Goal: Task Accomplishment & Management: Manage account settings

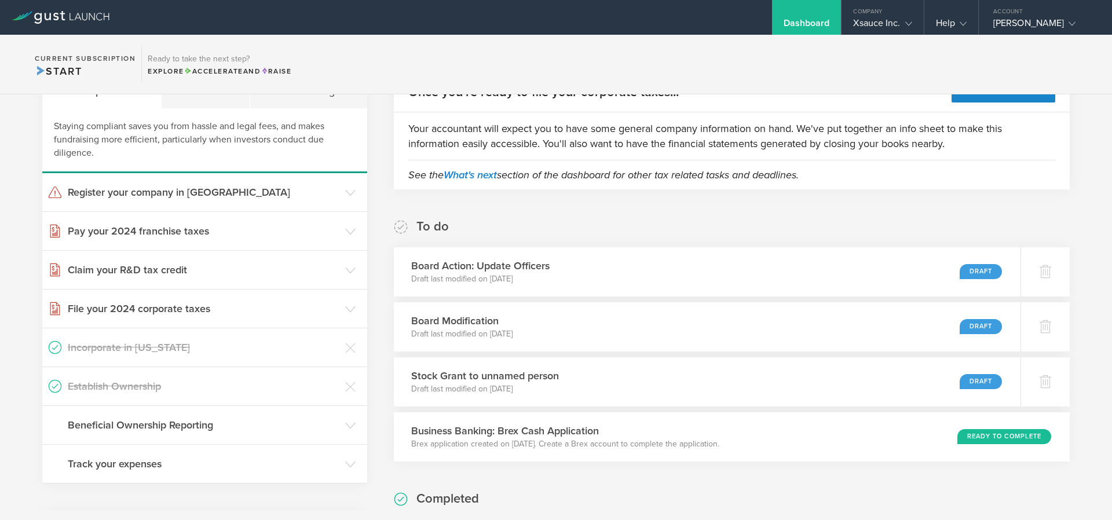
scroll to position [278, 0]
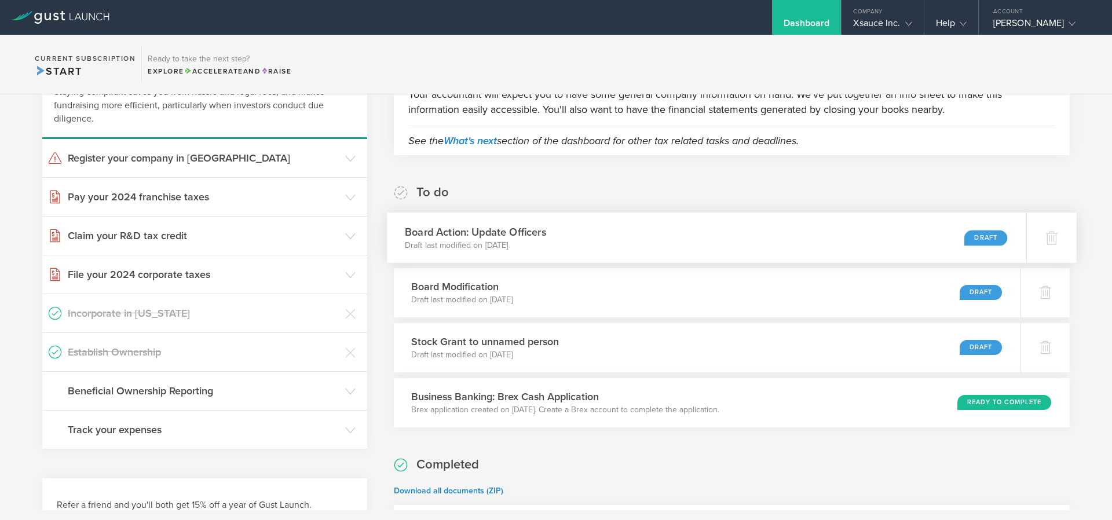
click at [532, 229] on h3 "Board Action: Update Officers" at bounding box center [475, 232] width 141 height 16
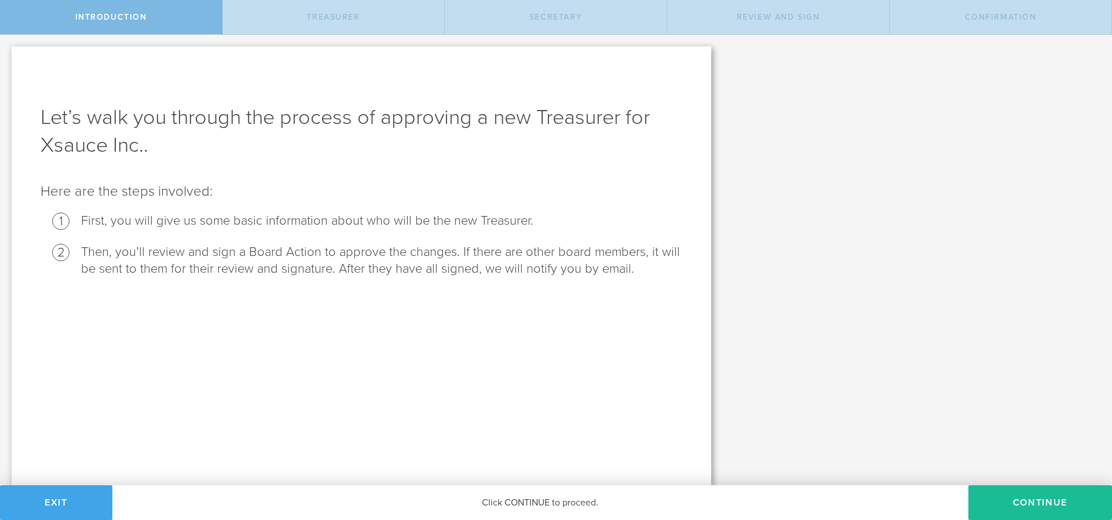
click at [55, 502] on button "Exit" at bounding box center [56, 502] width 112 height 35
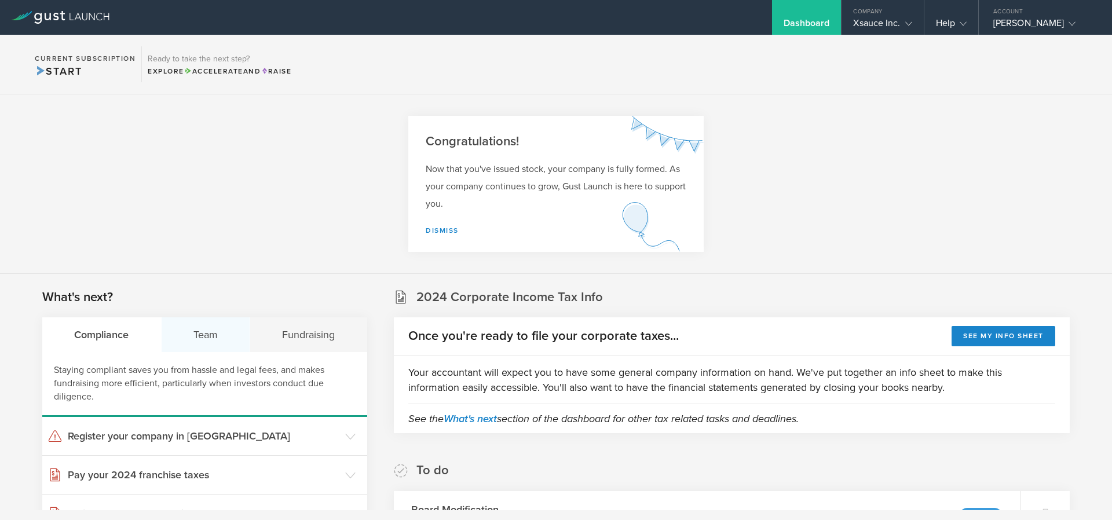
click at [210, 330] on div "Team" at bounding box center [206, 334] width 89 height 35
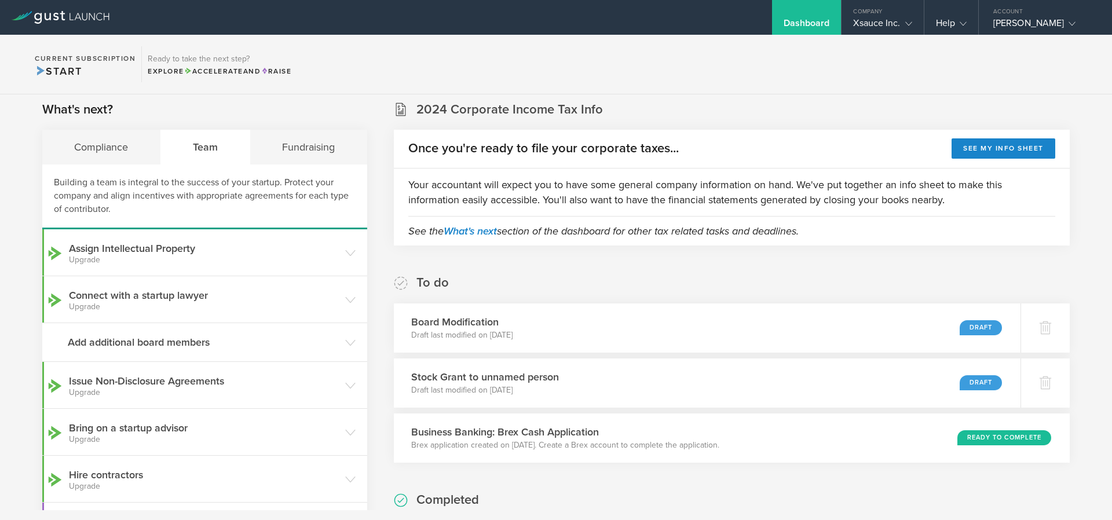
scroll to position [209, 0]
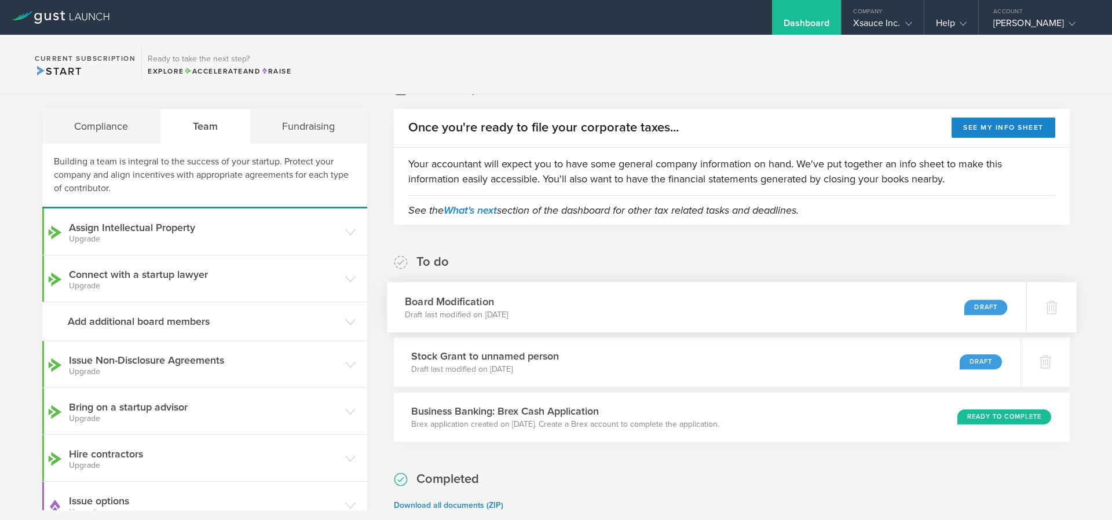
click at [980, 304] on div "Draft" at bounding box center [986, 307] width 43 height 16
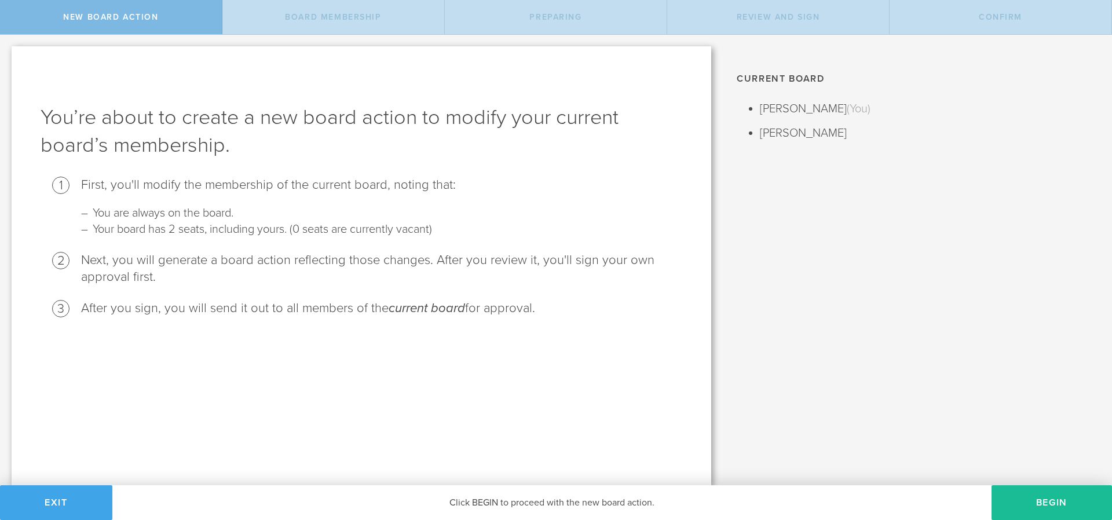
click at [43, 507] on button "Exit" at bounding box center [56, 502] width 112 height 35
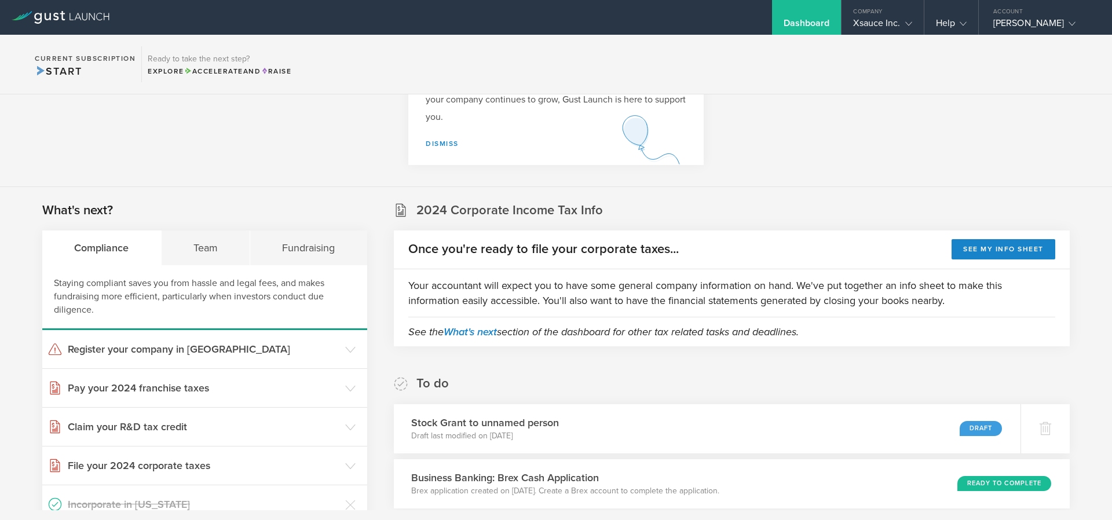
scroll to position [278, 0]
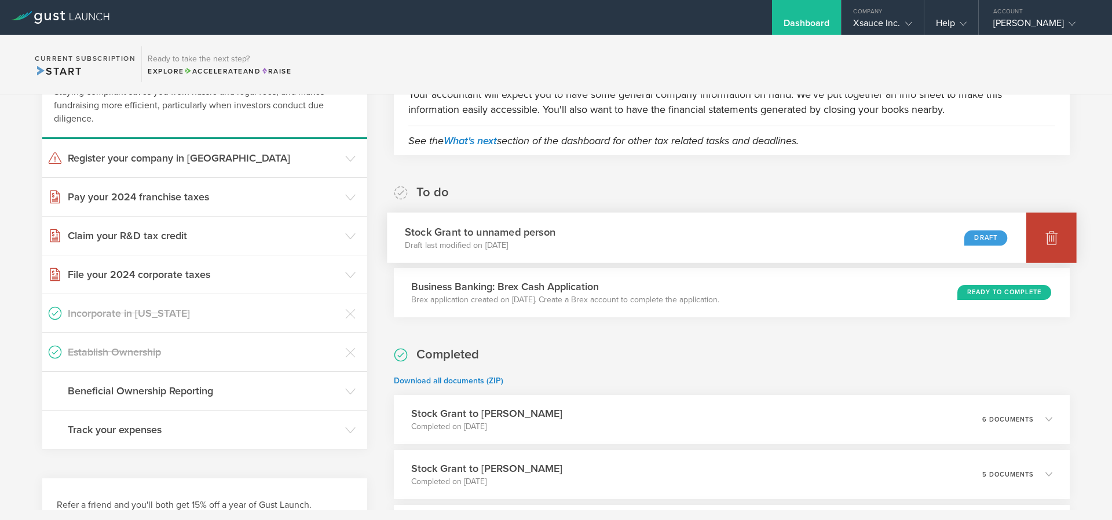
click at [1058, 238] on div at bounding box center [1052, 238] width 50 height 50
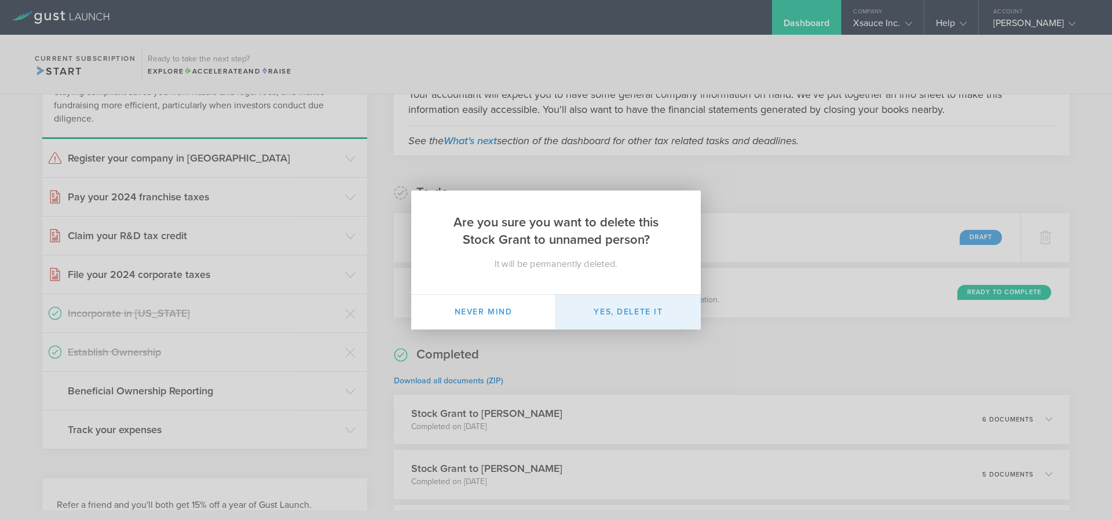
click at [649, 317] on button "Yes, delete it" at bounding box center [628, 312] width 145 height 35
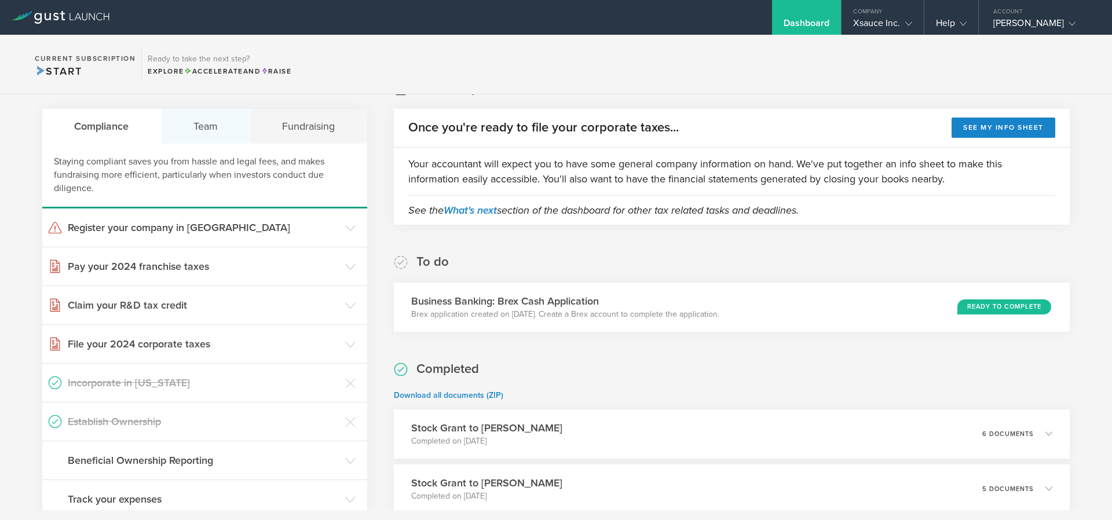
scroll to position [0, 0]
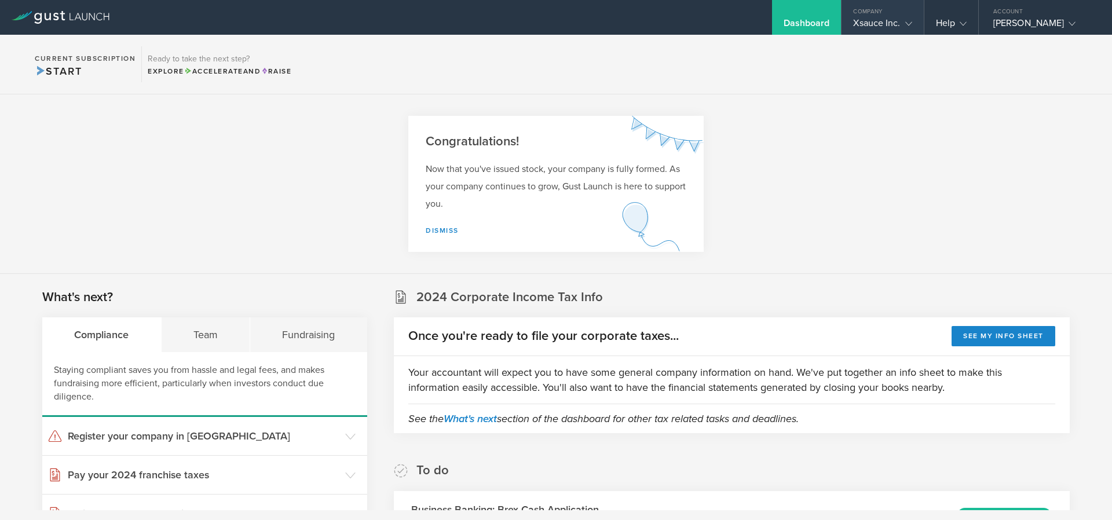
click at [878, 23] on div "Xsauce Inc." at bounding box center [882, 25] width 59 height 17
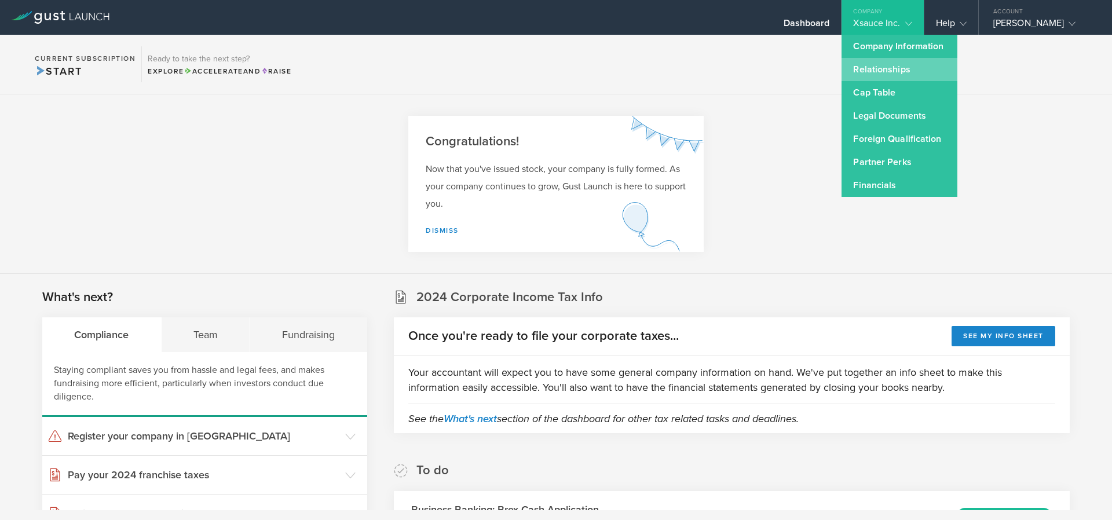
click at [892, 71] on link "Relationships" at bounding box center [900, 69] width 116 height 23
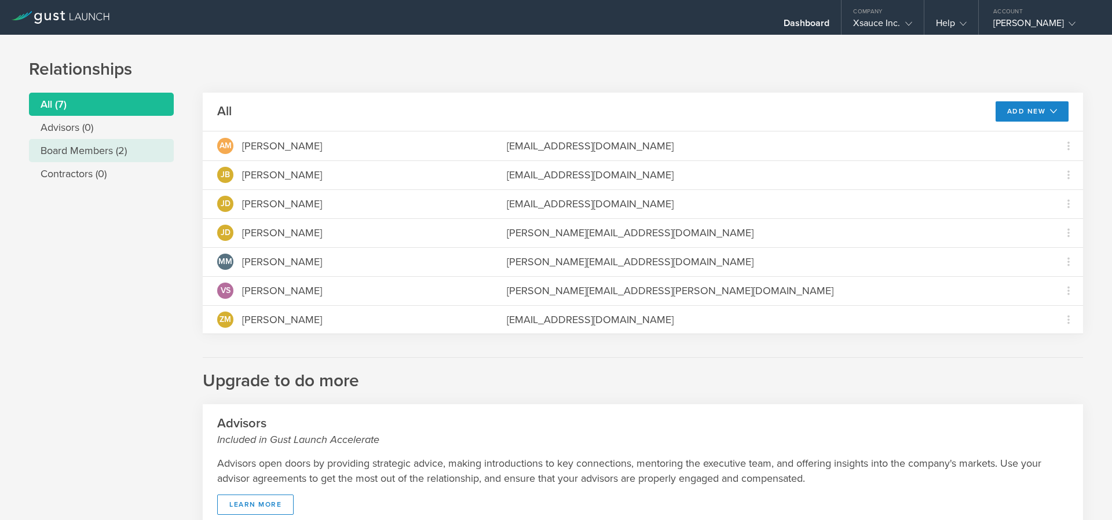
click at [89, 156] on li "Board Members (2)" at bounding box center [101, 150] width 145 height 23
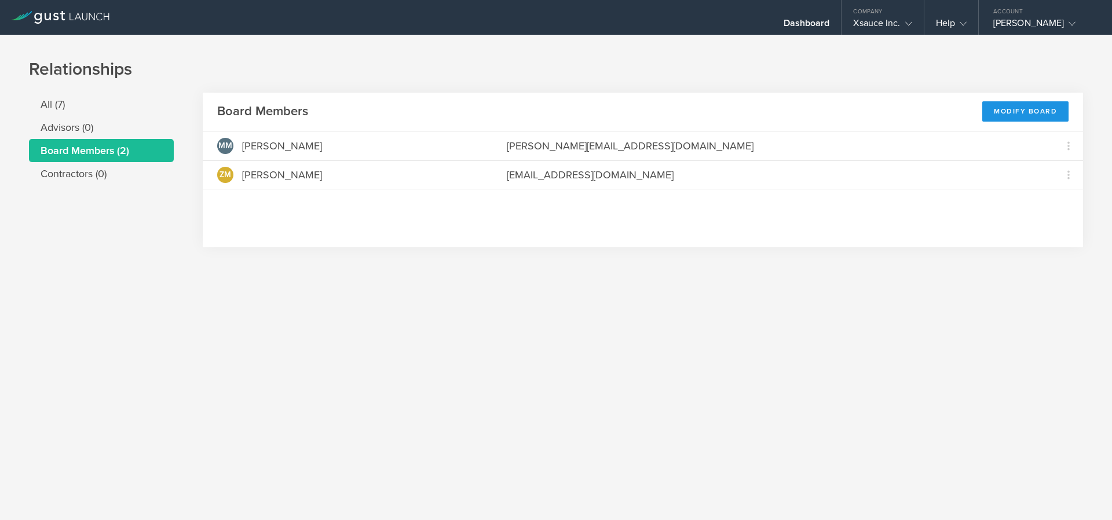
click at [1006, 112] on div "Modify Board" at bounding box center [1025, 111] width 86 height 20
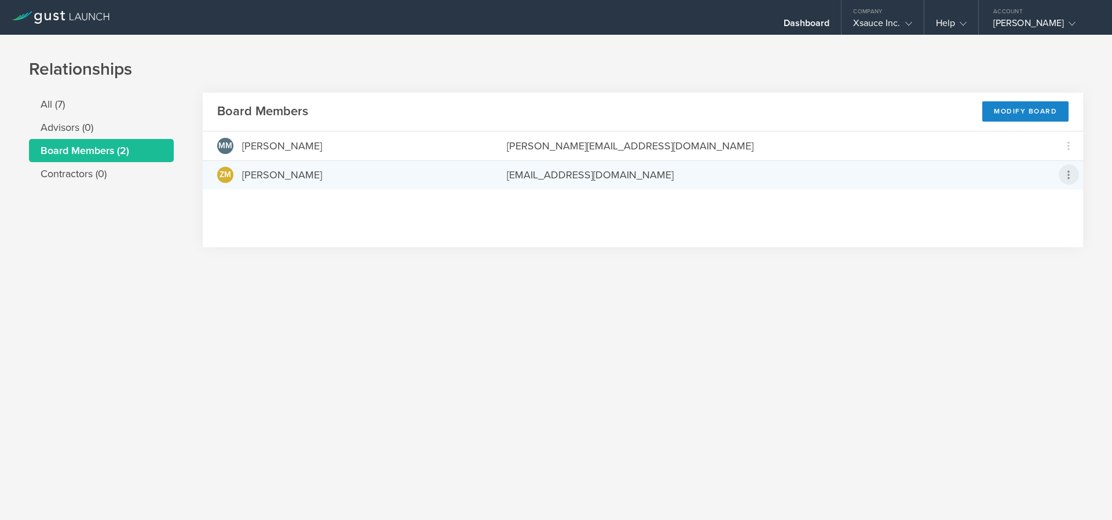
click at [1065, 181] on icon at bounding box center [1069, 175] width 14 height 14
click at [682, 268] on md-backdrop at bounding box center [556, 260] width 1112 height 520
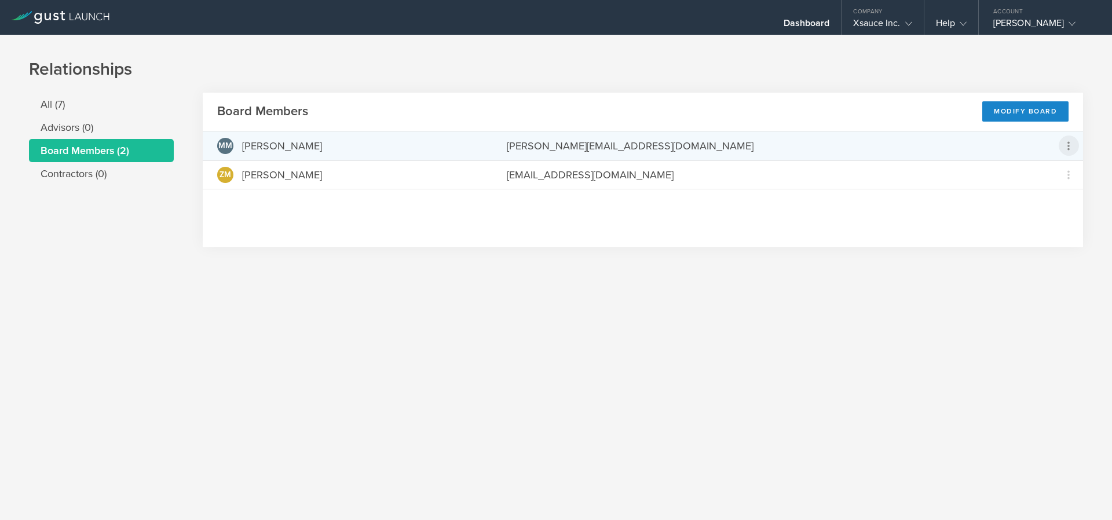
click at [1073, 148] on icon at bounding box center [1069, 146] width 14 height 14
click at [812, 218] on md-backdrop at bounding box center [556, 260] width 1112 height 520
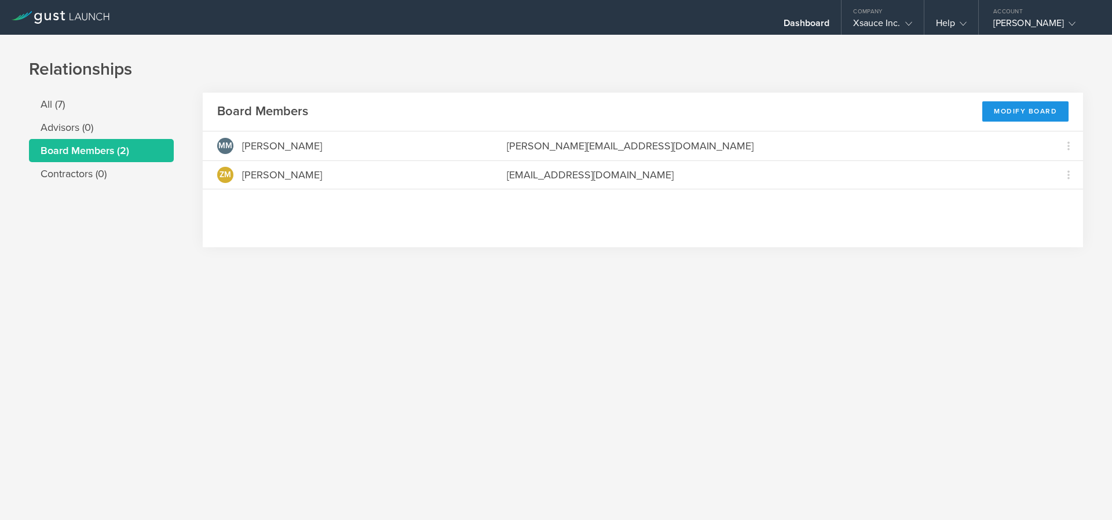
click at [1037, 114] on div "Modify Board" at bounding box center [1025, 111] width 86 height 20
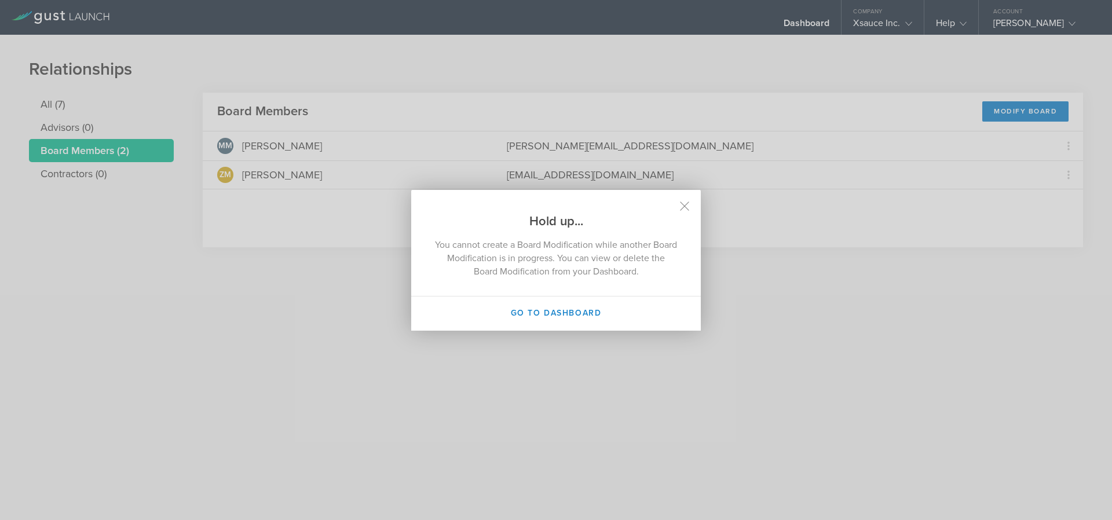
click at [697, 196] on h2 "Hold up..." at bounding box center [556, 210] width 290 height 40
click at [530, 320] on button "Go to dashboard" at bounding box center [556, 314] width 290 height 34
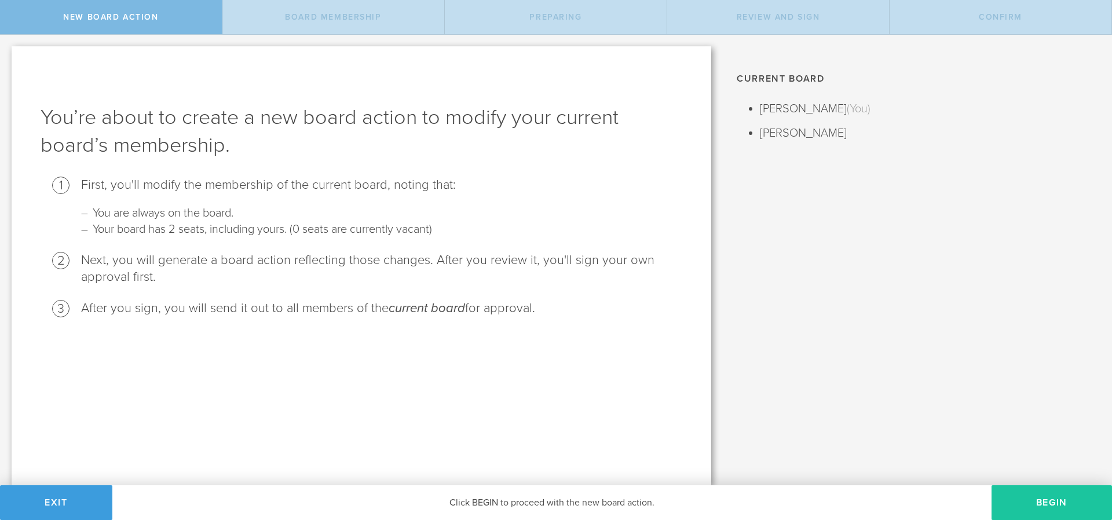
click at [1055, 506] on button "Begin" at bounding box center [1052, 502] width 120 height 35
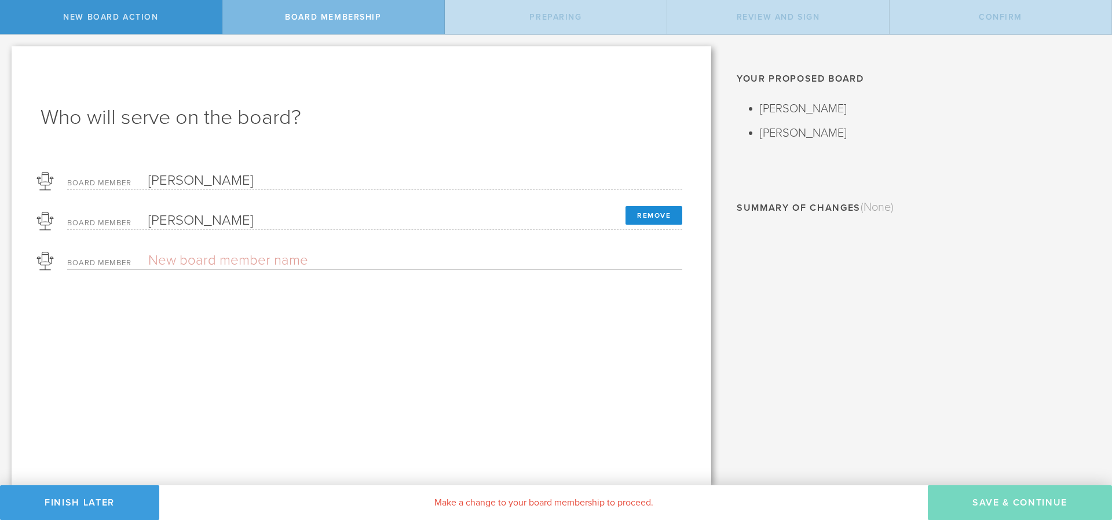
click at [648, 215] on button "Remove" at bounding box center [654, 215] width 57 height 19
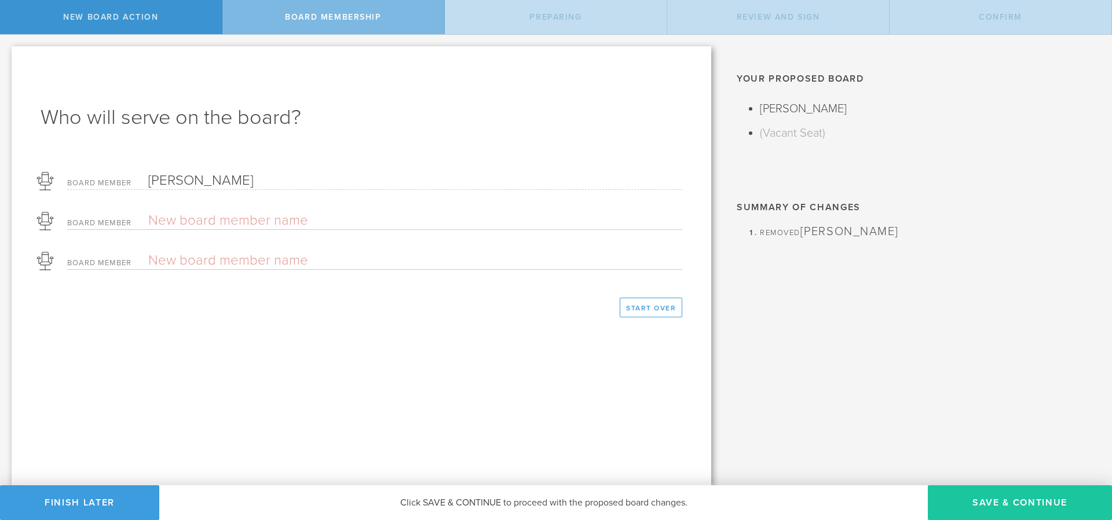
click at [982, 503] on button "Save & Continue" at bounding box center [1020, 502] width 184 height 35
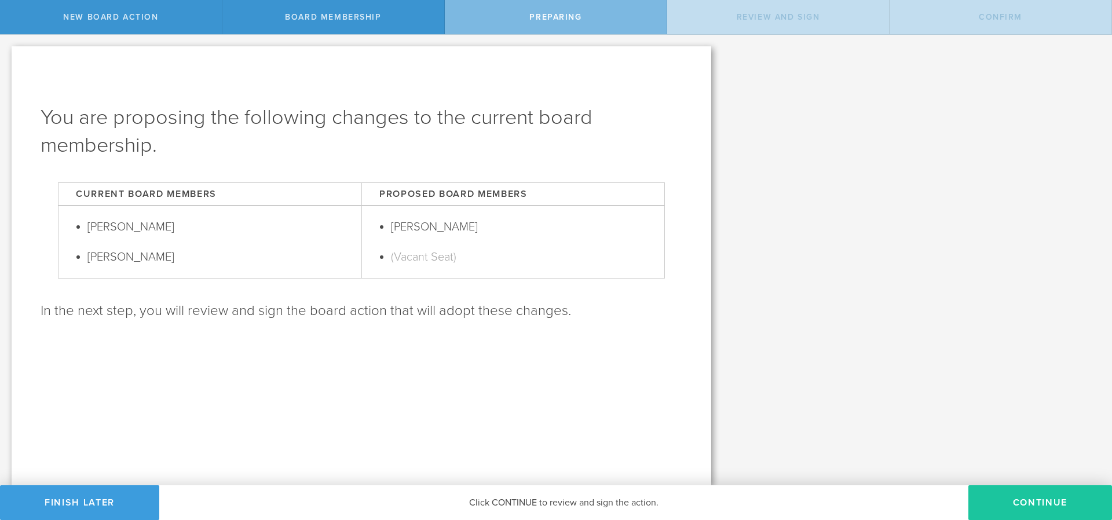
click at [1032, 504] on button "Continue" at bounding box center [1041, 502] width 144 height 35
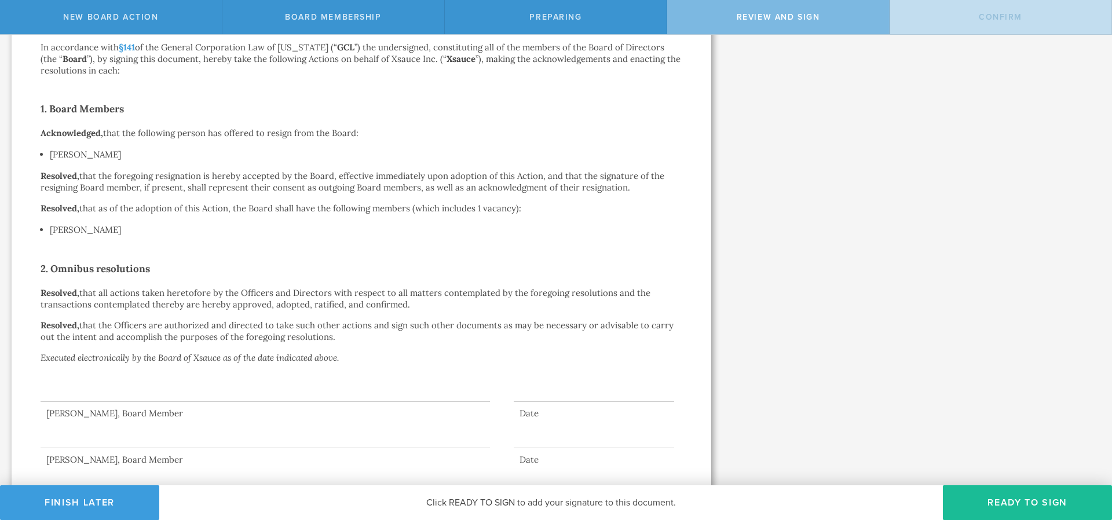
scroll to position [189, 0]
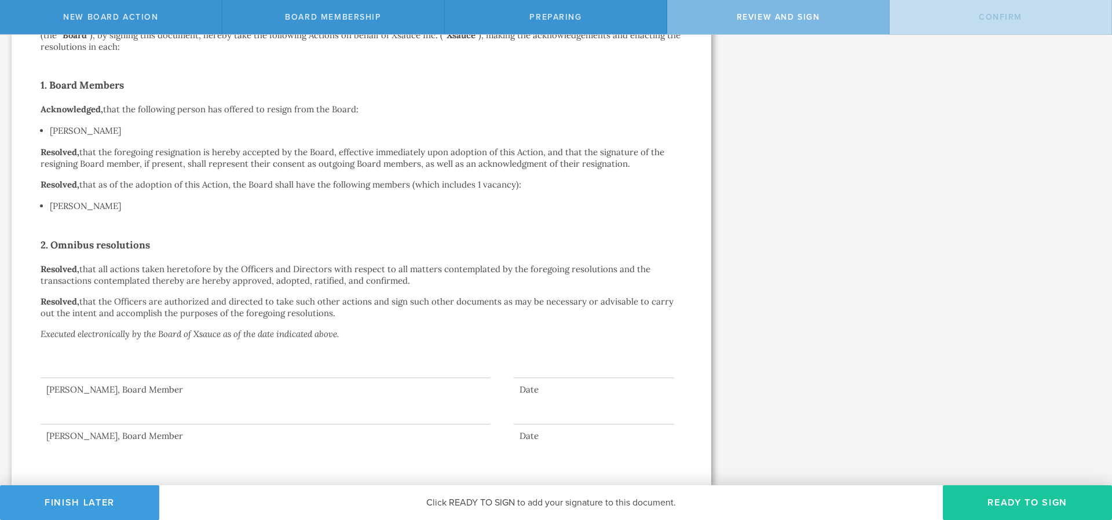
click at [1007, 507] on button "Ready to Sign" at bounding box center [1027, 502] width 169 height 35
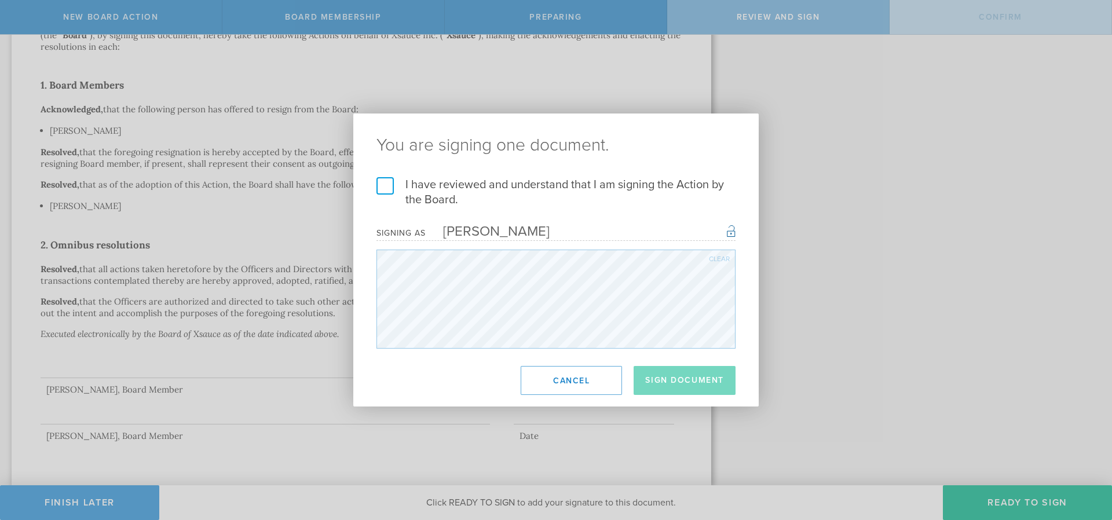
click at [379, 185] on label "I have reviewed and understand that I am signing the Action by the Board." at bounding box center [556, 192] width 359 height 30
click at [0, 0] on input "I have reviewed and understand that I am signing the Action by the Board." at bounding box center [0, 0] width 0 height 0
click at [685, 382] on button "Sign Document" at bounding box center [685, 380] width 102 height 29
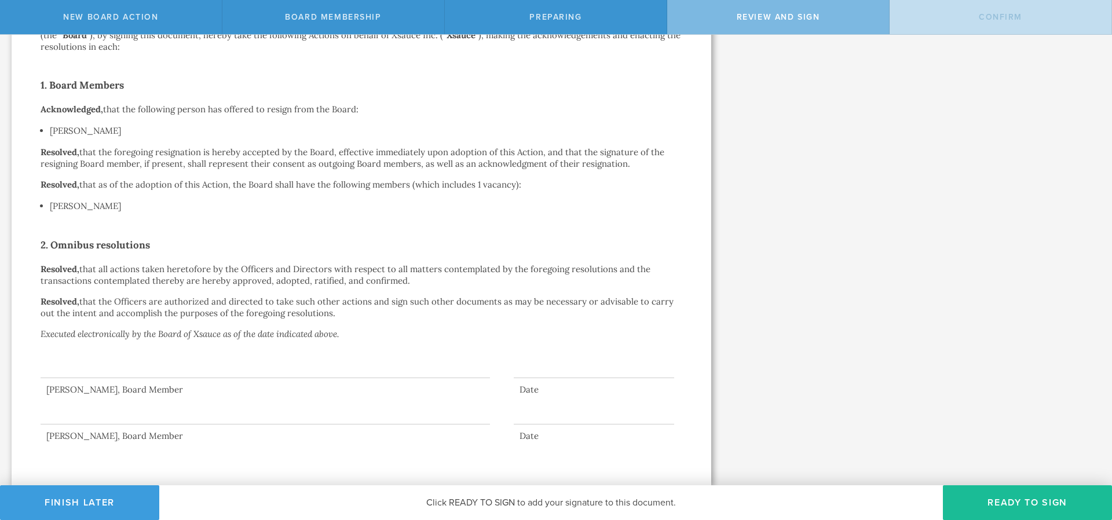
scroll to position [0, 0]
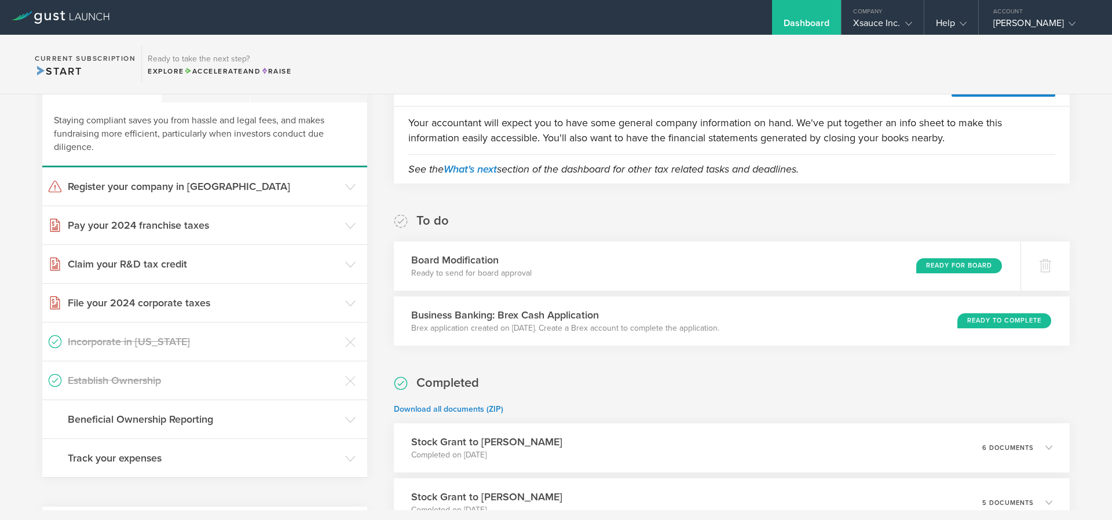
scroll to position [278, 0]
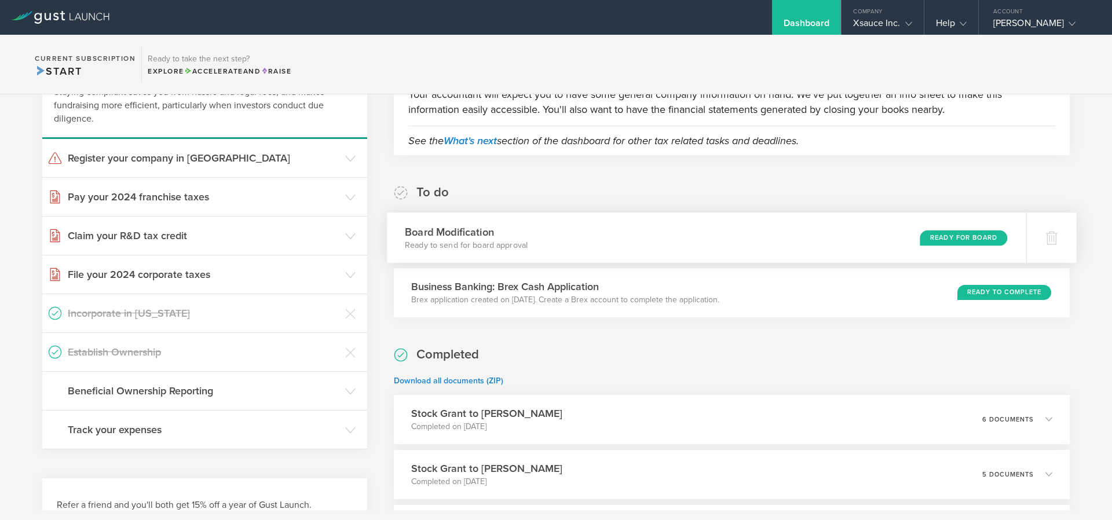
click at [942, 236] on div "Ready for Board" at bounding box center [963, 238] width 87 height 16
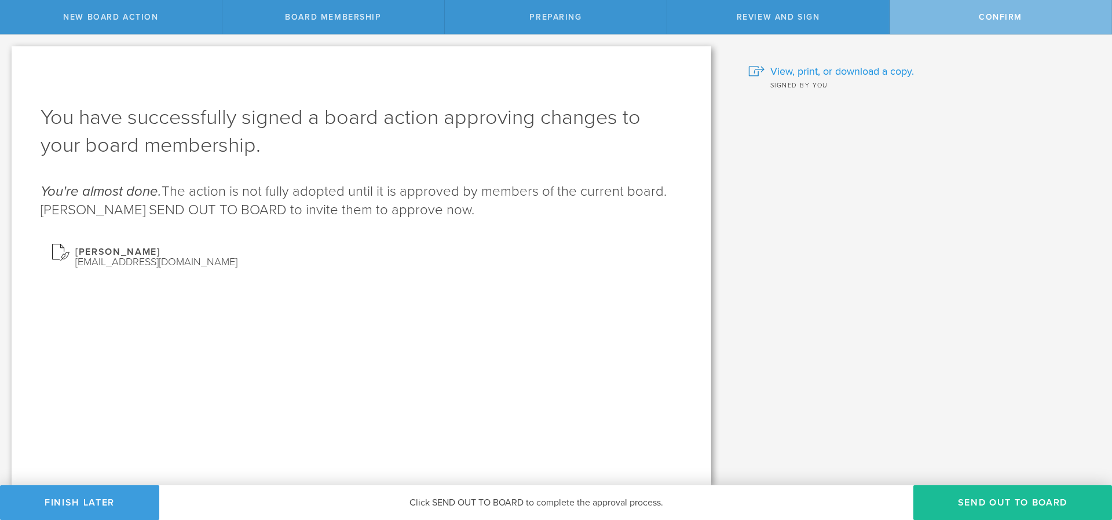
click at [875, 75] on span "View, print, or download a copy." at bounding box center [842, 71] width 144 height 15
click at [96, 503] on button "Finish Later" at bounding box center [79, 502] width 159 height 35
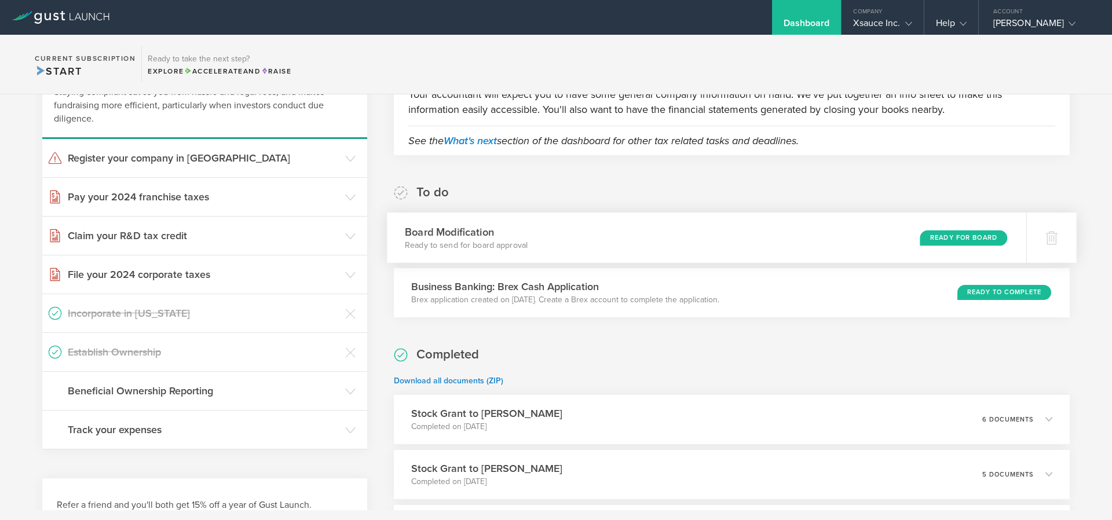
scroll to position [139, 0]
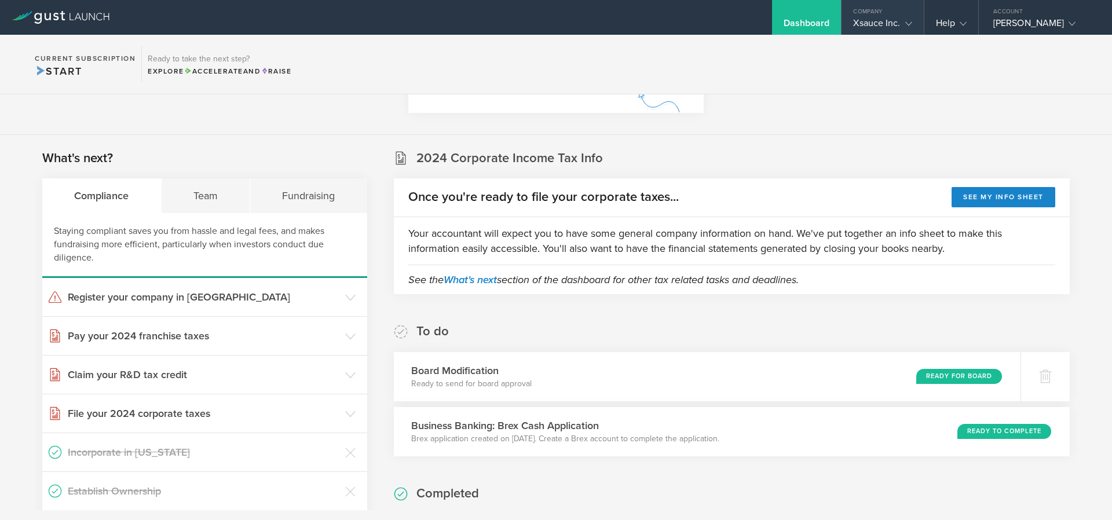
click at [883, 32] on div "Xsauce Inc." at bounding box center [882, 25] width 59 height 17
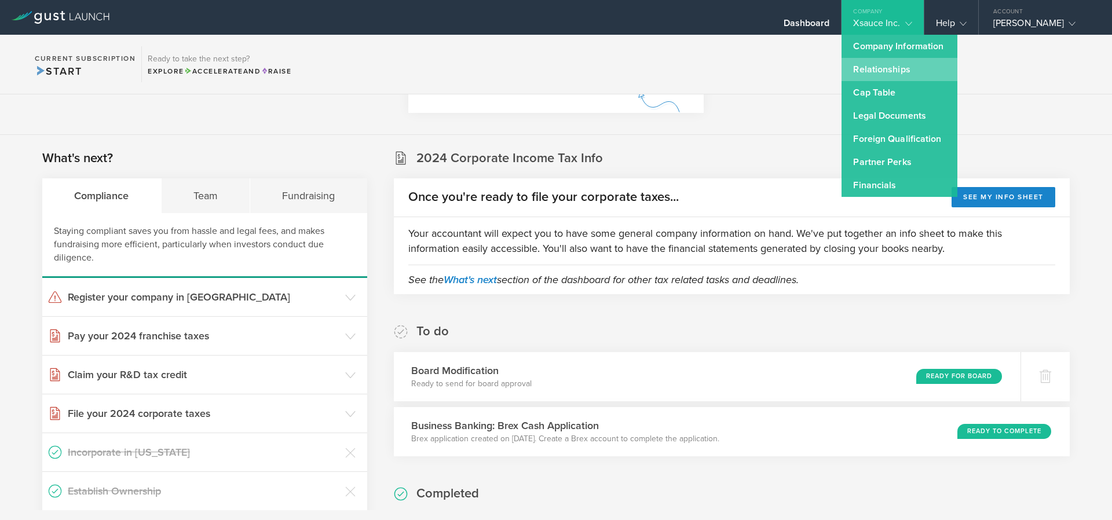
click at [900, 70] on link "Relationships" at bounding box center [900, 69] width 116 height 23
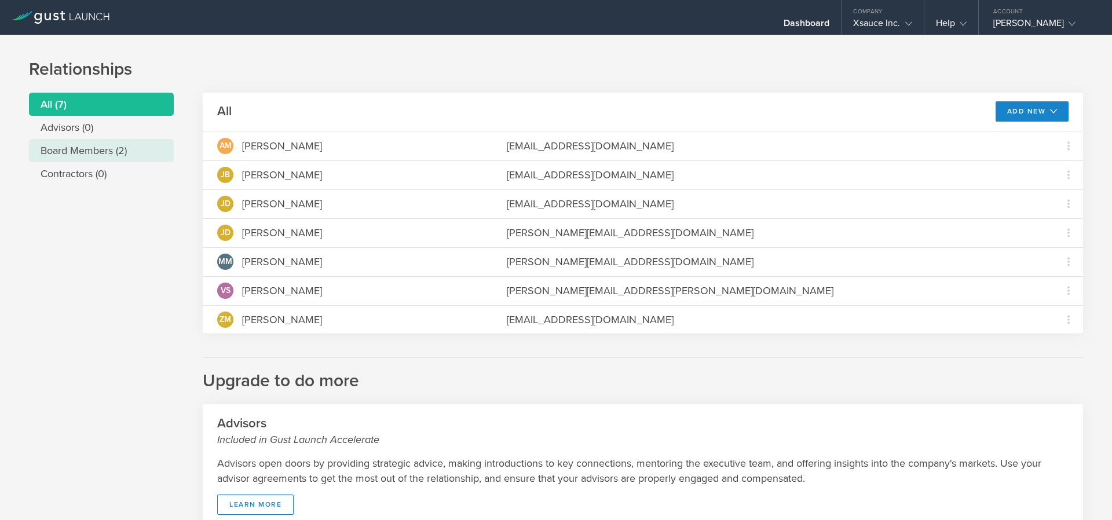
drag, startPoint x: 81, startPoint y: 155, endPoint x: 90, endPoint y: 155, distance: 8.7
click at [83, 155] on li "Board Members (2)" at bounding box center [101, 150] width 145 height 23
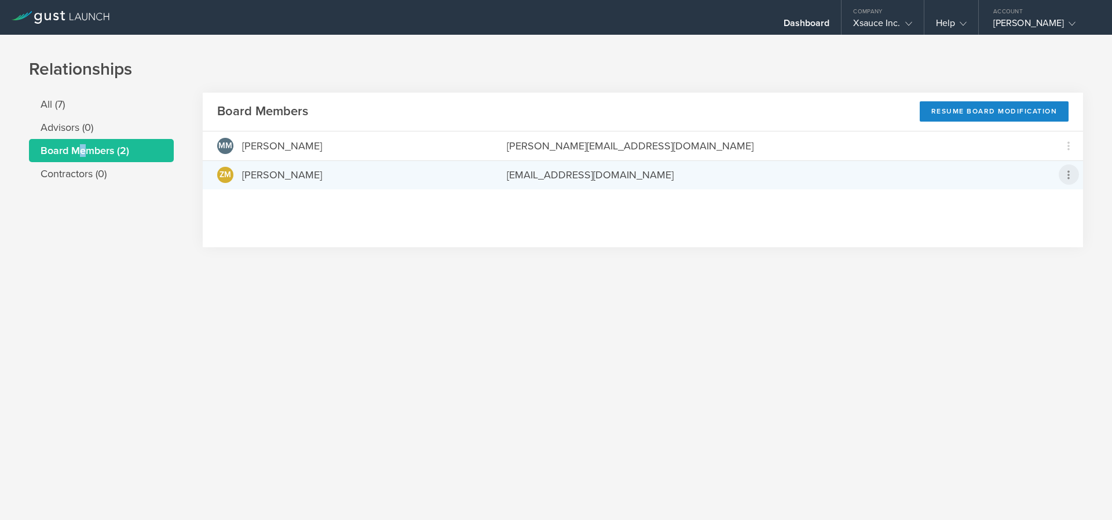
click at [1073, 171] on icon at bounding box center [1069, 175] width 14 height 14
click at [1004, 234] on div "due to termination" at bounding box center [1032, 240] width 88 height 12
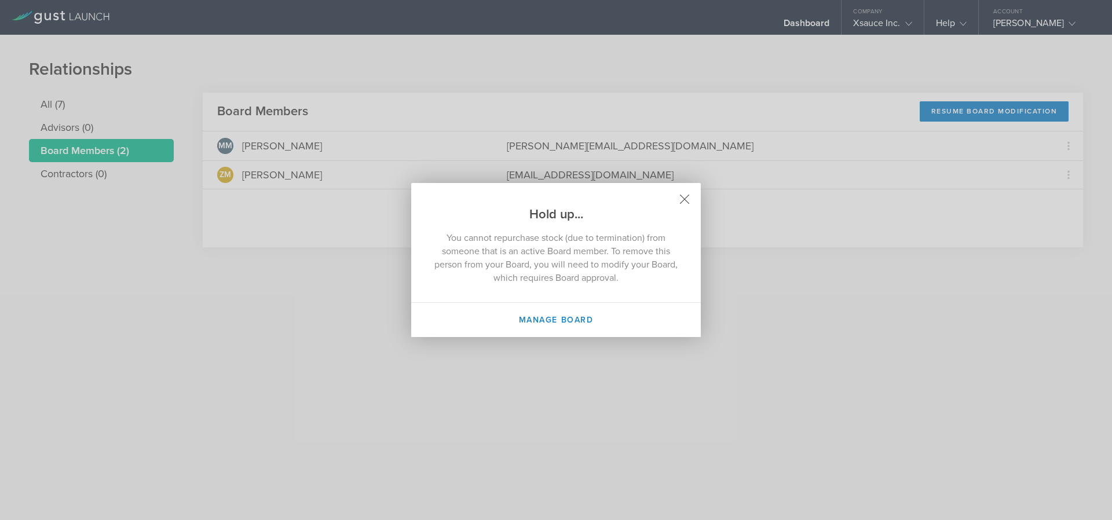
click at [686, 201] on icon at bounding box center [685, 199] width 9 height 9
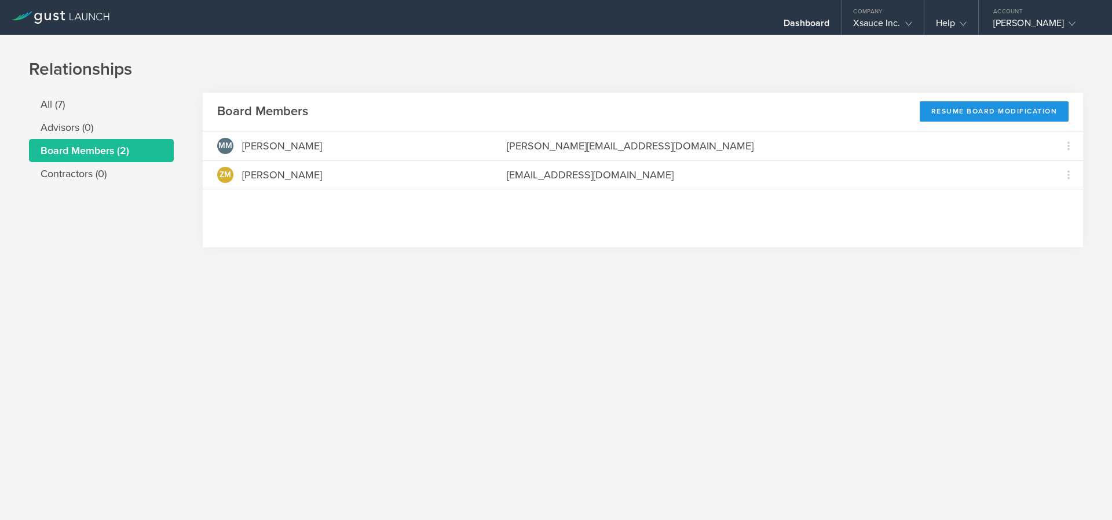
click at [1002, 116] on div "Resume Board Modification" at bounding box center [994, 111] width 149 height 20
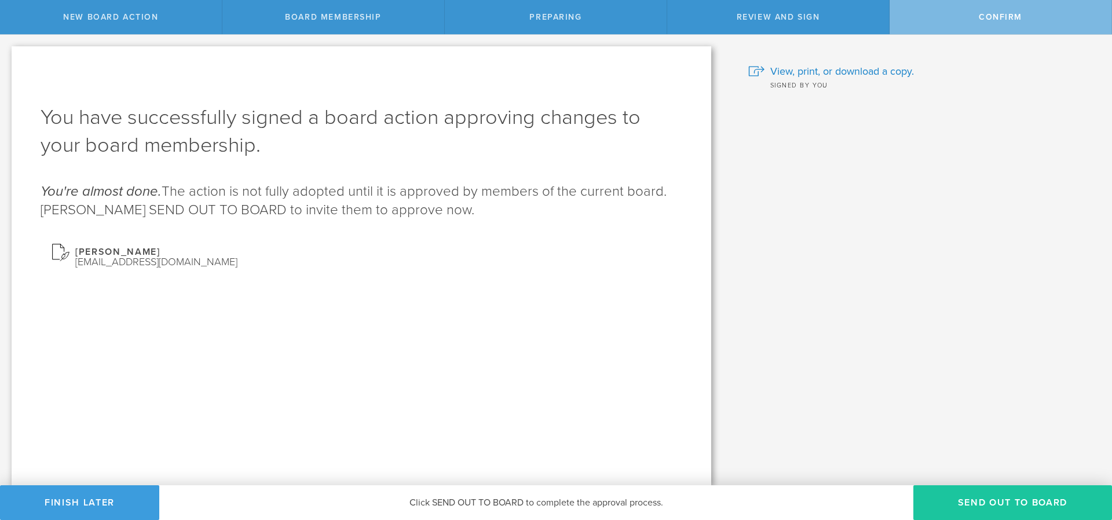
click at [988, 502] on button "Send out to board" at bounding box center [1013, 502] width 199 height 35
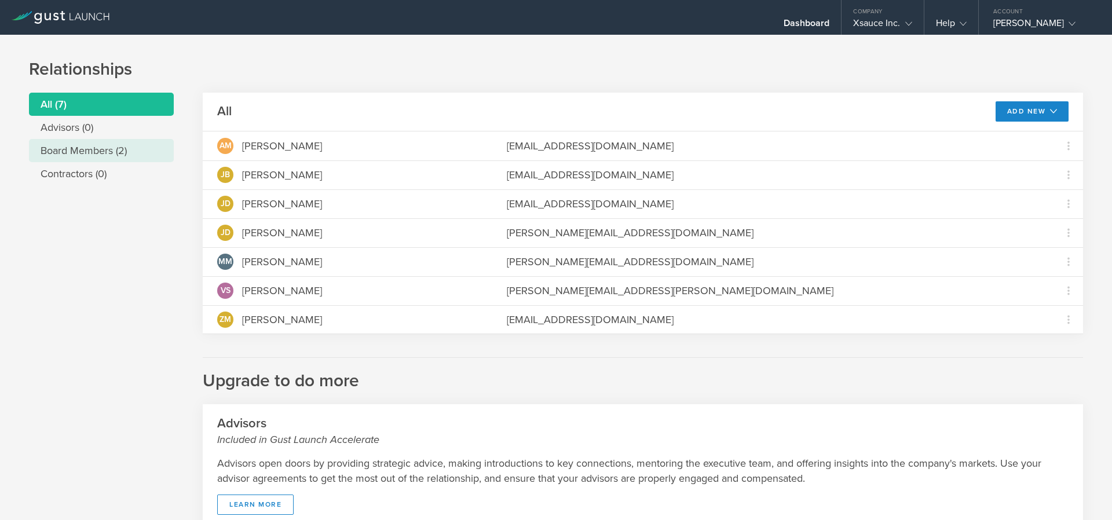
click at [74, 143] on li "Board Members (2)" at bounding box center [101, 150] width 145 height 23
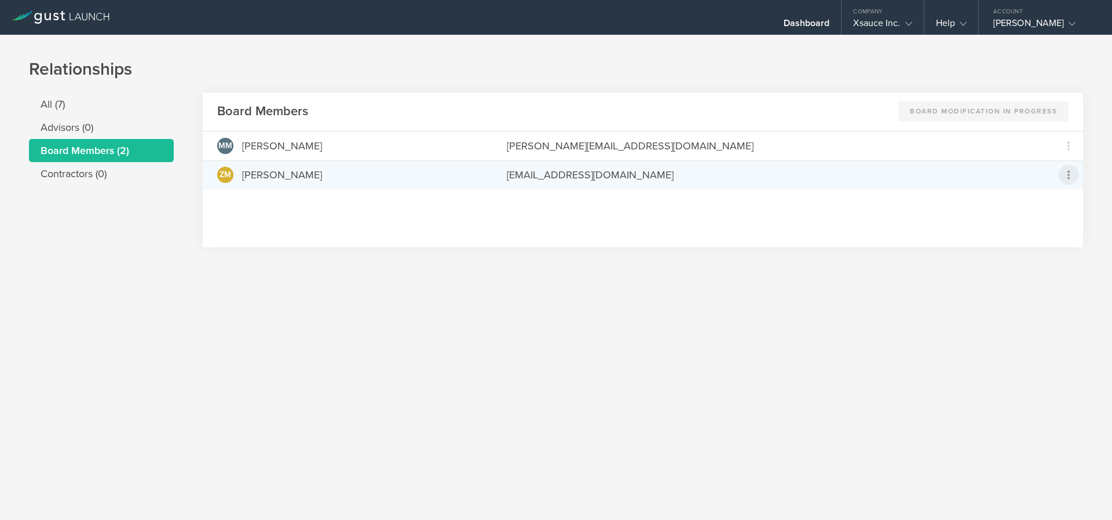
click at [1064, 176] on icon at bounding box center [1069, 175] width 14 height 14
click at [1032, 239] on div "due to termination" at bounding box center [1032, 240] width 88 height 12
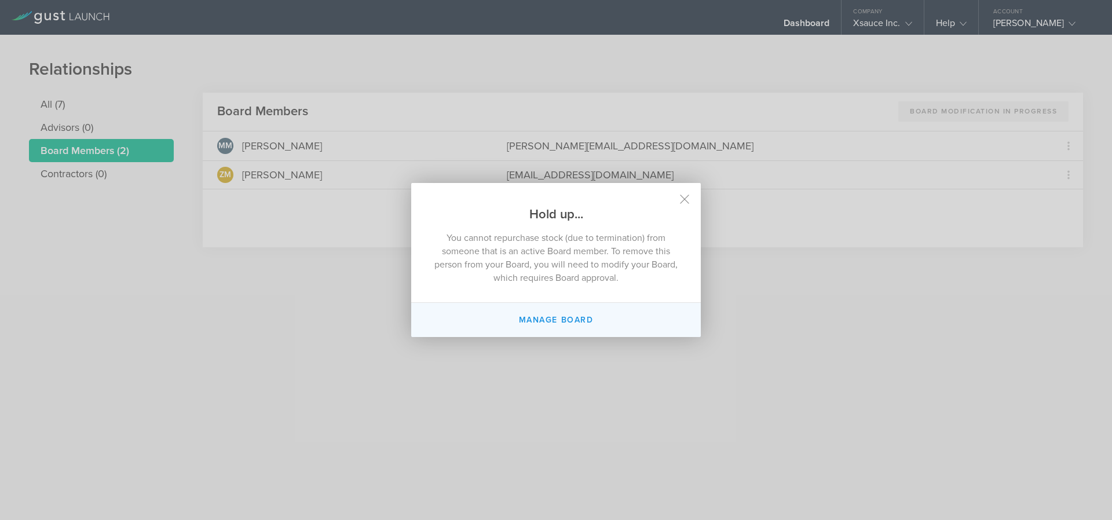
click at [573, 321] on button "Manage Board" at bounding box center [556, 320] width 290 height 34
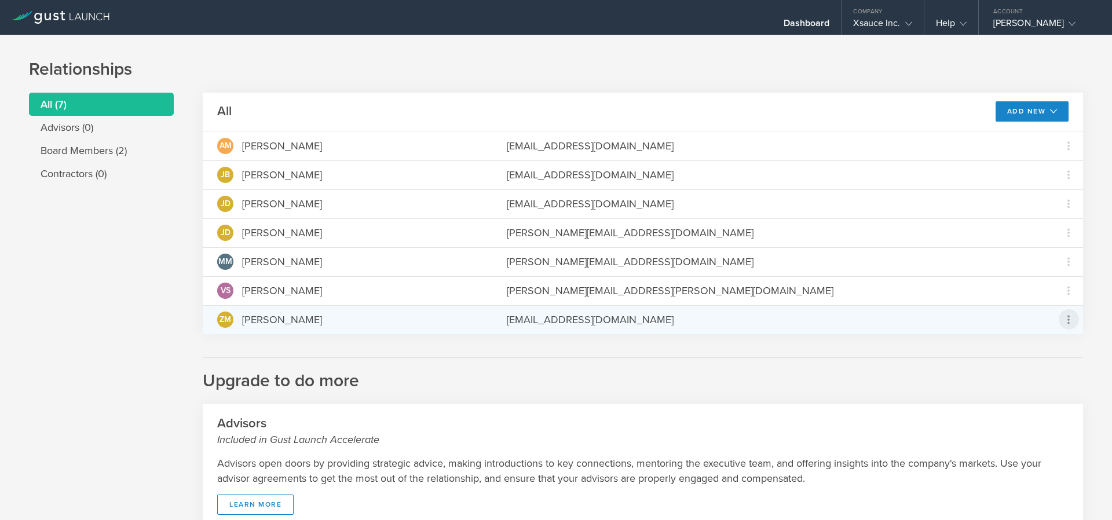
click at [1064, 323] on icon at bounding box center [1069, 320] width 14 height 14
drag, startPoint x: 834, startPoint y: 379, endPoint x: 498, endPoint y: 327, distance: 340.0
click at [820, 381] on md-backdrop at bounding box center [556, 260] width 1112 height 520
click at [270, 316] on div "[PERSON_NAME]" at bounding box center [282, 319] width 80 height 15
click at [221, 324] on span "ZM" at bounding box center [226, 320] width 12 height 8
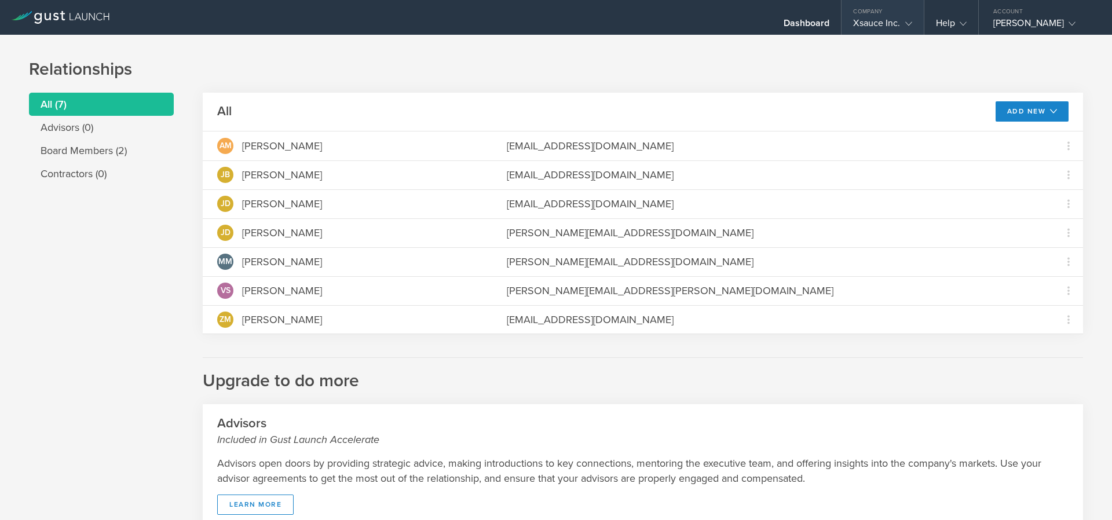
click at [892, 27] on div "Xsauce Inc." at bounding box center [882, 25] width 59 height 17
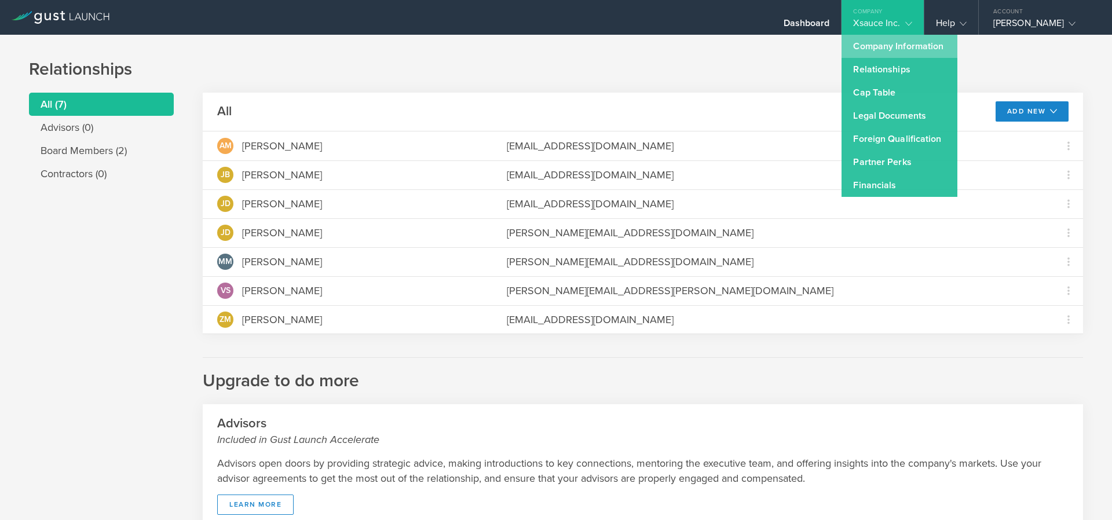
click at [913, 55] on link "Company Information" at bounding box center [900, 46] width 116 height 23
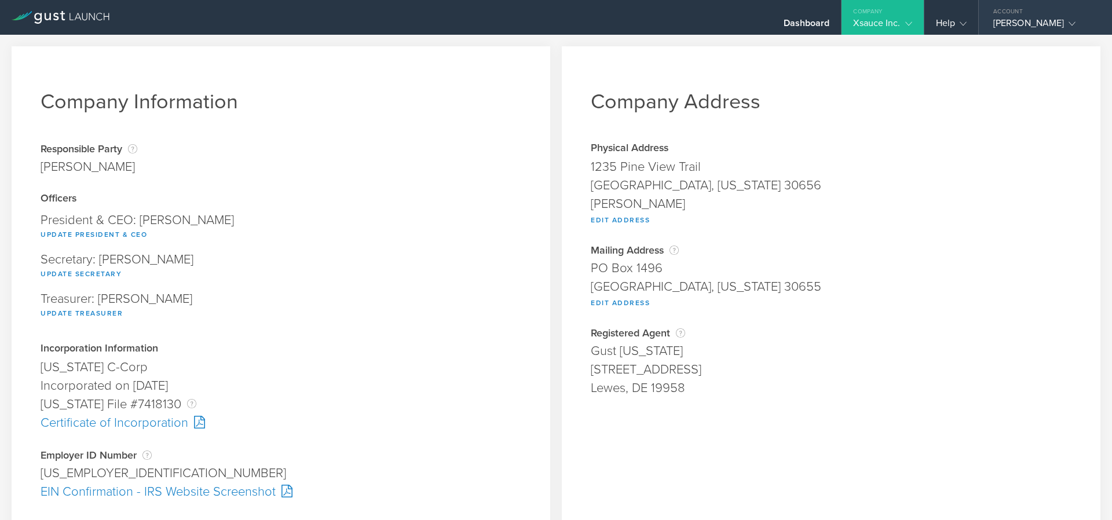
click at [1030, 23] on div "[PERSON_NAME]" at bounding box center [1042, 25] width 98 height 17
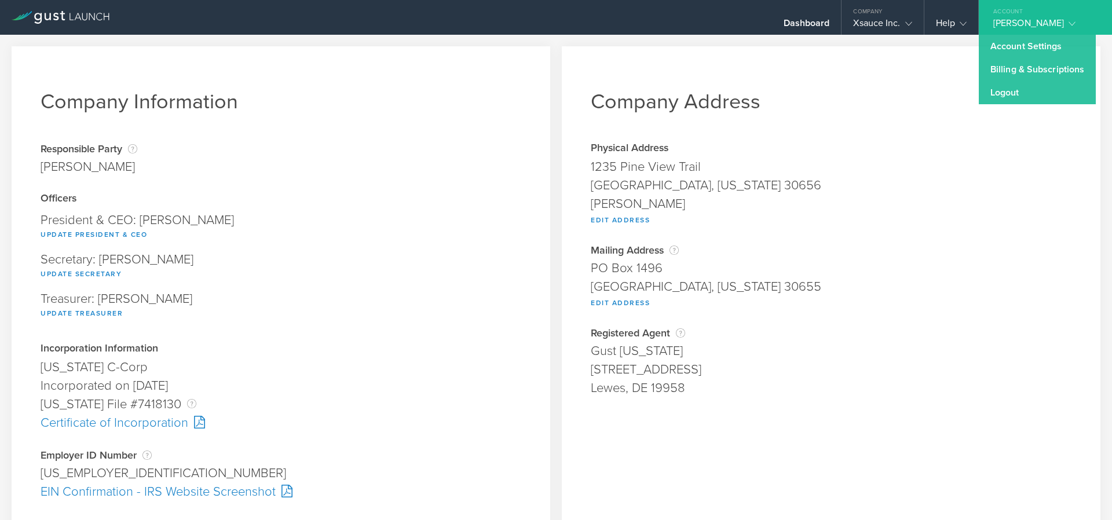
click at [276, 167] on div "Responsible Party The name of the party responsible for filing for incorporatio…" at bounding box center [281, 168] width 481 height 50
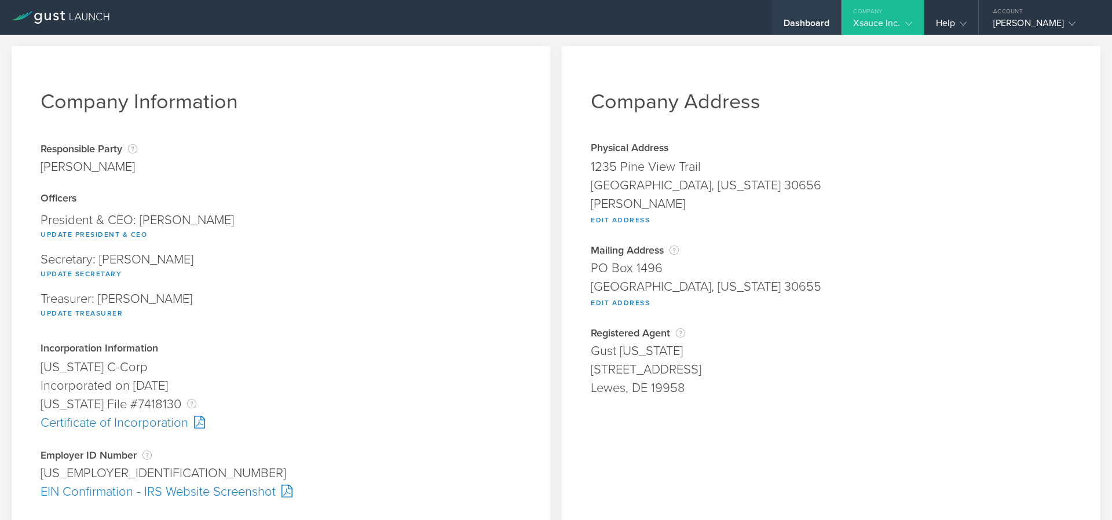
click at [798, 20] on div "Dashboard" at bounding box center [807, 25] width 46 height 17
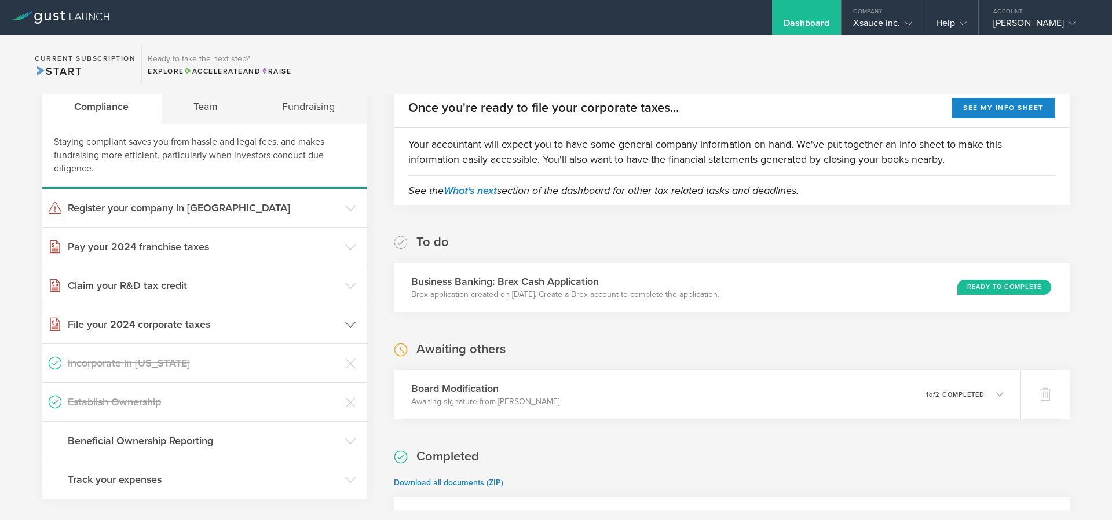
scroll to position [278, 0]
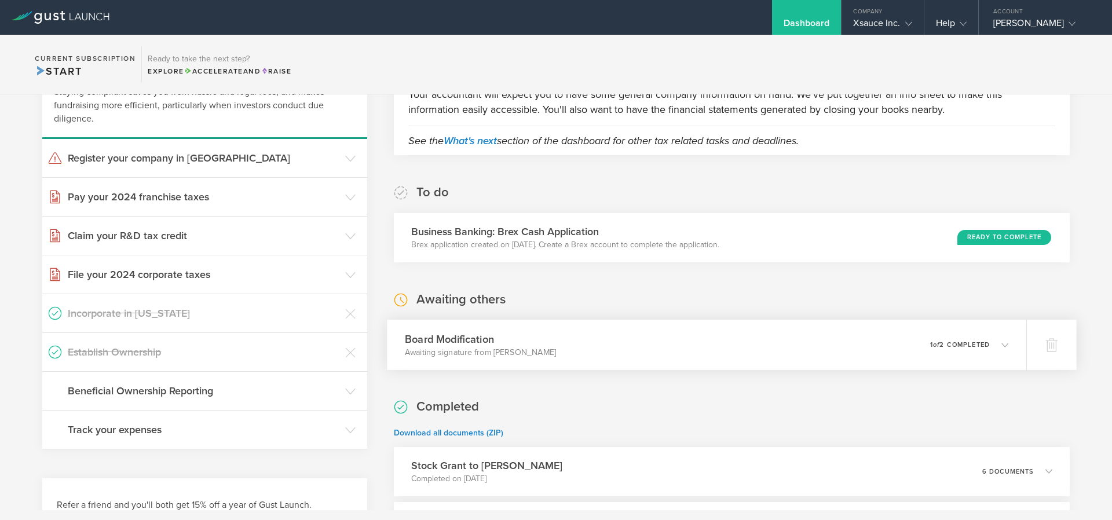
click at [991, 349] on icon at bounding box center [999, 344] width 19 height 10
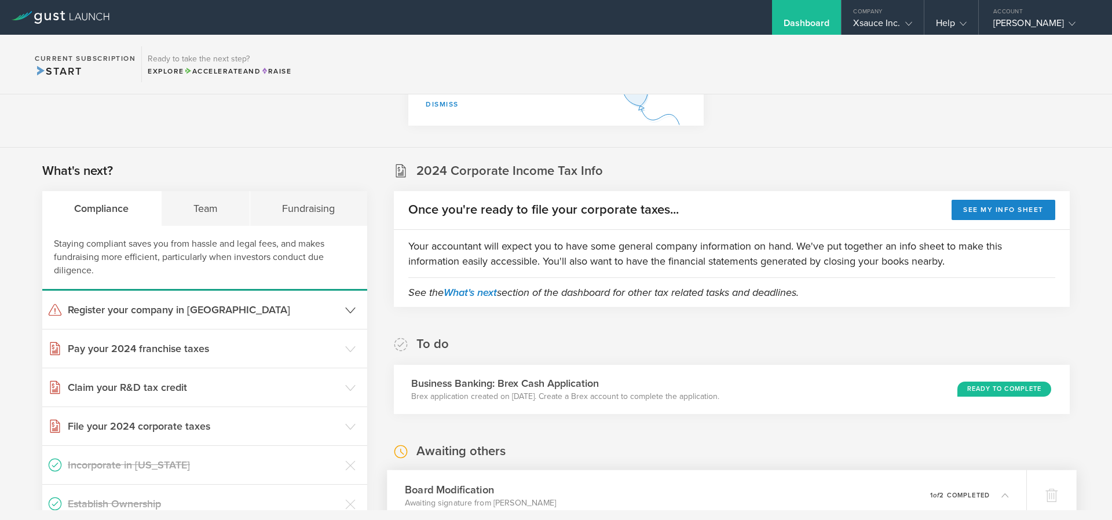
scroll to position [0, 0]
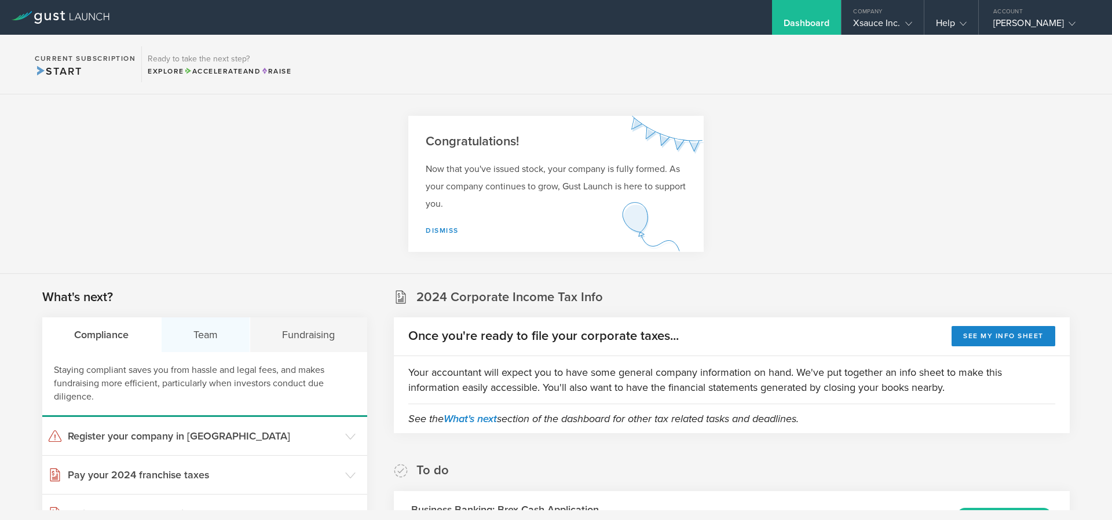
click at [218, 331] on div "Team" at bounding box center [206, 334] width 89 height 35
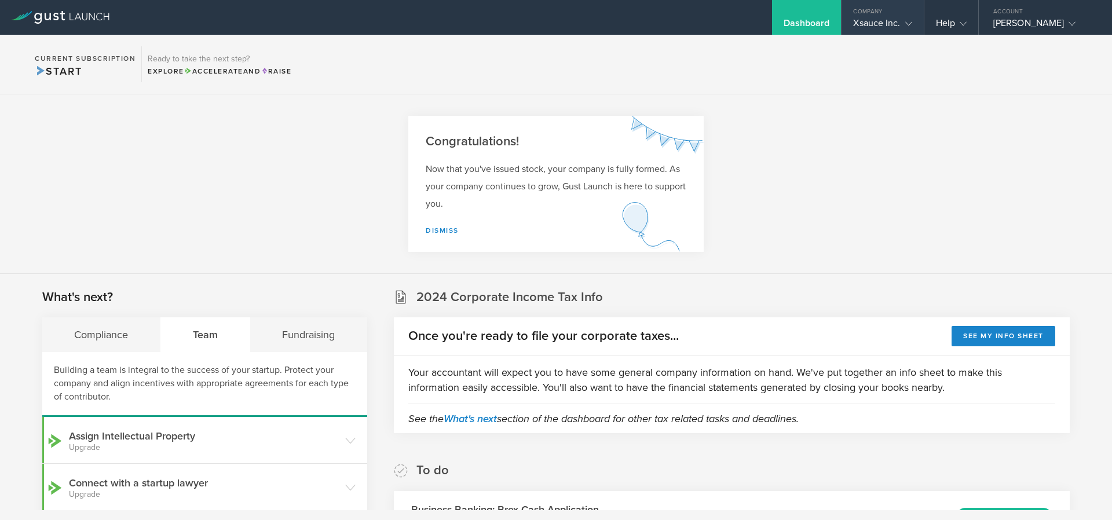
click at [877, 23] on div "Xsauce Inc." at bounding box center [882, 25] width 59 height 17
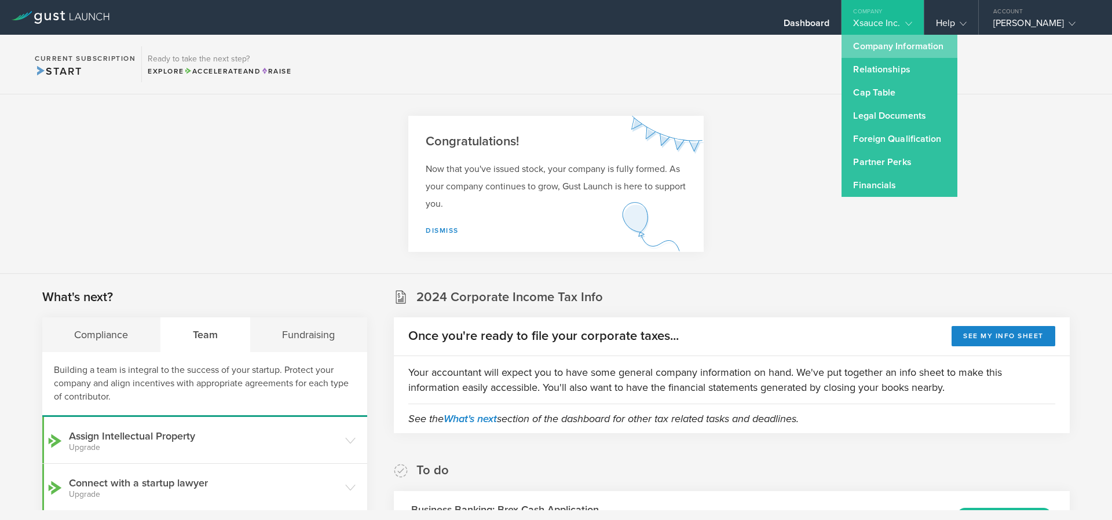
click at [905, 48] on link "Company Information" at bounding box center [900, 46] width 116 height 23
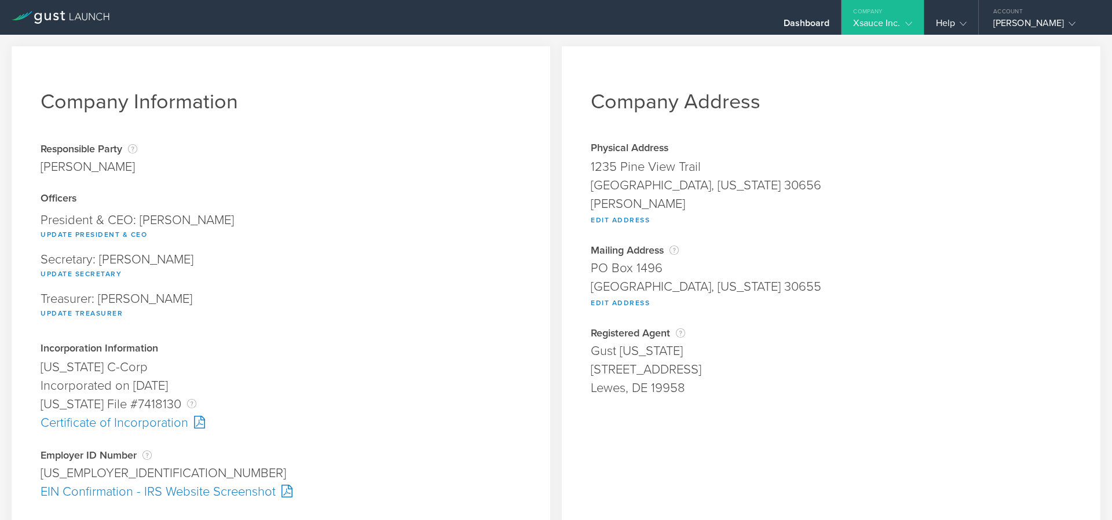
click at [899, 17] on div "Company" at bounding box center [883, 8] width 82 height 17
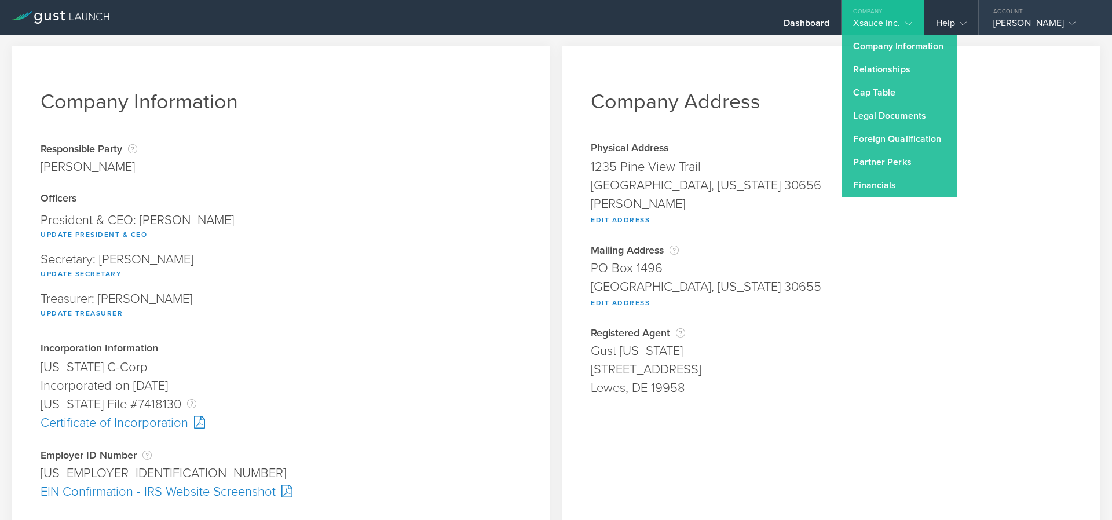
click at [1004, 13] on div "Account" at bounding box center [1045, 8] width 133 height 17
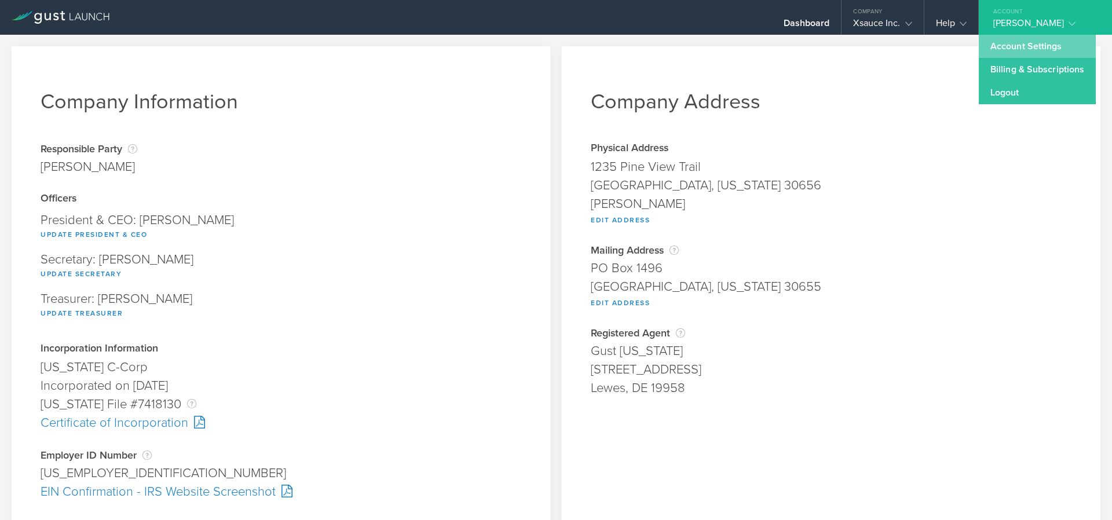
click at [1009, 48] on link "Account Settings" at bounding box center [1037, 46] width 117 height 23
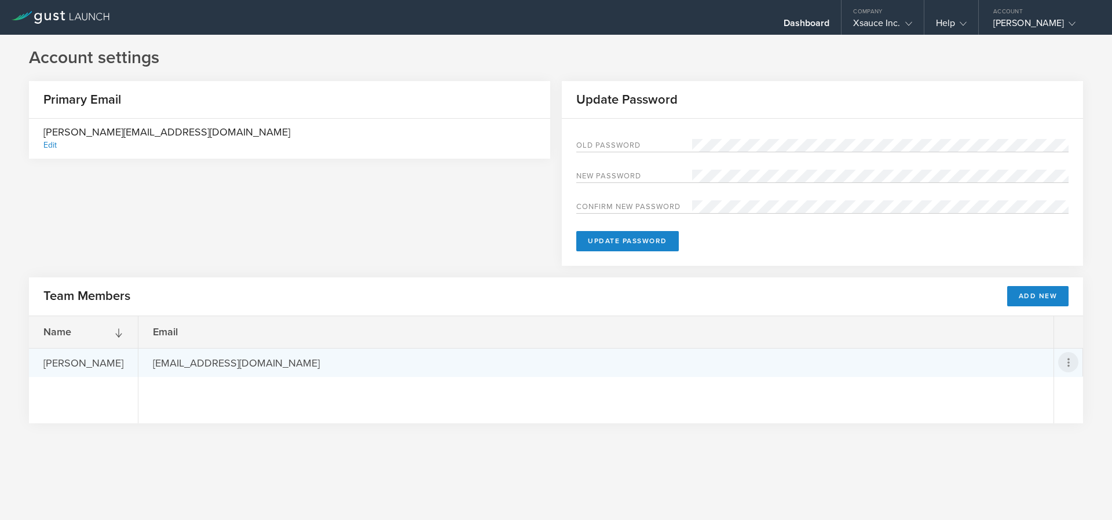
click at [1072, 366] on icon at bounding box center [1069, 363] width 14 height 14
click at [177, 359] on md-backdrop at bounding box center [556, 260] width 1112 height 520
click at [167, 363] on div "[EMAIL_ADDRESS][DOMAIN_NAME]" at bounding box center [236, 363] width 196 height 28
click at [1069, 353] on icon at bounding box center [1068, 362] width 20 height 20
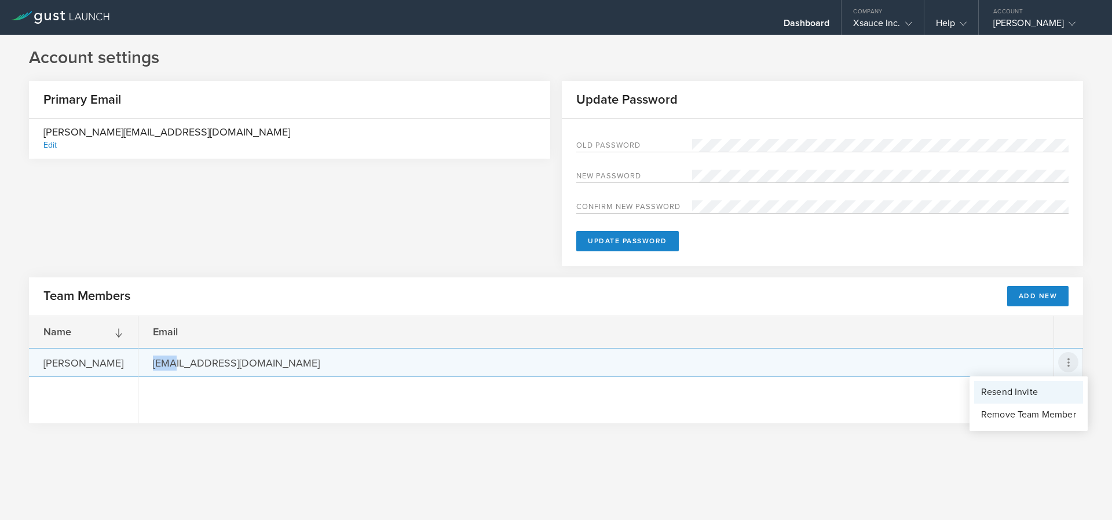
click at [1031, 393] on div "Resend Invite" at bounding box center [1028, 392] width 95 height 13
click at [1064, 357] on icon at bounding box center [1069, 363] width 14 height 14
click at [1021, 422] on button "Remove Team Member" at bounding box center [1028, 415] width 109 height 23
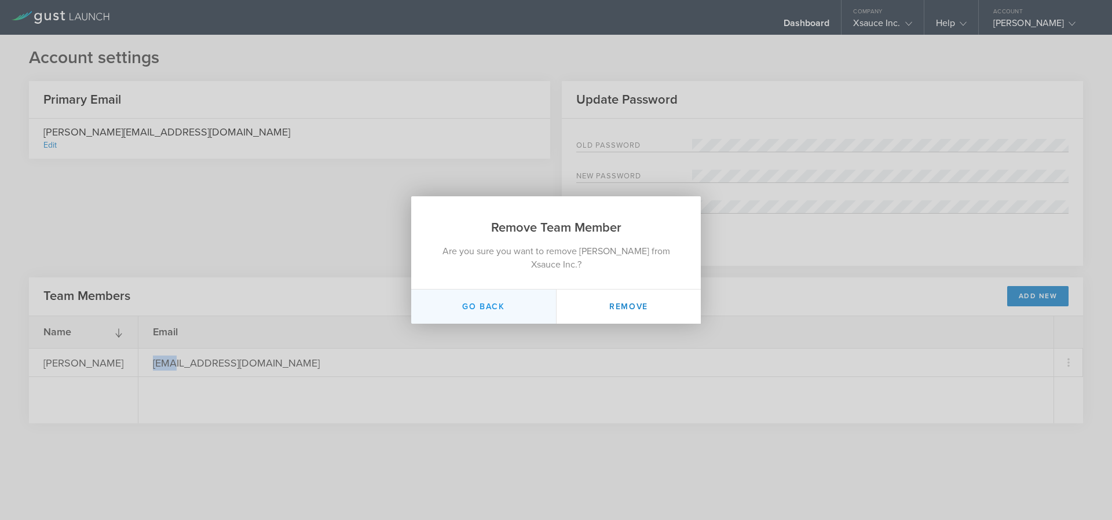
click at [519, 314] on button "Go Back" at bounding box center [483, 307] width 145 height 34
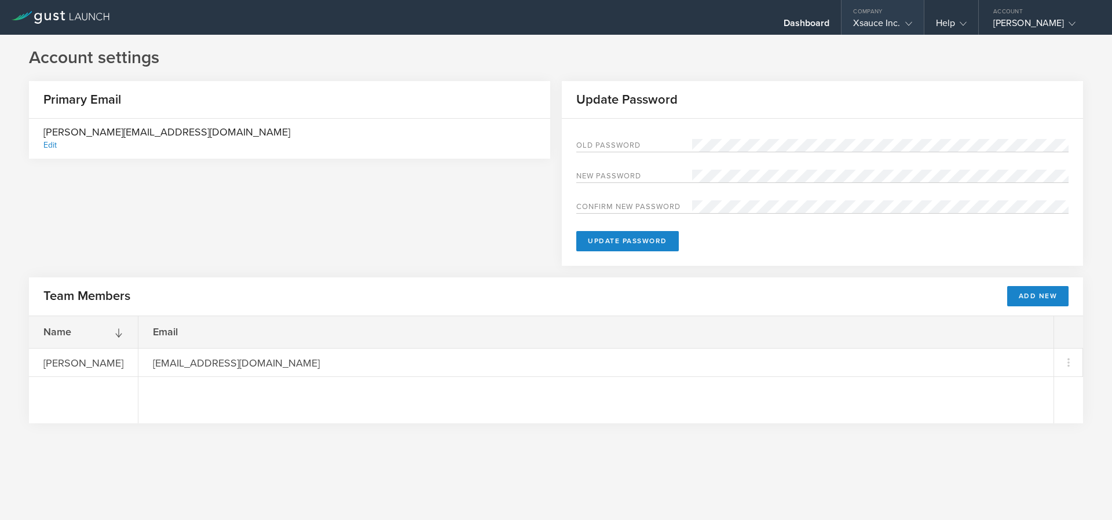
click at [892, 20] on div "Xsauce Inc." at bounding box center [882, 25] width 59 height 17
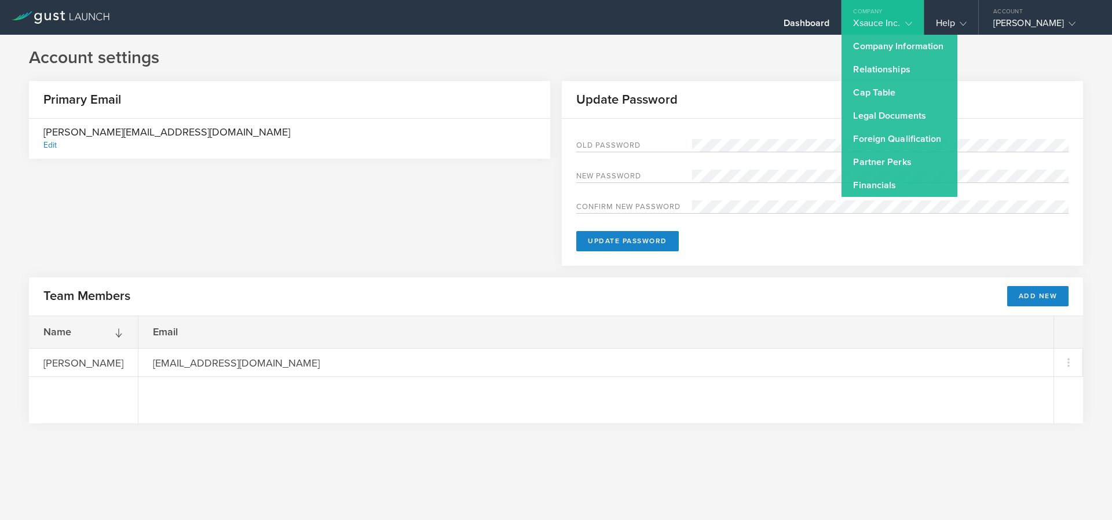
click at [741, 57] on h1 "Account settings" at bounding box center [556, 57] width 1054 height 23
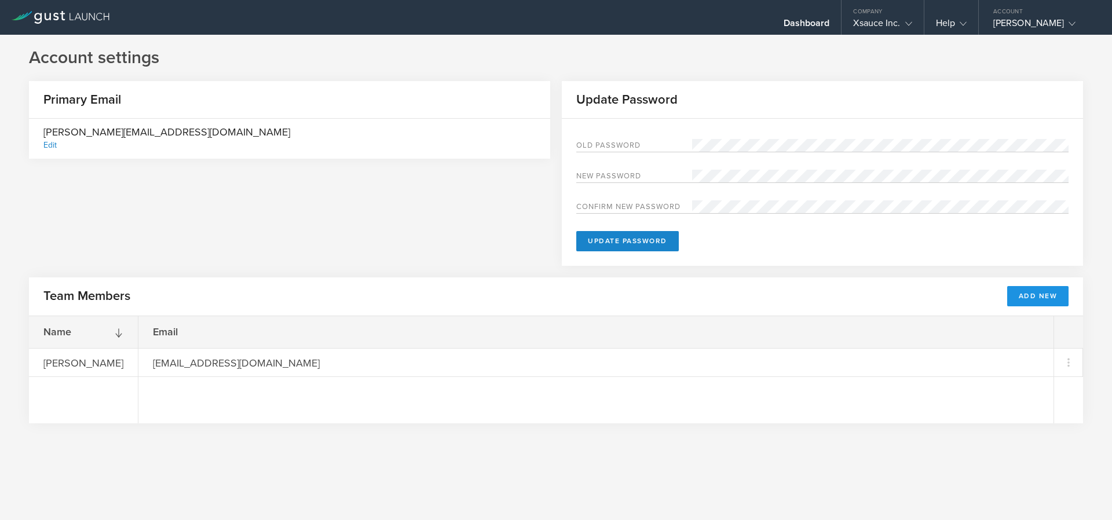
click at [1046, 302] on button "Add New" at bounding box center [1038, 296] width 62 height 20
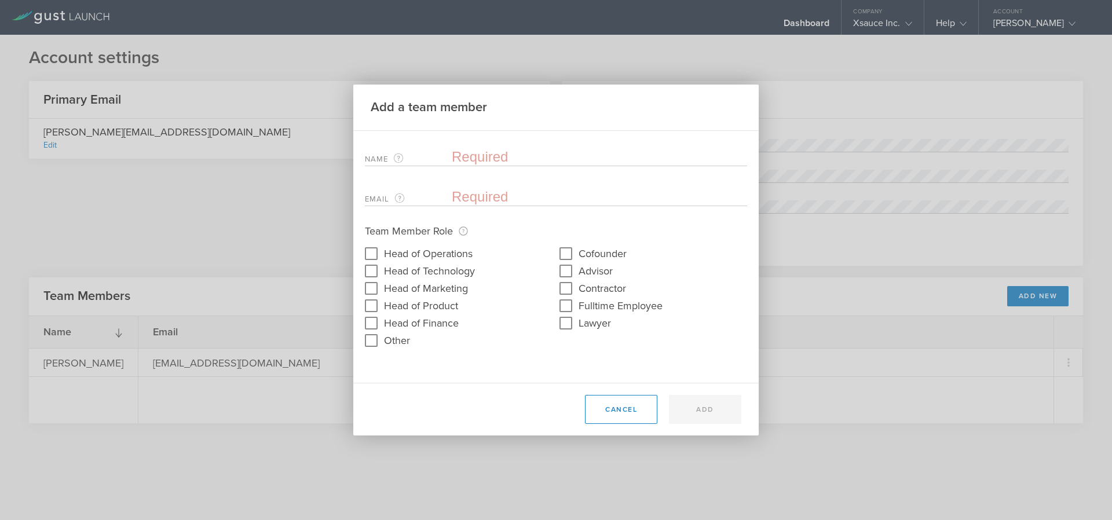
click at [487, 159] on input "text" at bounding box center [599, 156] width 295 height 17
type input "a"
type input "[PERSON_NAME]"
click at [565, 253] on input "Cofounder" at bounding box center [566, 253] width 19 height 19
checkbox input "true"
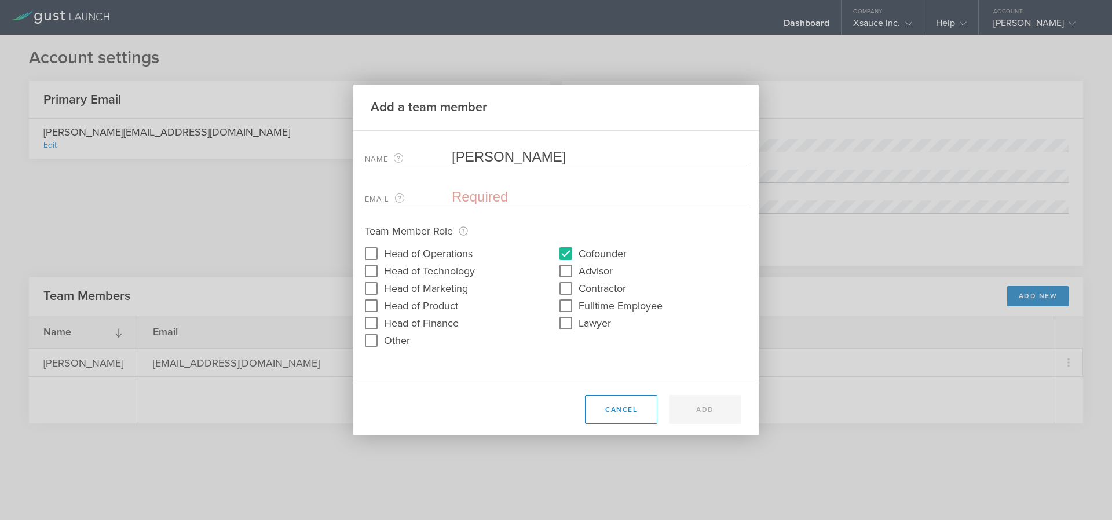
click at [494, 205] on input "email" at bounding box center [597, 196] width 290 height 17
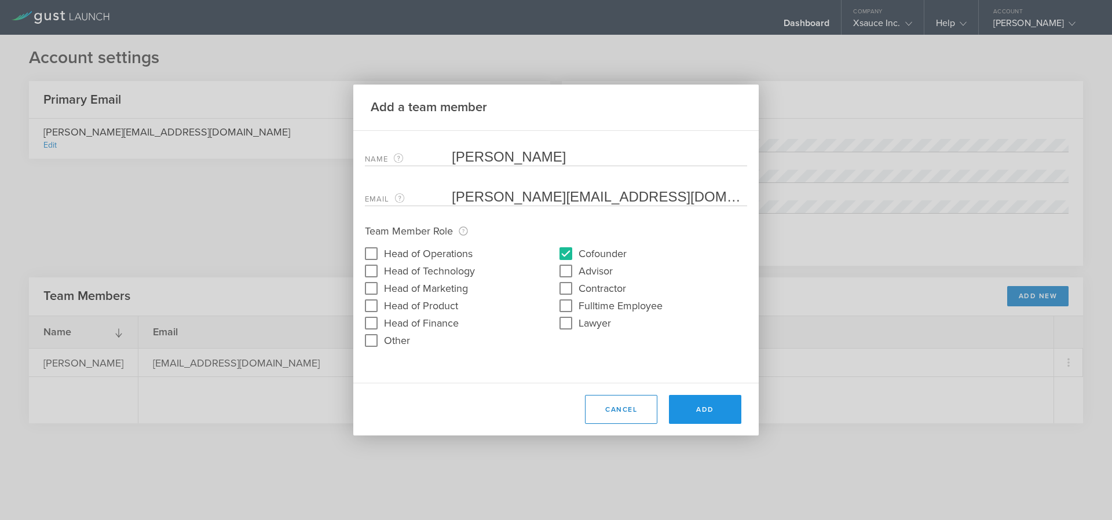
type input "[PERSON_NAME][EMAIL_ADDRESS][DOMAIN_NAME]"
click at [707, 408] on button "Add" at bounding box center [705, 409] width 72 height 29
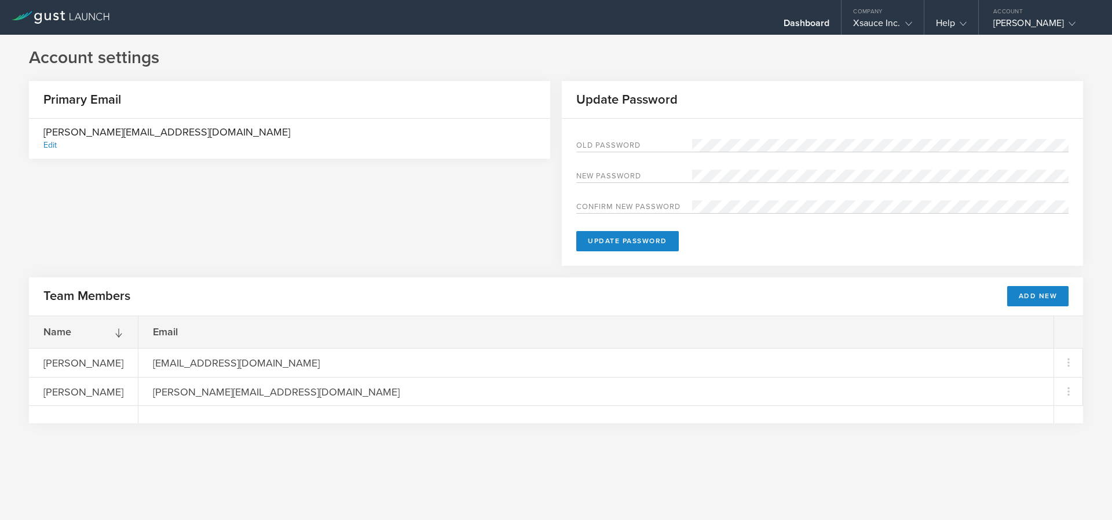
click at [52, 18] on icon at bounding box center [61, 17] width 98 height 13
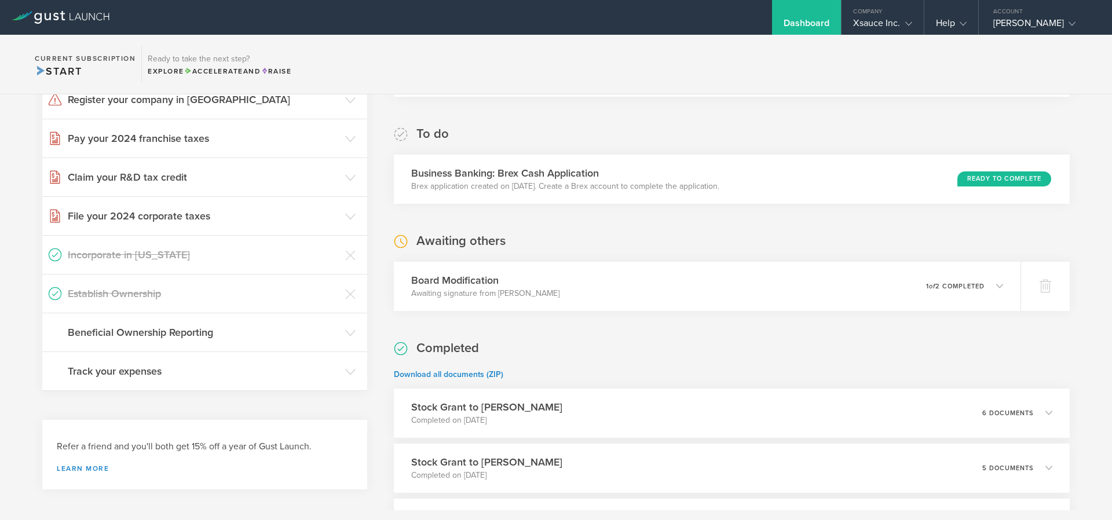
scroll to position [348, 0]
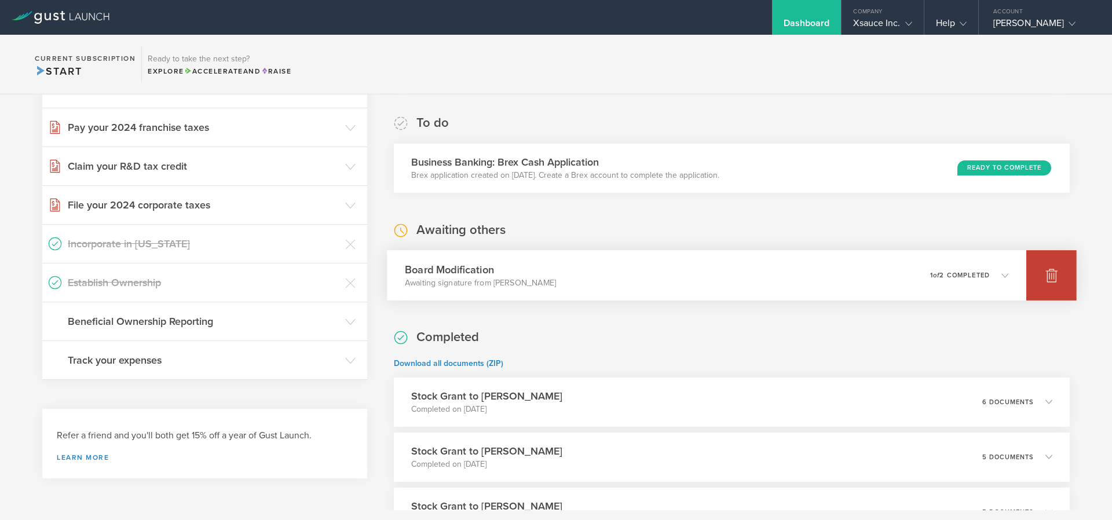
click at [1036, 283] on div at bounding box center [1052, 275] width 50 height 50
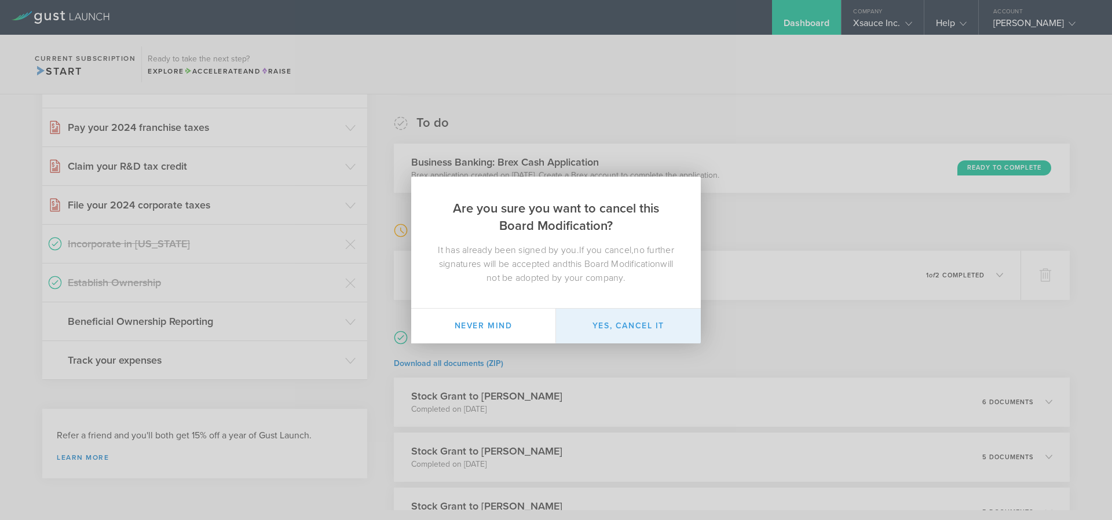
click at [620, 323] on button "Yes, cancel it" at bounding box center [628, 326] width 145 height 35
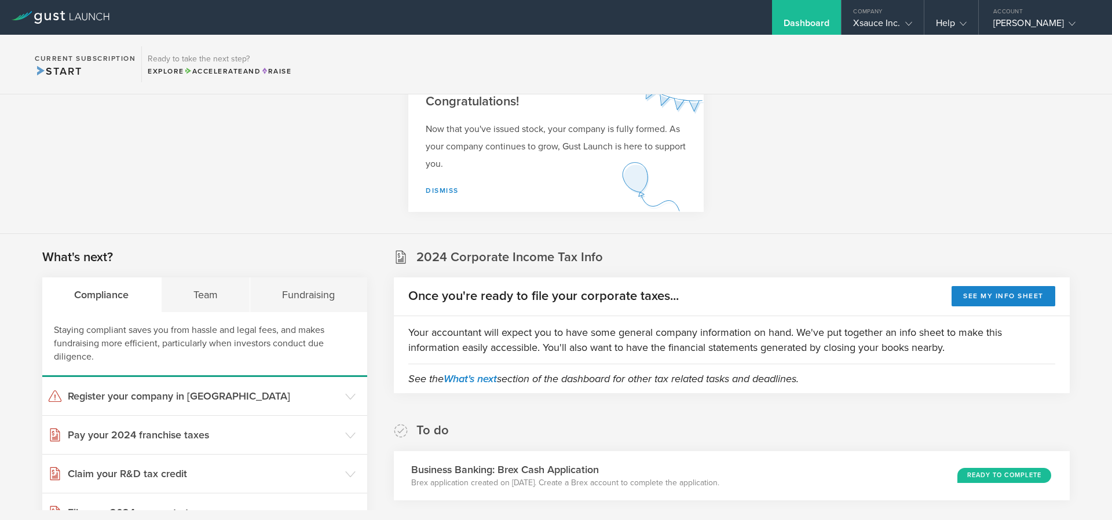
scroll to position [0, 0]
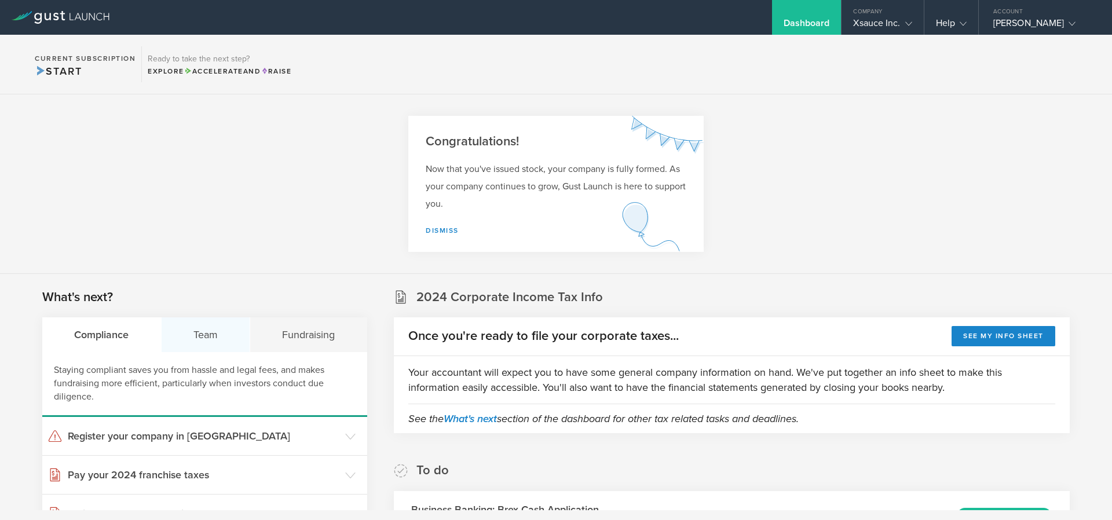
click at [216, 327] on div "Team" at bounding box center [206, 334] width 89 height 35
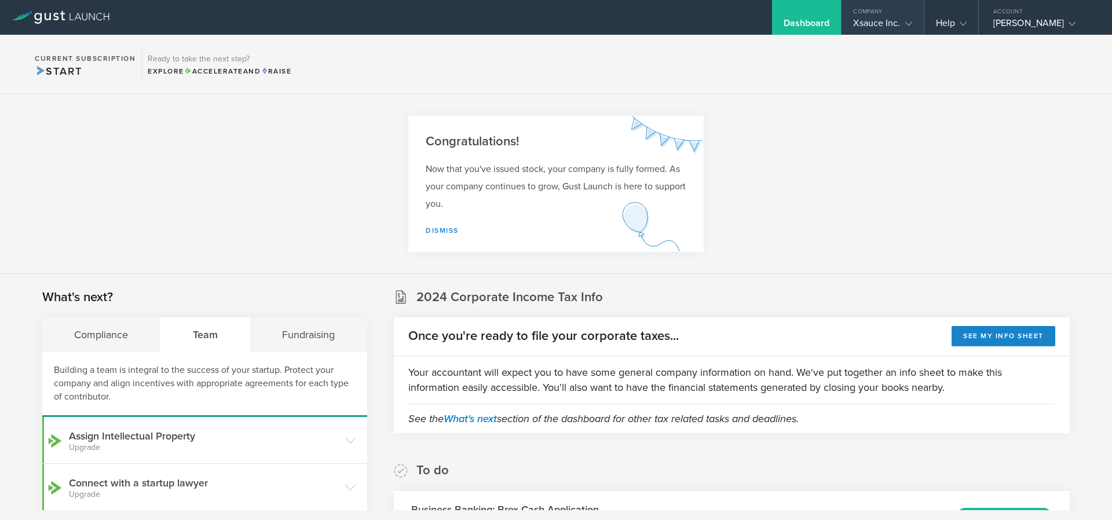
click at [915, 17] on div "Xsauce Inc." at bounding box center [883, 25] width 82 height 17
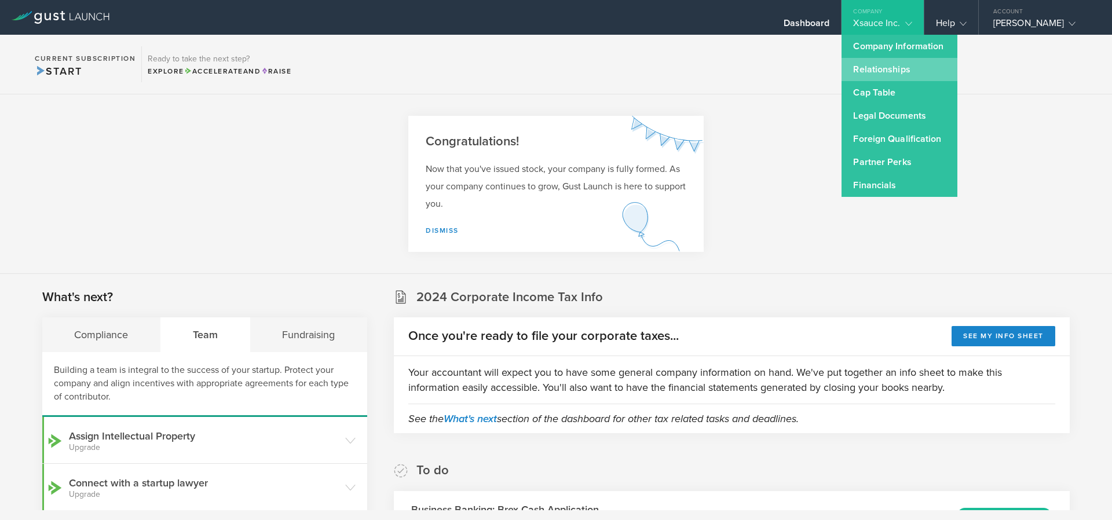
click at [881, 75] on link "Relationships" at bounding box center [900, 69] width 116 height 23
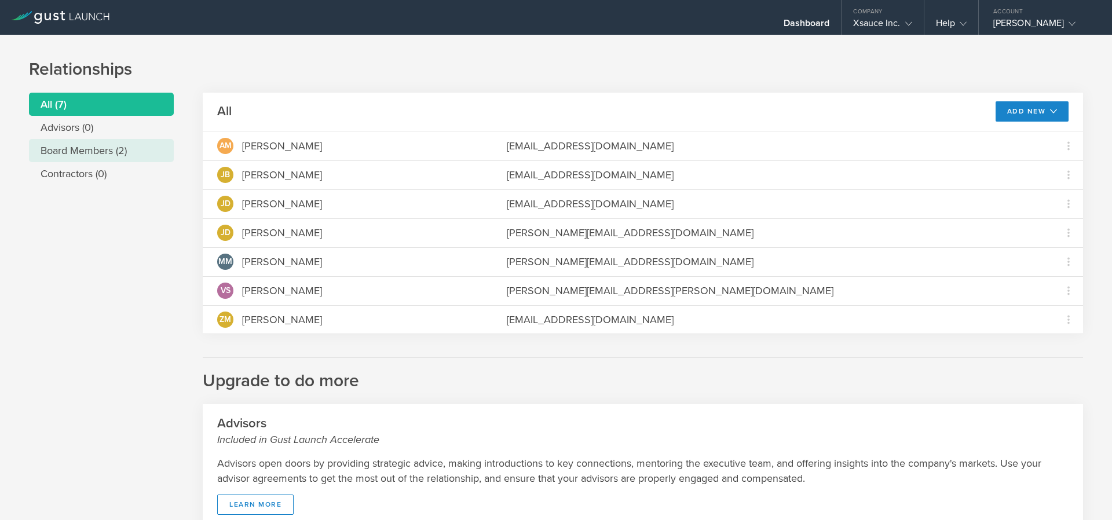
click at [81, 151] on li "Board Members (2)" at bounding box center [101, 150] width 145 height 23
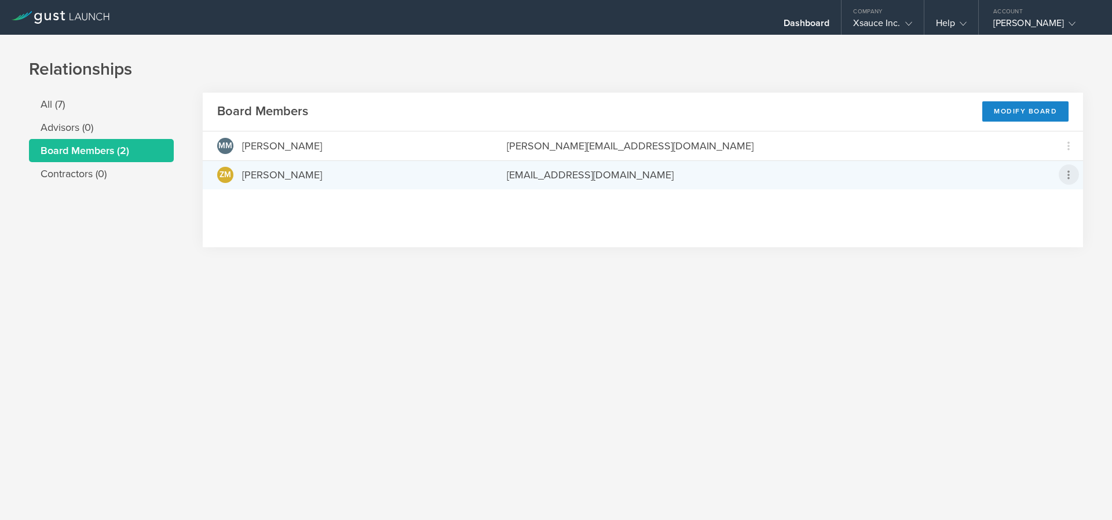
click at [1062, 182] on icon at bounding box center [1069, 175] width 20 height 20
click at [1016, 233] on div "Repurchase stock" at bounding box center [1032, 227] width 88 height 13
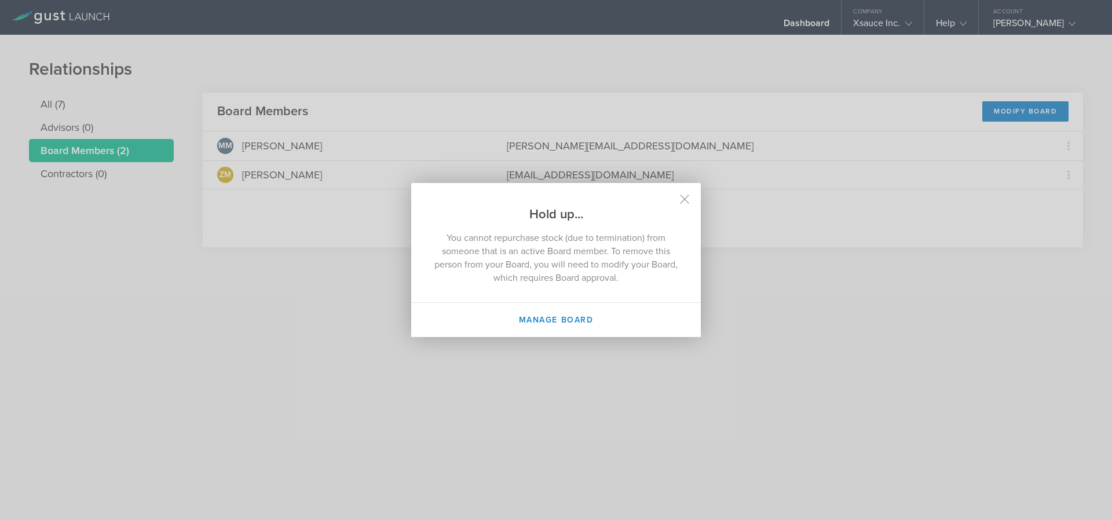
click at [693, 201] on h2 "Hold up..." at bounding box center [556, 203] width 290 height 40
click at [680, 202] on icon at bounding box center [685, 200] width 10 height 10
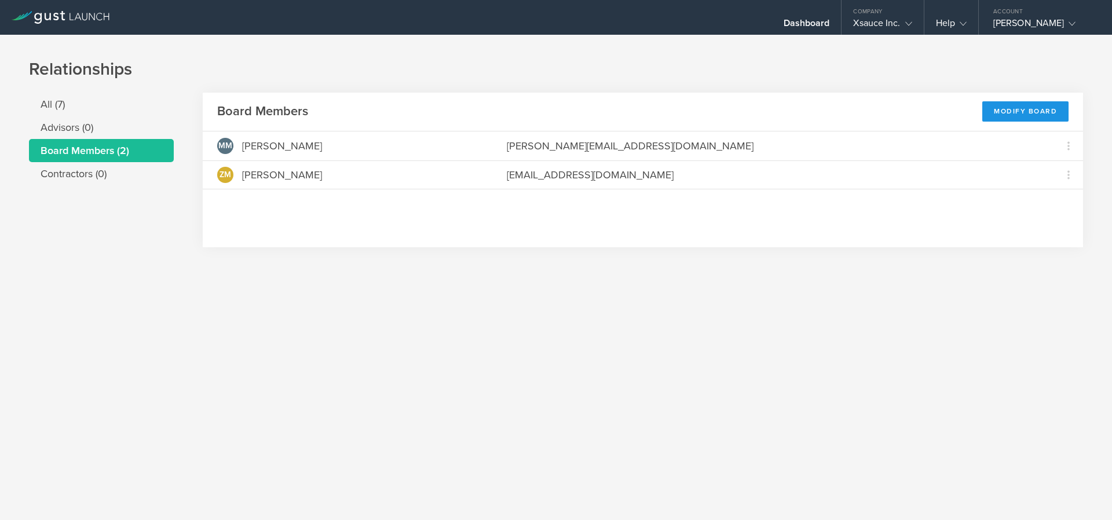
click at [1034, 116] on div "Modify Board" at bounding box center [1025, 111] width 86 height 20
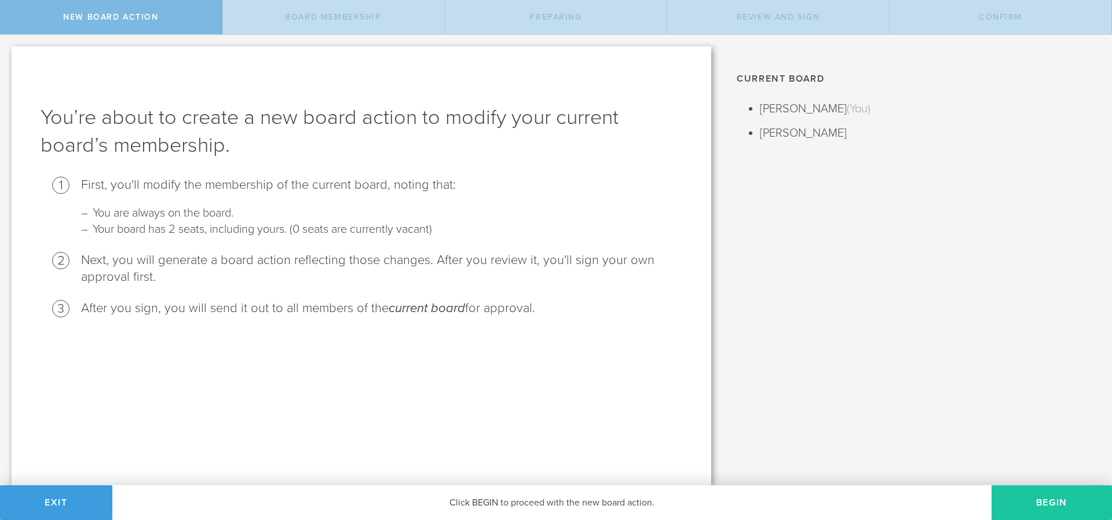
click at [1051, 503] on button "Begin" at bounding box center [1052, 502] width 120 height 35
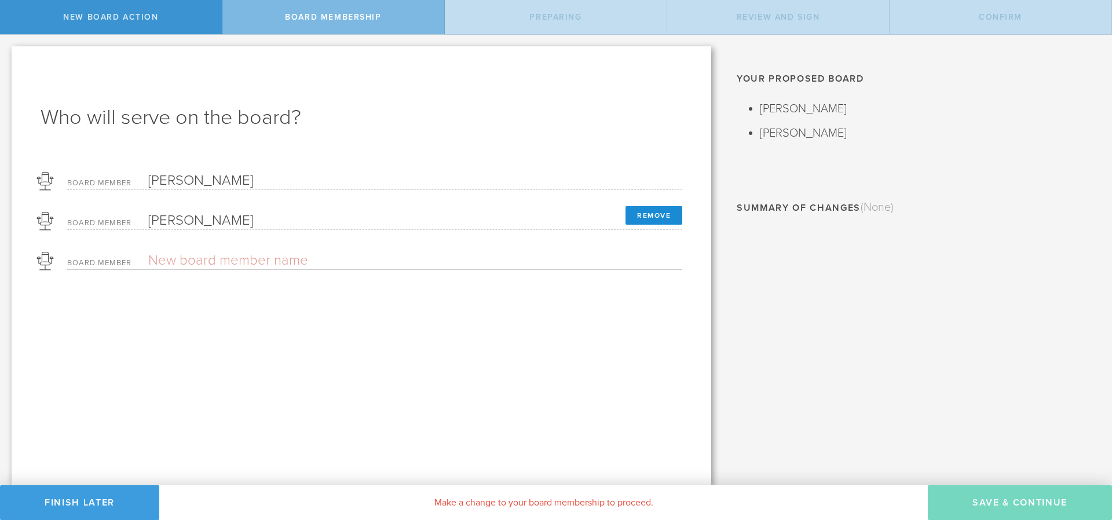
click at [649, 220] on button "Remove" at bounding box center [654, 215] width 57 height 19
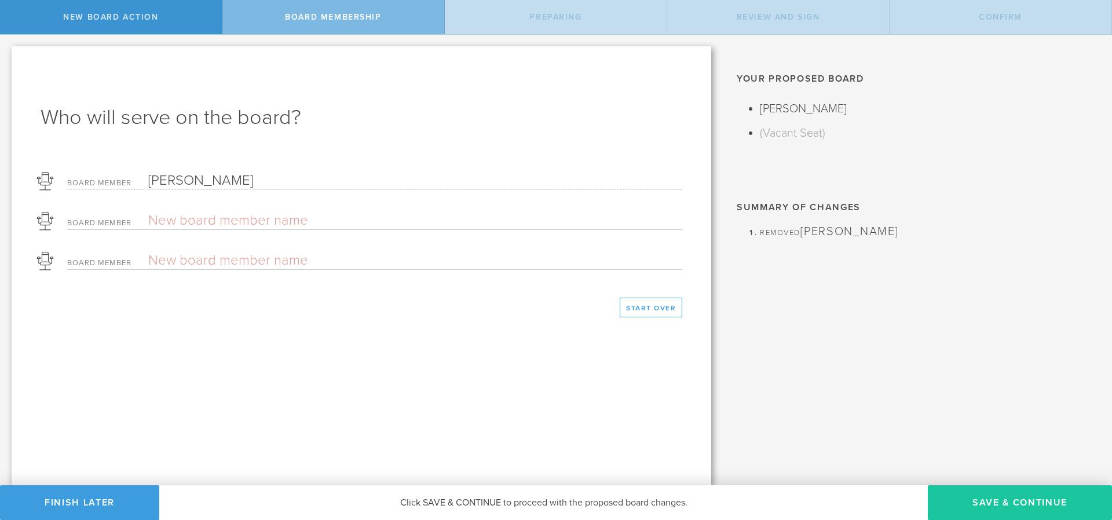
click at [1022, 498] on button "Save & Continue" at bounding box center [1020, 502] width 184 height 35
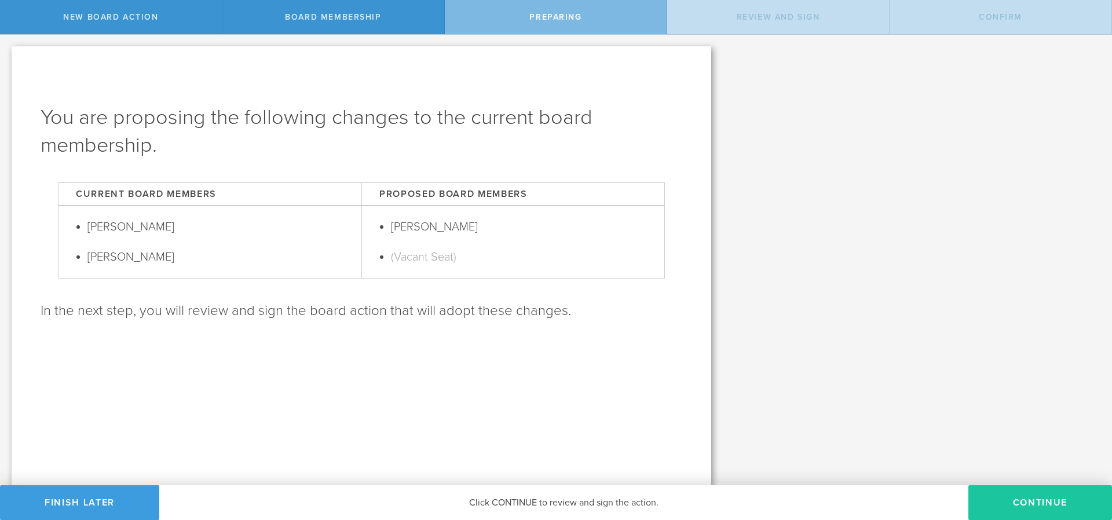
click at [1034, 501] on button "Continue" at bounding box center [1041, 502] width 144 height 35
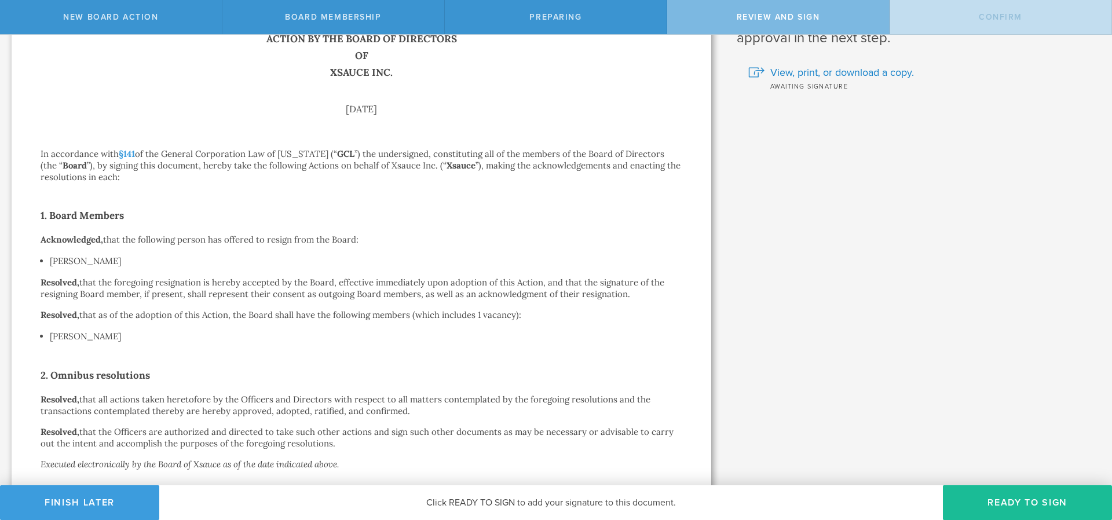
scroll to position [189, 0]
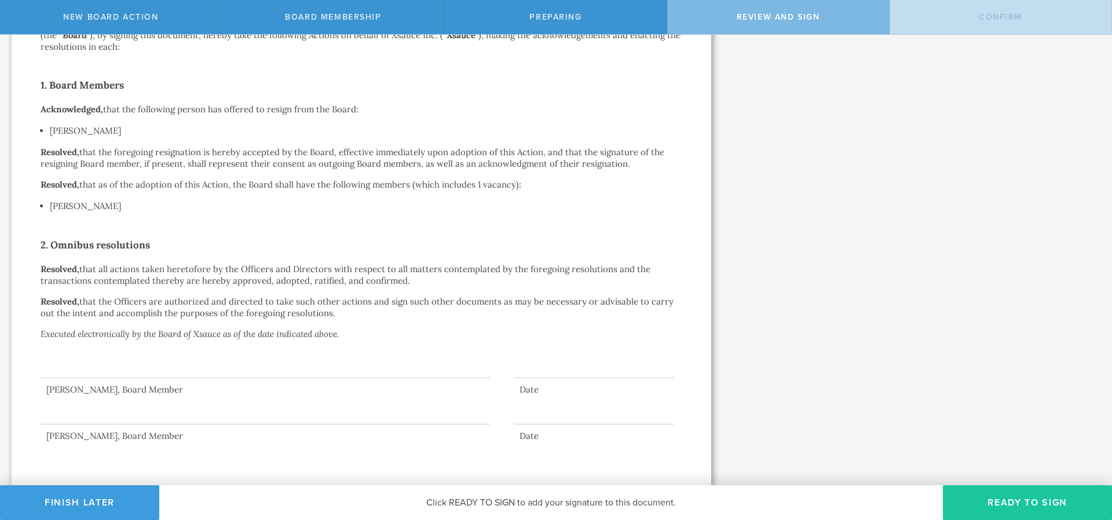
click at [1002, 509] on button "Ready to Sign" at bounding box center [1027, 502] width 169 height 35
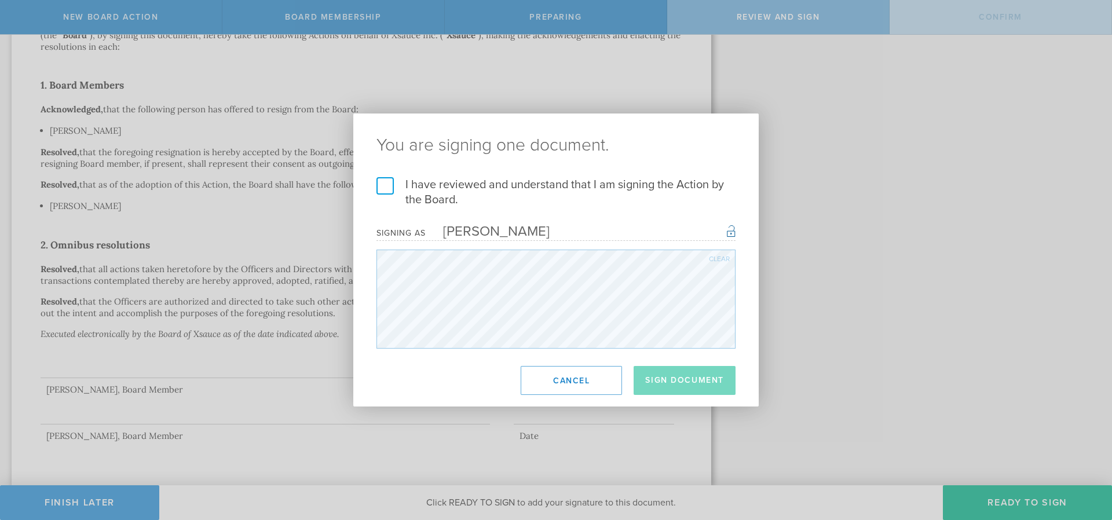
click at [379, 188] on label "I have reviewed and understand that I am signing the Action by the Board." at bounding box center [556, 192] width 359 height 30
click at [0, 0] on input "I have reviewed and understand that I am signing the Action by the Board." at bounding box center [0, 0] width 0 height 0
click at [707, 383] on button "Sign Document" at bounding box center [685, 380] width 102 height 29
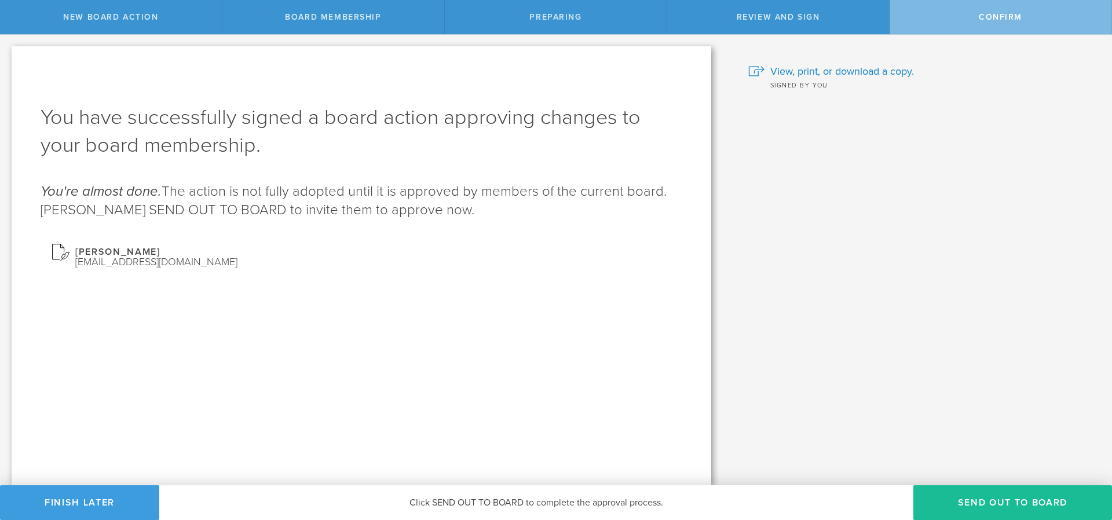
scroll to position [0, 0]
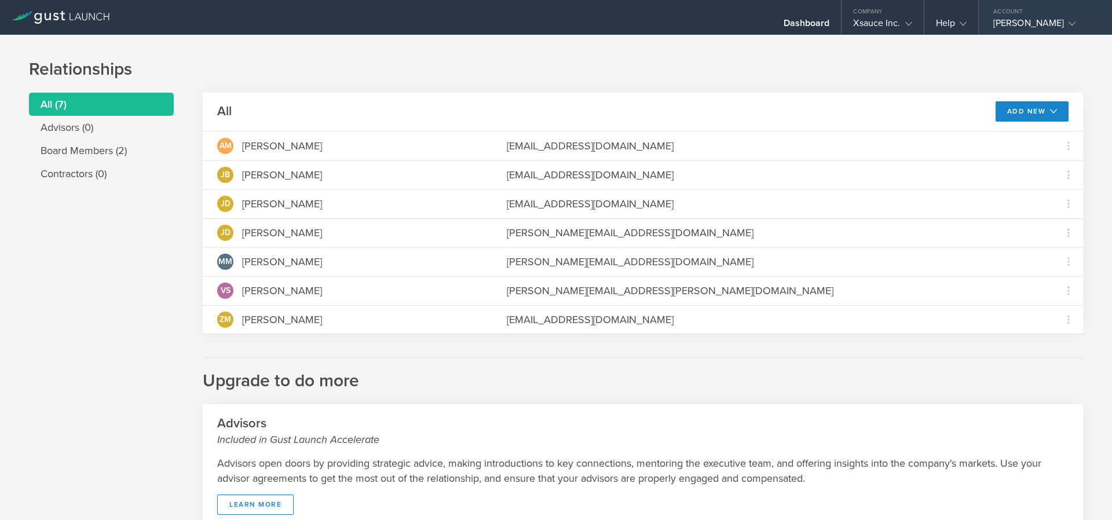
click at [1046, 21] on div "[PERSON_NAME]" at bounding box center [1042, 25] width 98 height 17
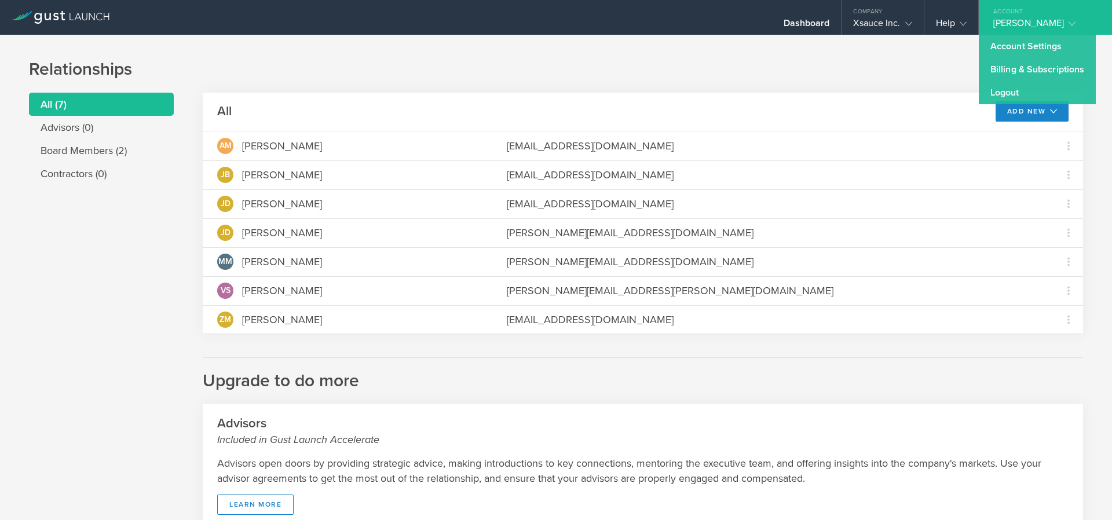
click at [904, 56] on div "Relationships All (7) Advisors (0) Board Members (2) Contractors (0) All Add Ne…" at bounding box center [556, 397] width 1112 height 725
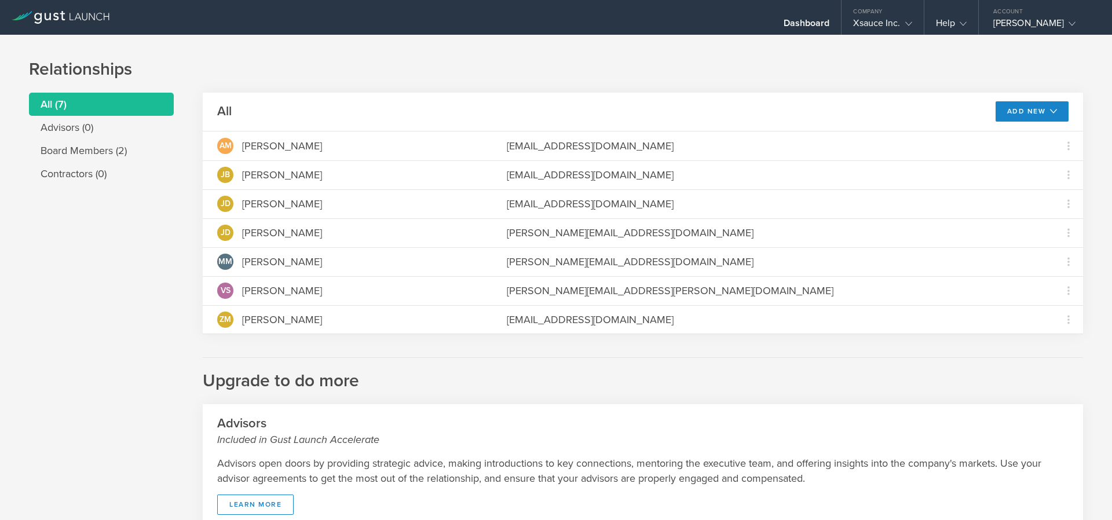
click at [759, 19] on div "Dashboard Company Xsauce Inc. Company Information Relationships Cap Table Manag…" at bounding box center [701, 17] width 821 height 35
click at [787, 20] on div "Dashboard" at bounding box center [807, 25] width 46 height 17
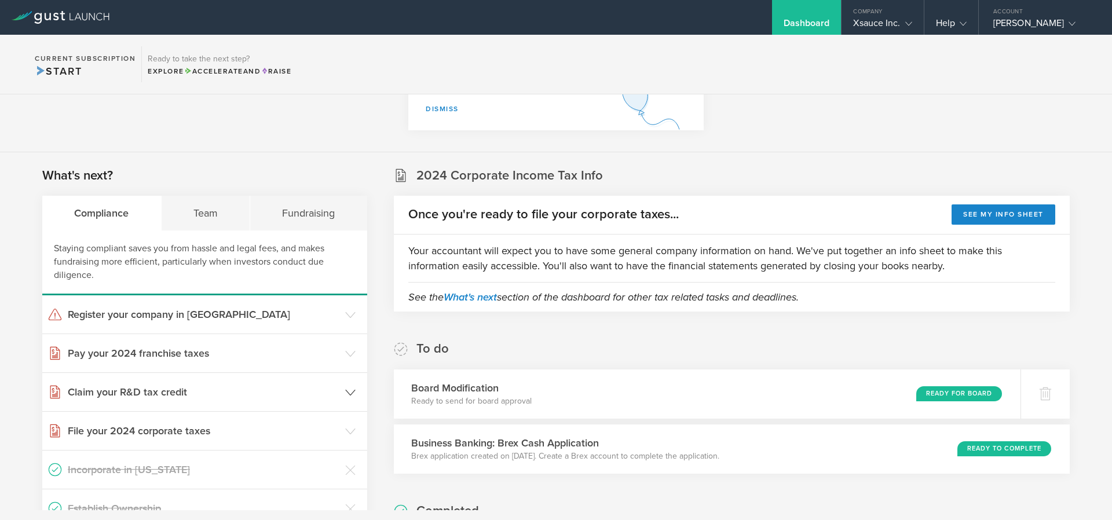
scroll to position [209, 0]
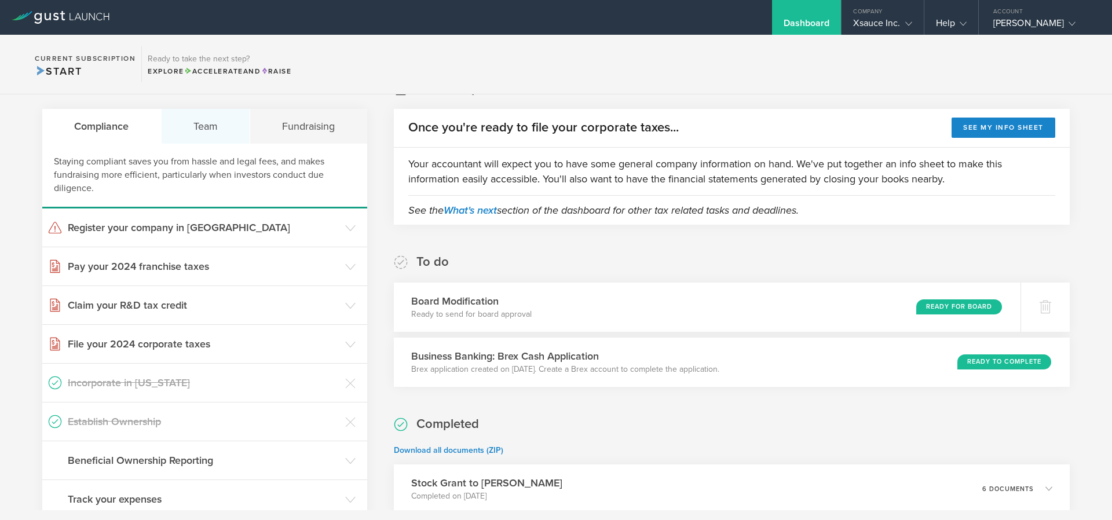
click at [208, 128] on div "Team" at bounding box center [206, 126] width 89 height 35
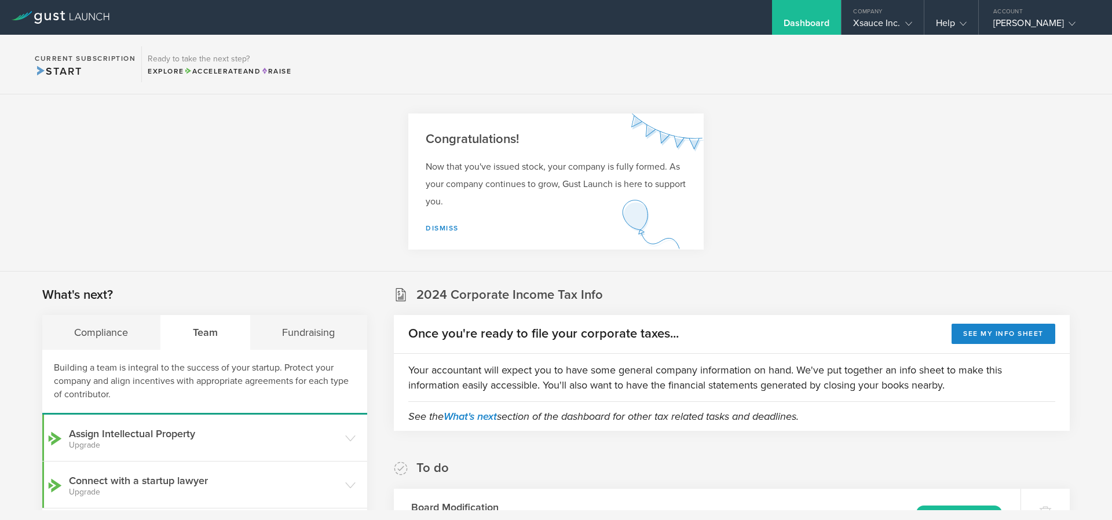
scroll to position [0, 0]
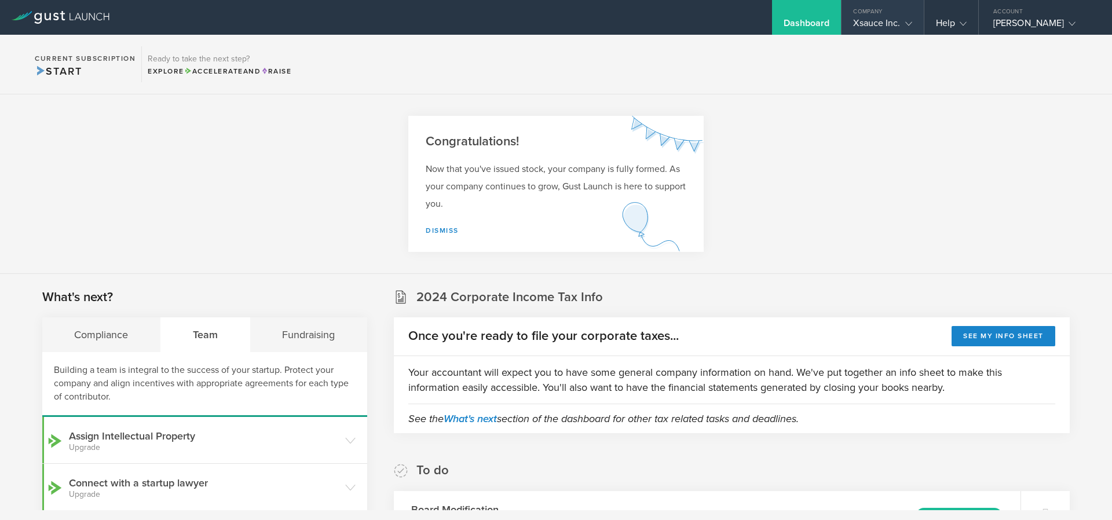
click at [904, 28] on gust-icon at bounding box center [907, 23] width 12 height 12
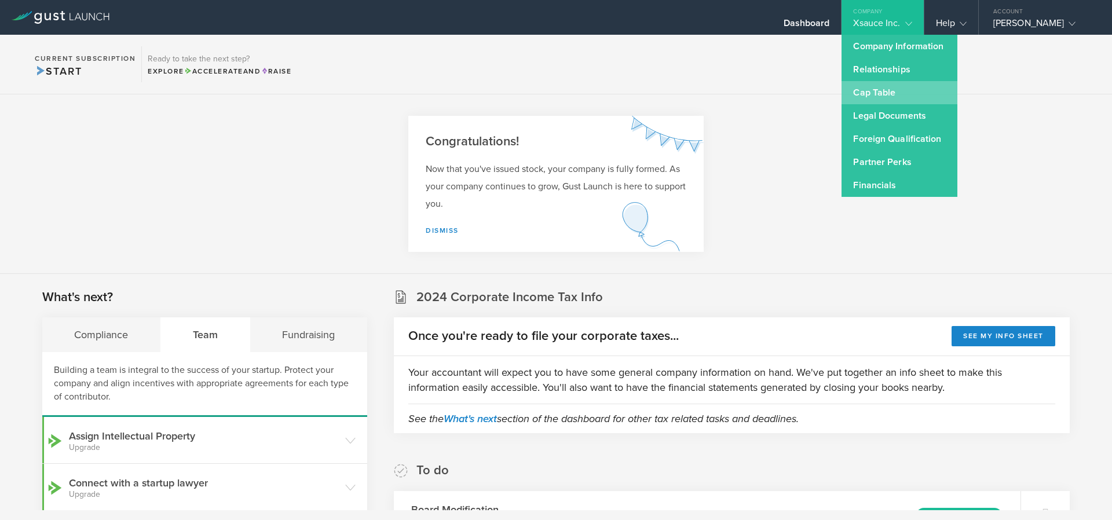
click at [905, 97] on link "Cap Table" at bounding box center [900, 92] width 116 height 23
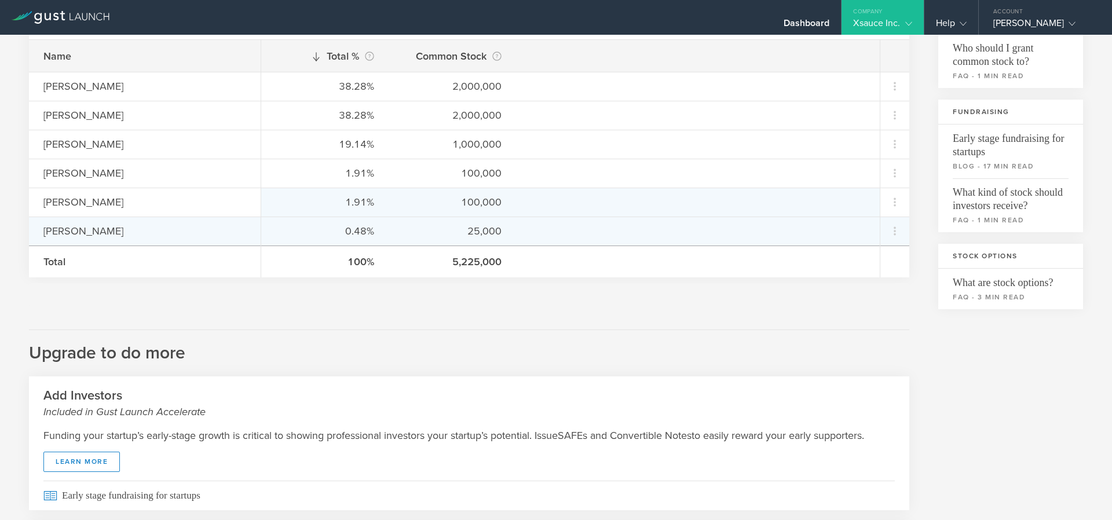
scroll to position [139, 0]
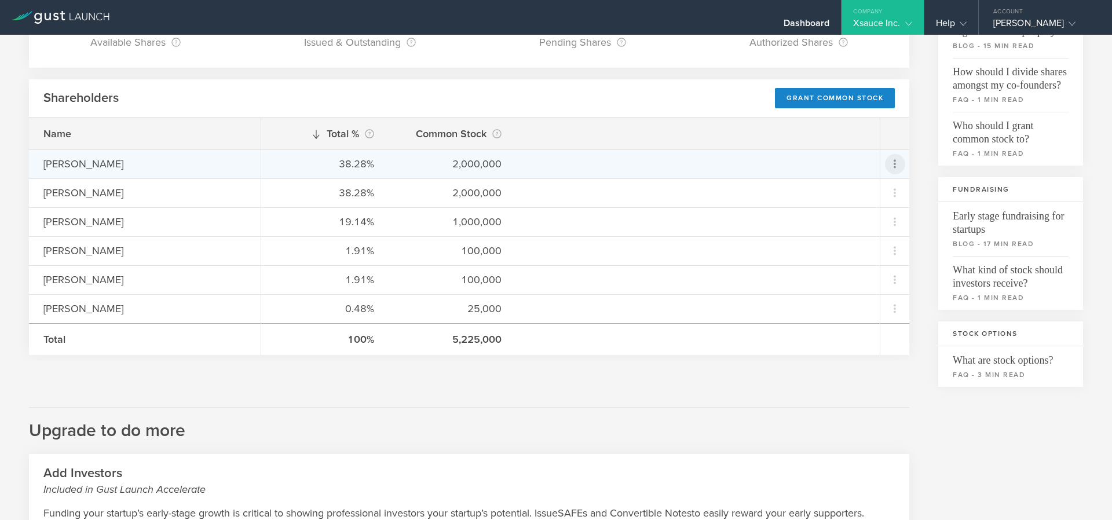
click at [888, 161] on icon at bounding box center [895, 164] width 14 height 14
click at [666, 368] on md-backdrop at bounding box center [556, 260] width 1112 height 520
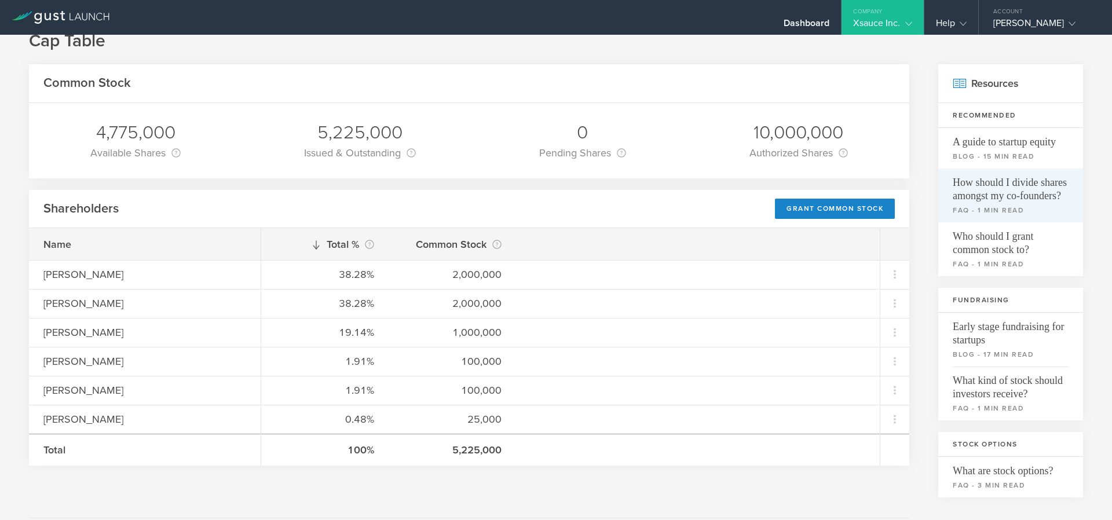
scroll to position [0, 0]
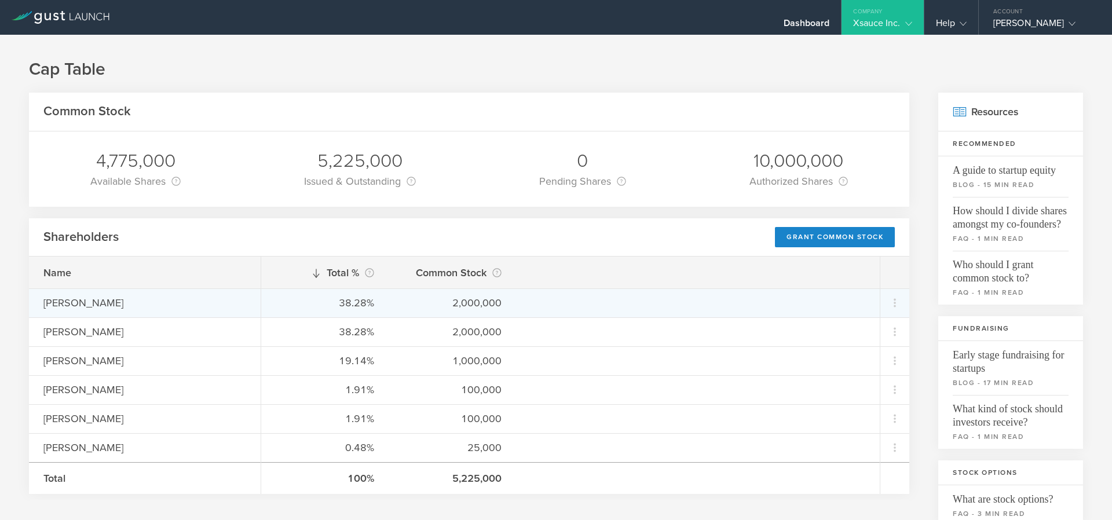
click at [84, 300] on div "[PERSON_NAME]" at bounding box center [144, 302] width 203 height 15
click at [187, 305] on div "[PERSON_NAME]" at bounding box center [144, 302] width 203 height 15
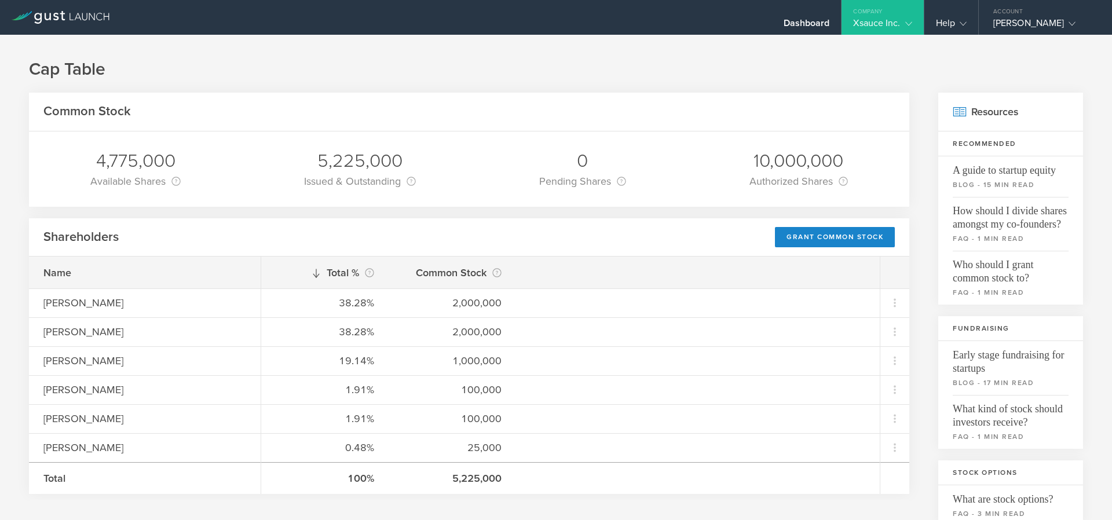
click at [904, 26] on gust-icon at bounding box center [907, 23] width 12 height 12
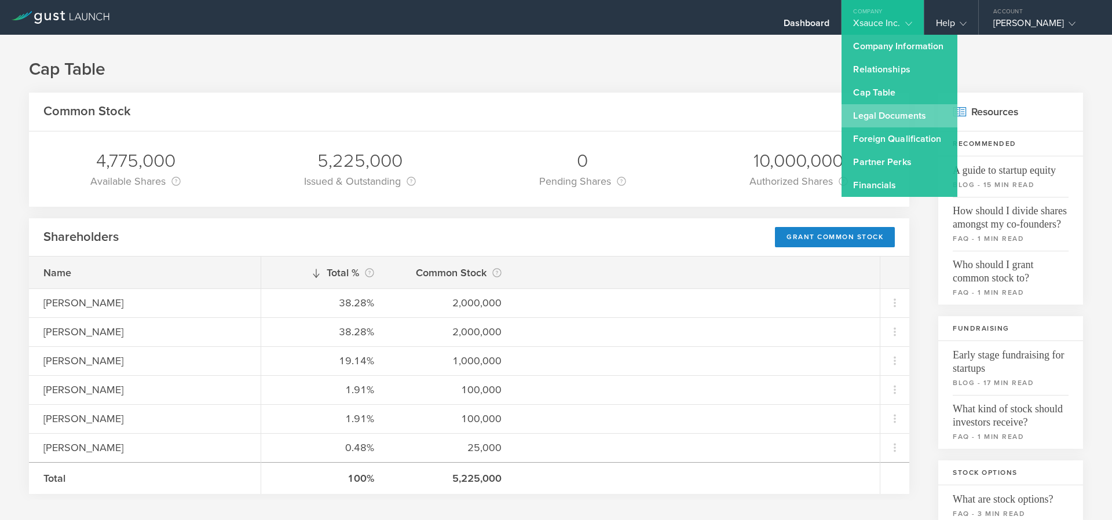
click at [910, 115] on link "Legal Documents" at bounding box center [900, 115] width 116 height 23
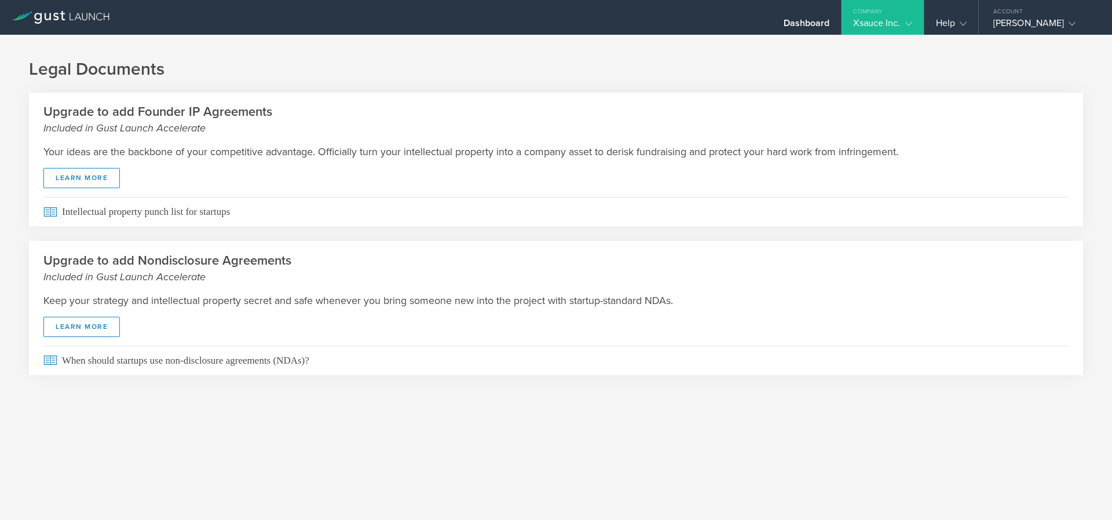
click at [904, 19] on gust-icon at bounding box center [907, 23] width 12 height 12
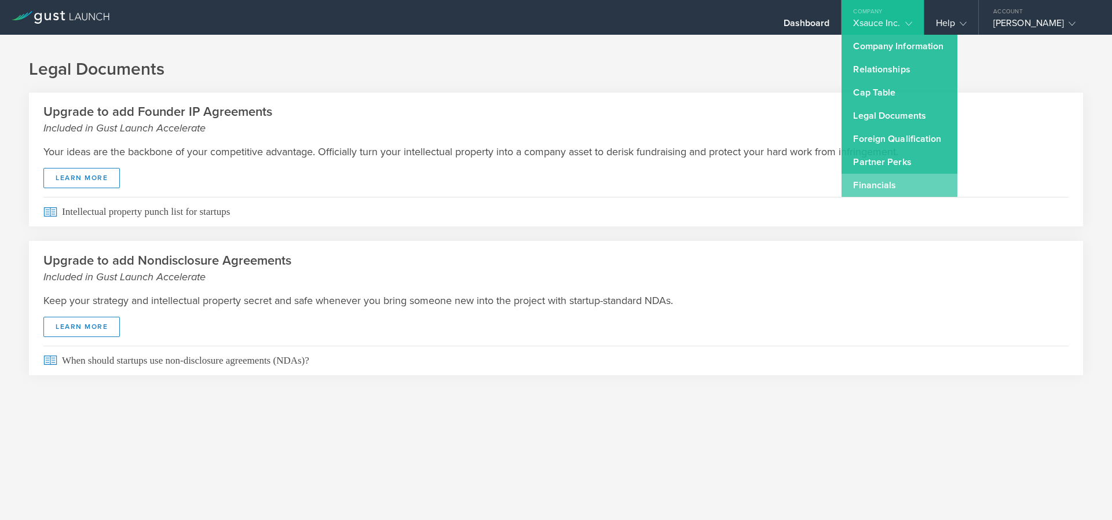
click at [892, 181] on link "Financials" at bounding box center [900, 185] width 116 height 23
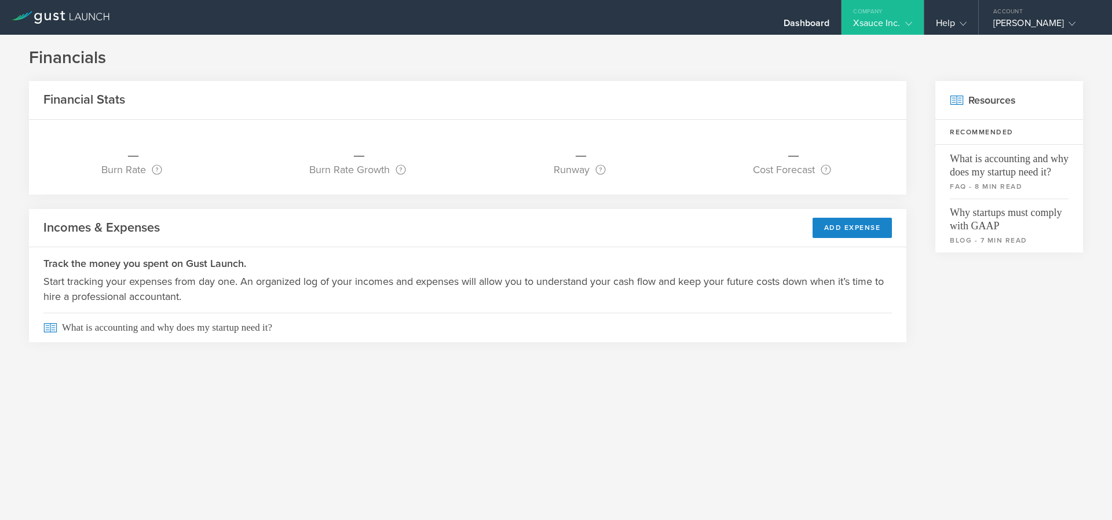
click at [896, 20] on div "Xsauce Inc." at bounding box center [882, 25] width 59 height 17
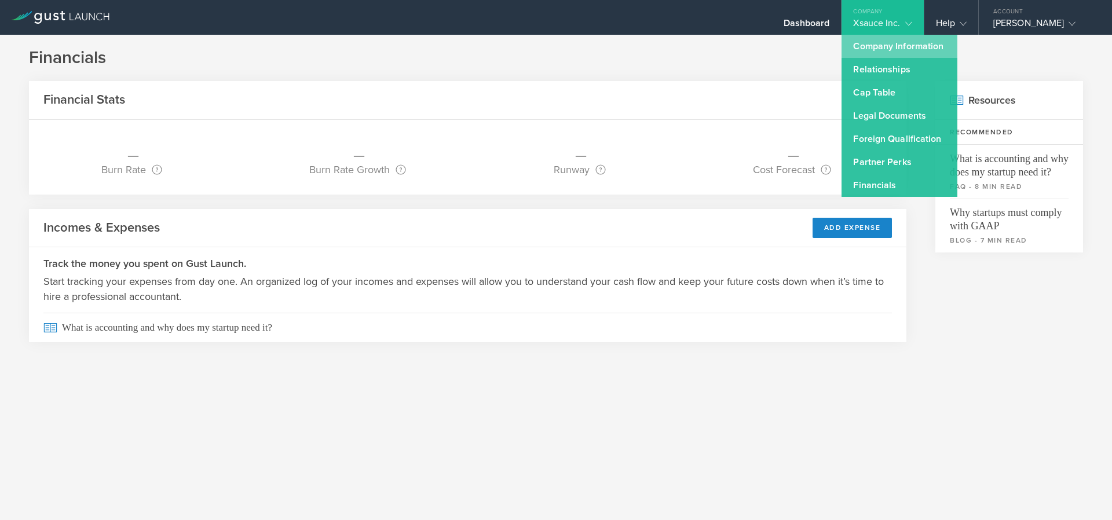
click at [894, 50] on link "Company Information" at bounding box center [900, 46] width 116 height 23
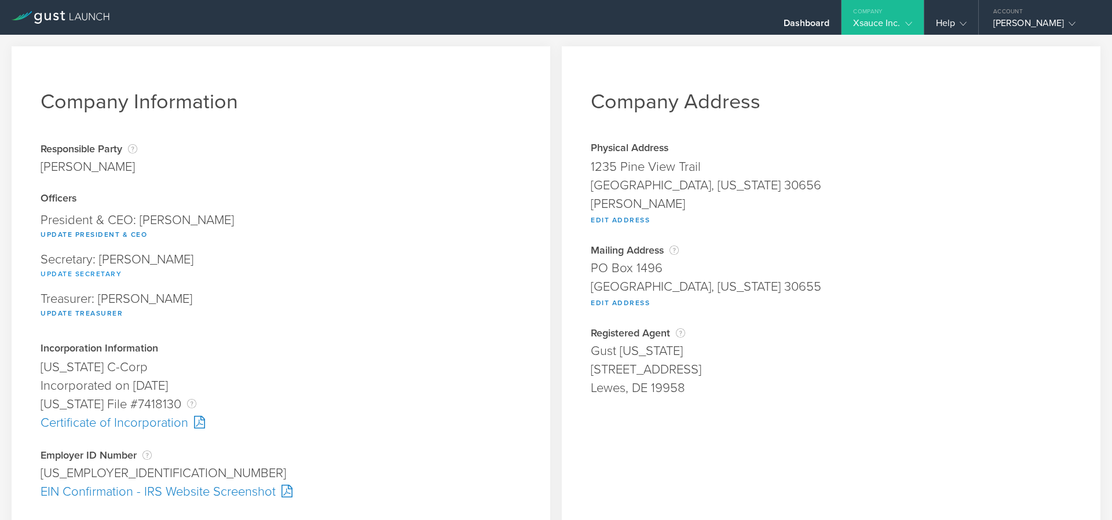
click at [76, 273] on button "Update Secretary" at bounding box center [81, 274] width 81 height 14
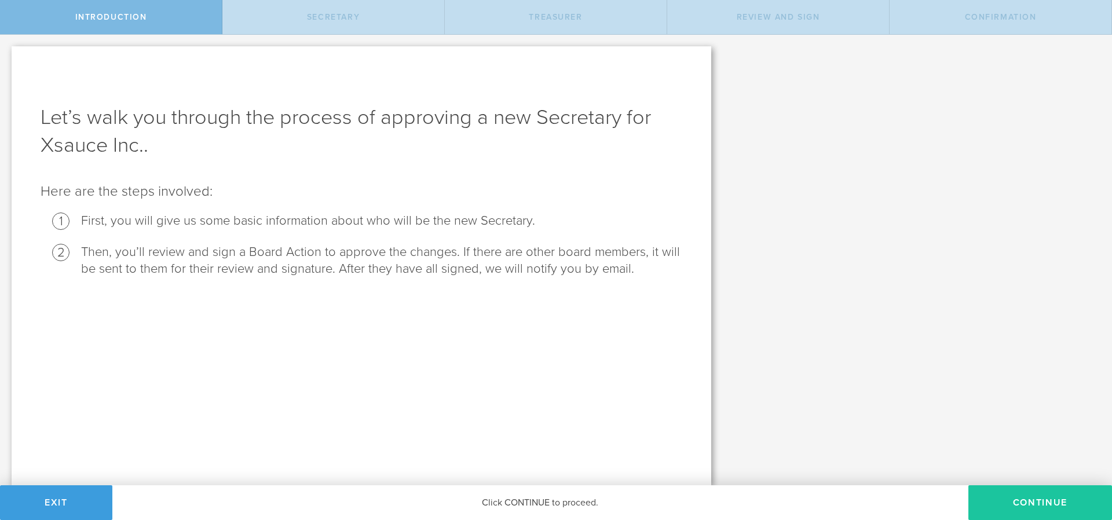
click at [1069, 503] on button "Continue" at bounding box center [1041, 502] width 144 height 35
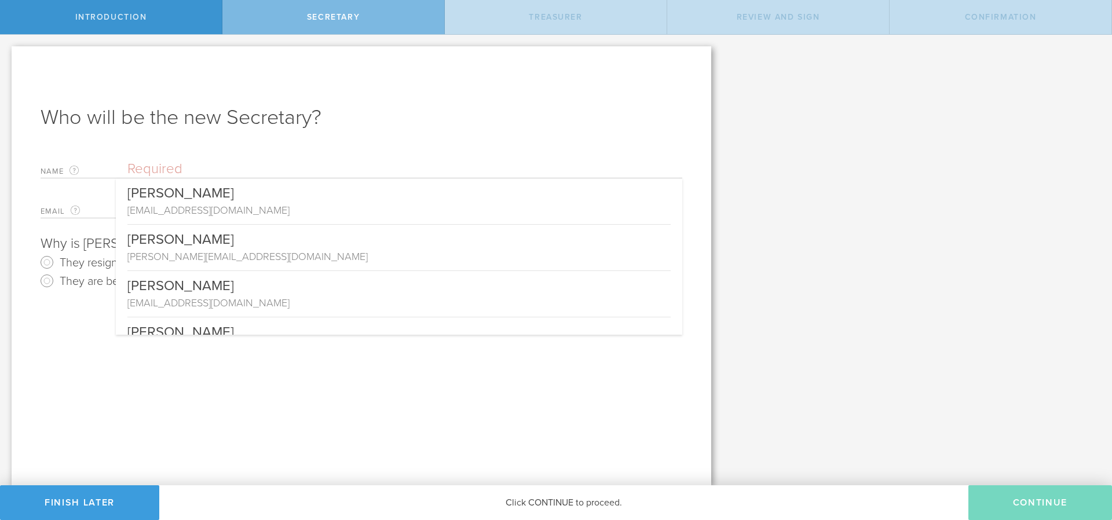
click at [140, 174] on input "text" at bounding box center [404, 168] width 555 height 17
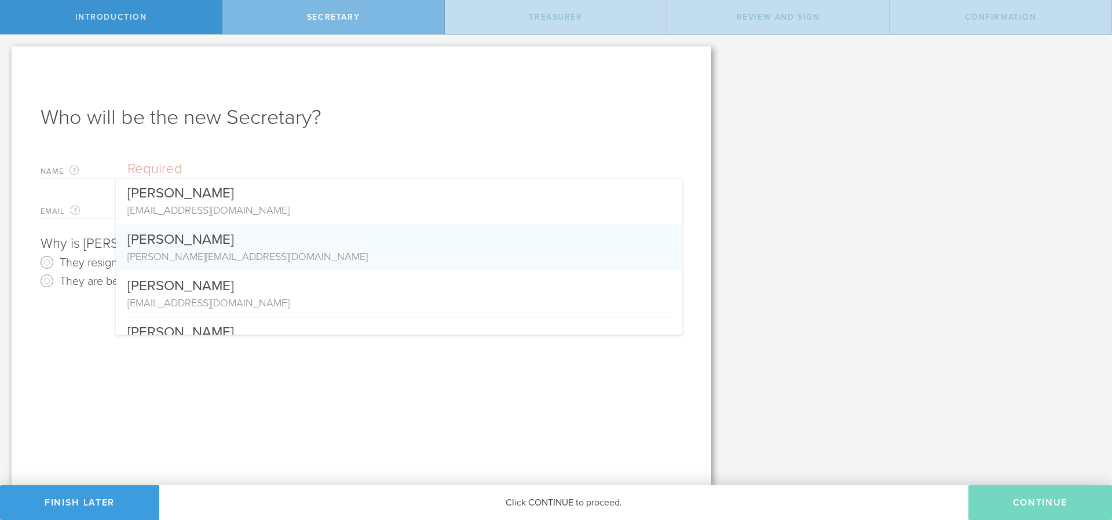
scroll to position [209, 0]
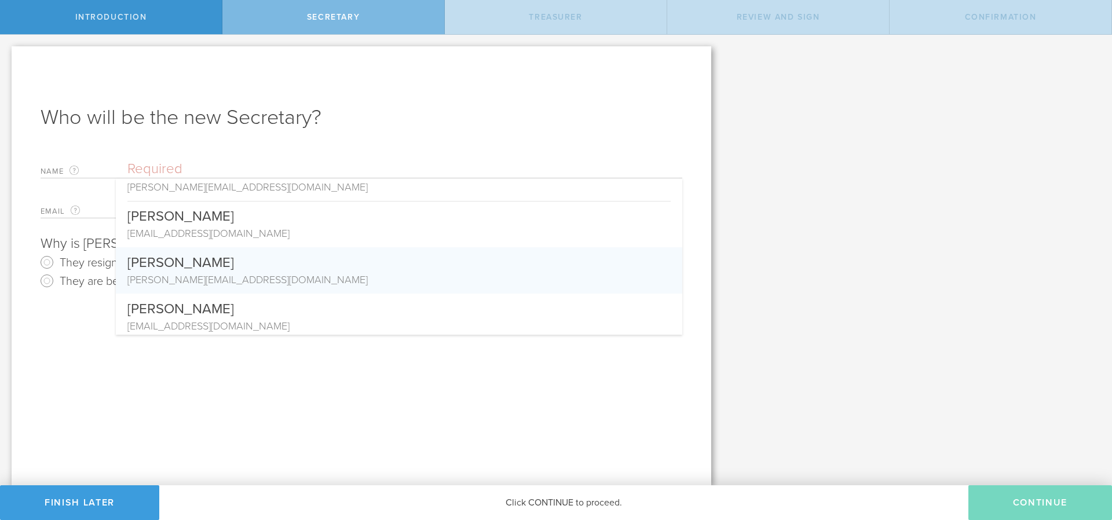
click at [203, 264] on div "[PERSON_NAME]" at bounding box center [398, 259] width 543 height 25
type input "[PERSON_NAME]"
type input "[PERSON_NAME][EMAIL_ADDRESS][DOMAIN_NAME]"
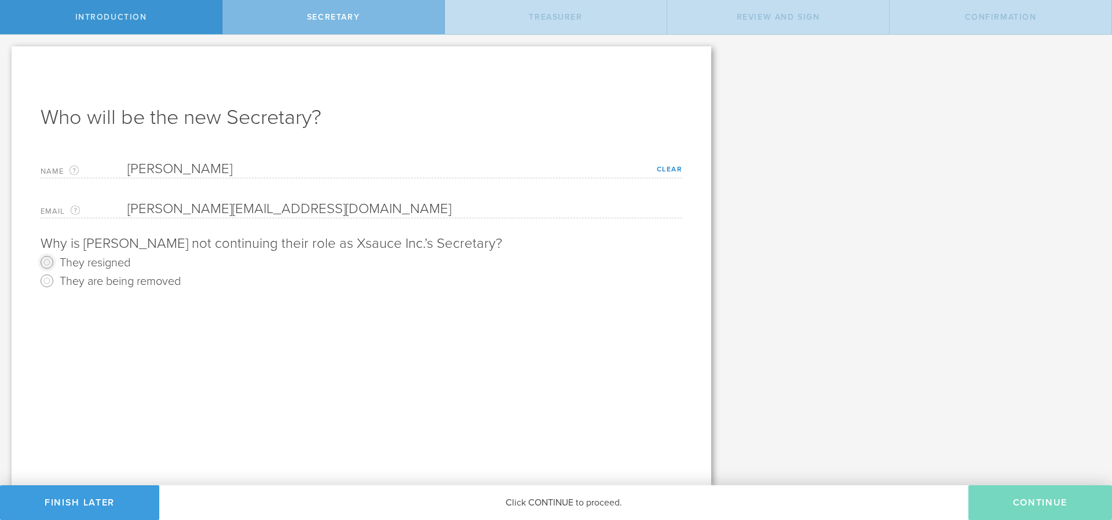
click at [43, 262] on input "They resigned" at bounding box center [47, 262] width 19 height 19
radio input "true"
click at [49, 280] on input "They are being removed" at bounding box center [47, 281] width 19 height 19
radio input "true"
click at [49, 265] on input "They resigned" at bounding box center [47, 262] width 19 height 19
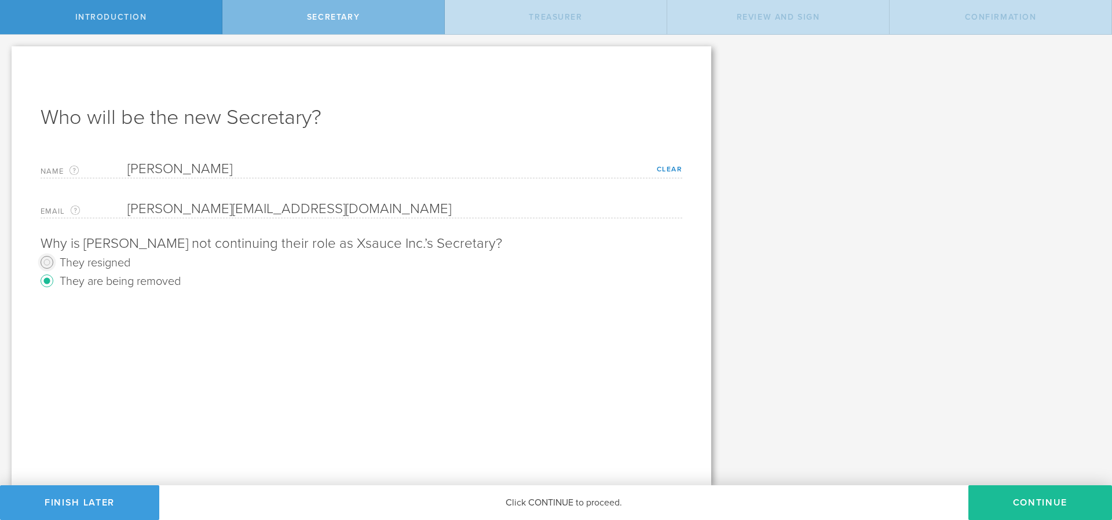
radio input "true"
click at [1069, 516] on button "Continue" at bounding box center [1041, 502] width 144 height 35
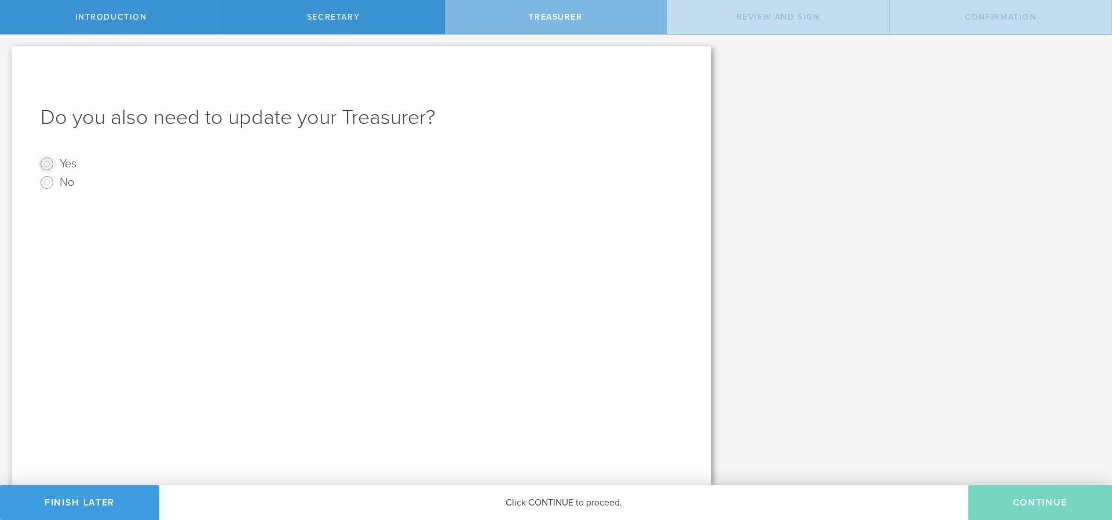
click at [48, 160] on input "Yes" at bounding box center [47, 164] width 19 height 19
radio input "true"
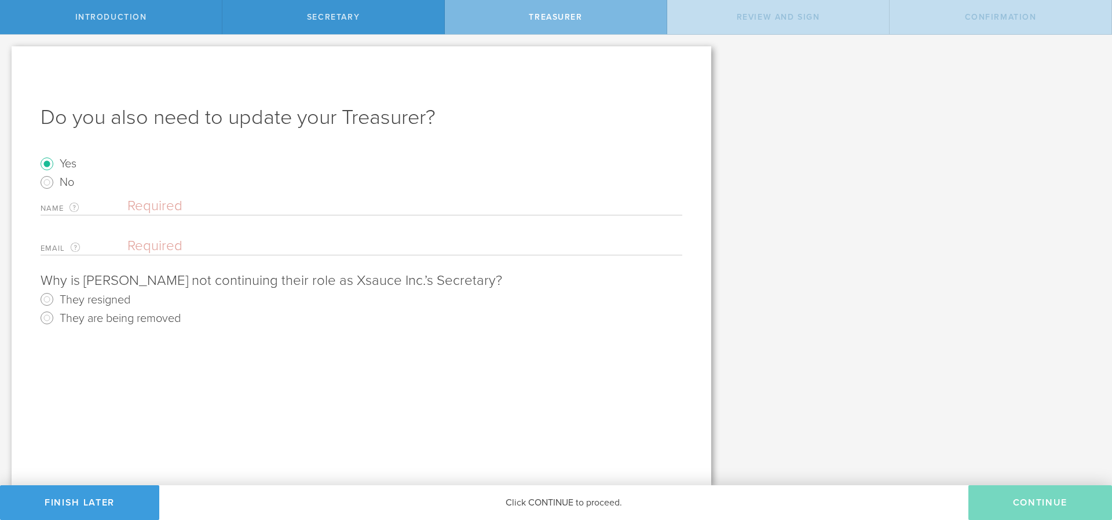
click at [166, 202] on input "text" at bounding box center [404, 206] width 555 height 17
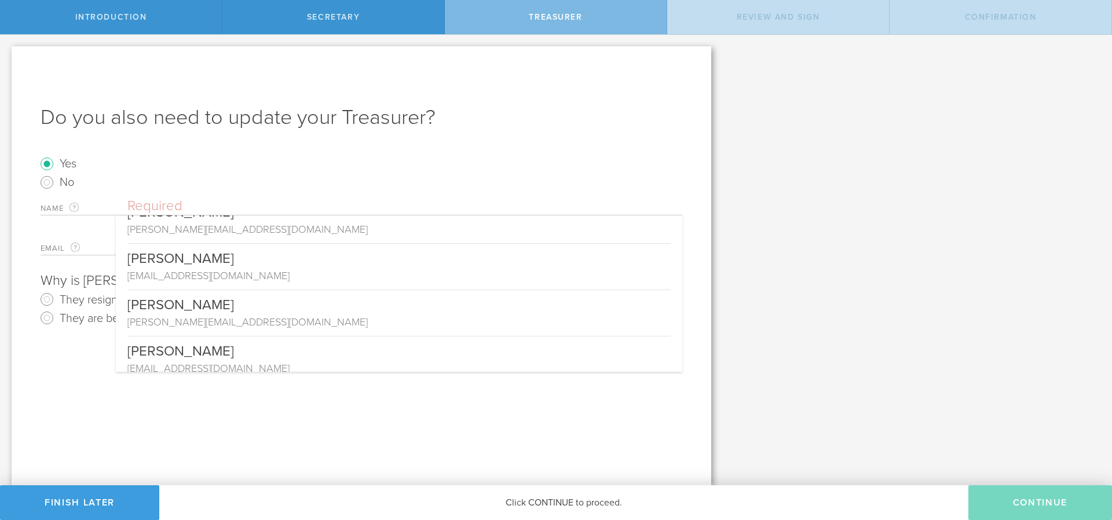
scroll to position [209, 0]
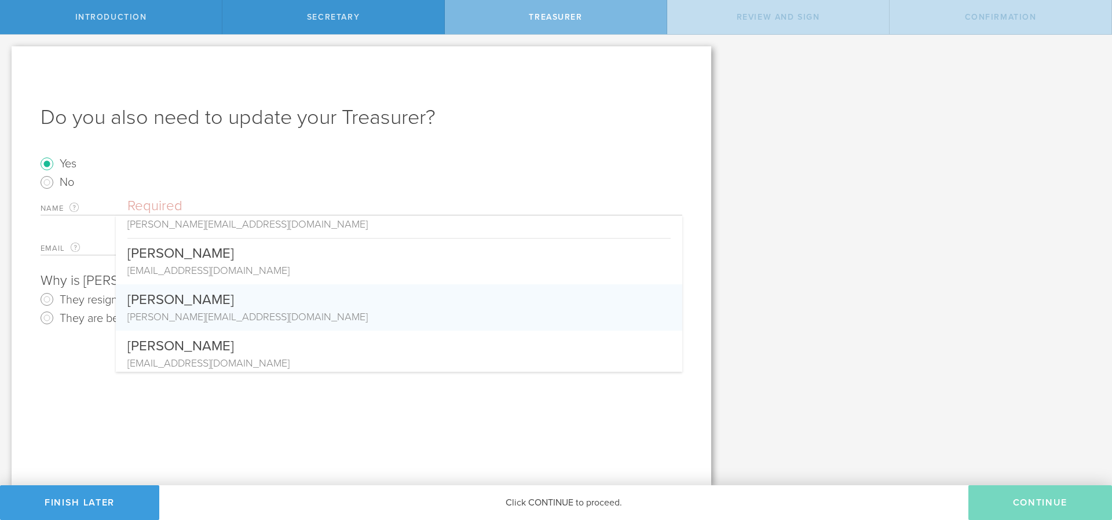
click at [203, 303] on div "[PERSON_NAME]" at bounding box center [398, 296] width 543 height 25
type input "[PERSON_NAME]"
type input "[PERSON_NAME][EMAIL_ADDRESS][DOMAIN_NAME]"
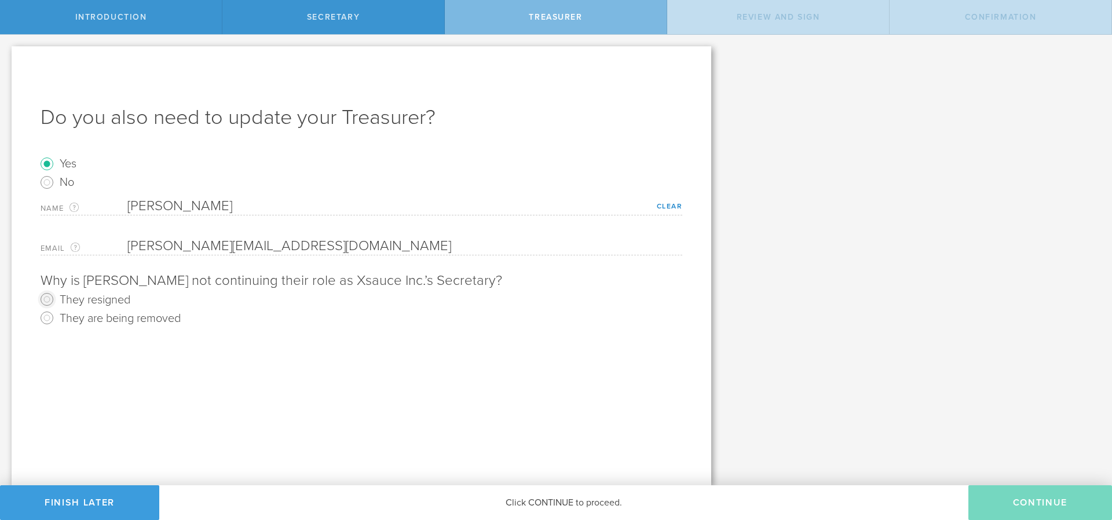
click at [50, 297] on input "They resigned" at bounding box center [47, 299] width 19 height 19
radio input "true"
click at [1062, 512] on button "Continue" at bounding box center [1041, 502] width 144 height 35
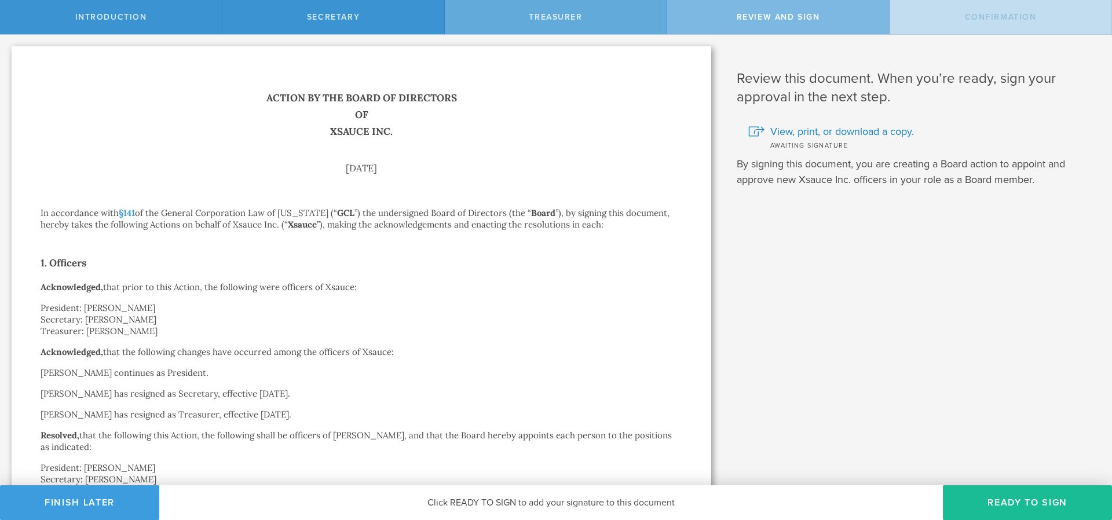
click at [586, 13] on div "Treasurer" at bounding box center [556, 17] width 222 height 34
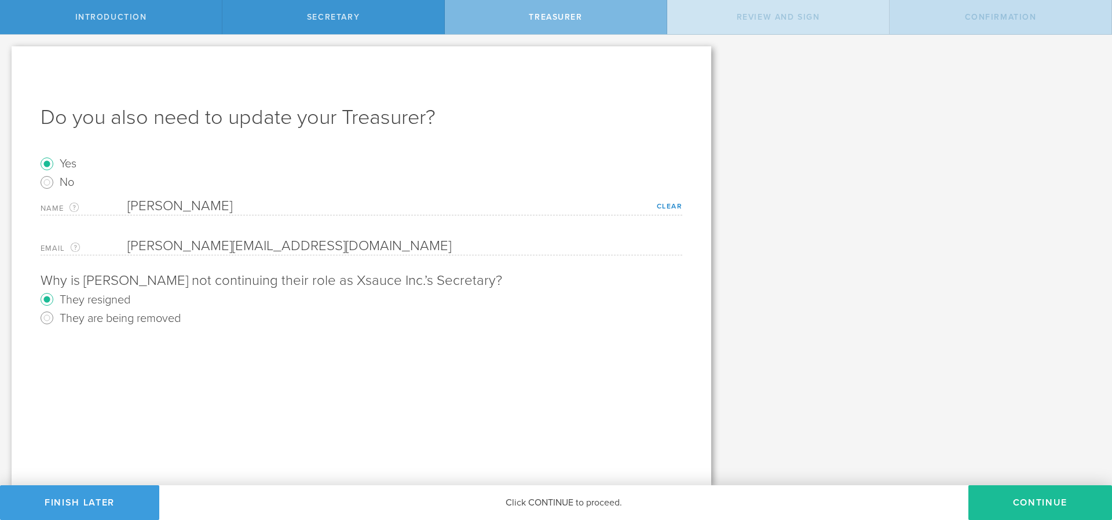
click at [828, 14] on div "Review and Sign" at bounding box center [778, 17] width 222 height 34
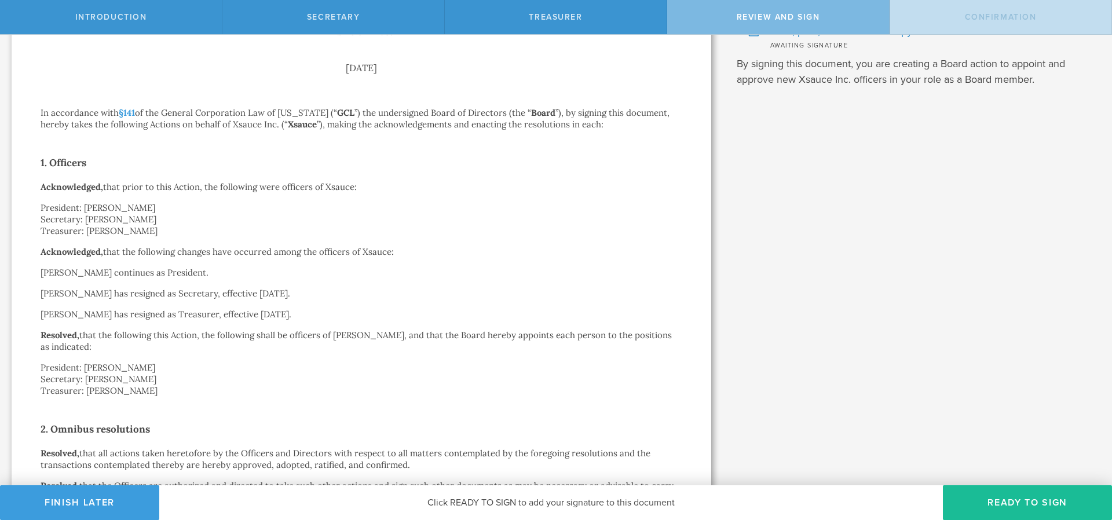
scroll to position [284, 0]
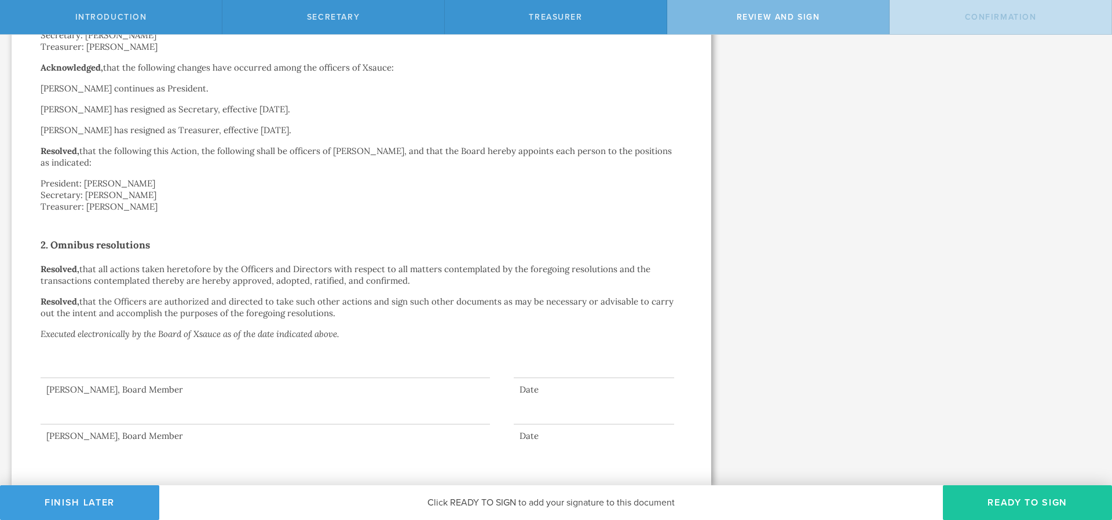
click at [993, 496] on button "Ready to Sign" at bounding box center [1027, 502] width 169 height 35
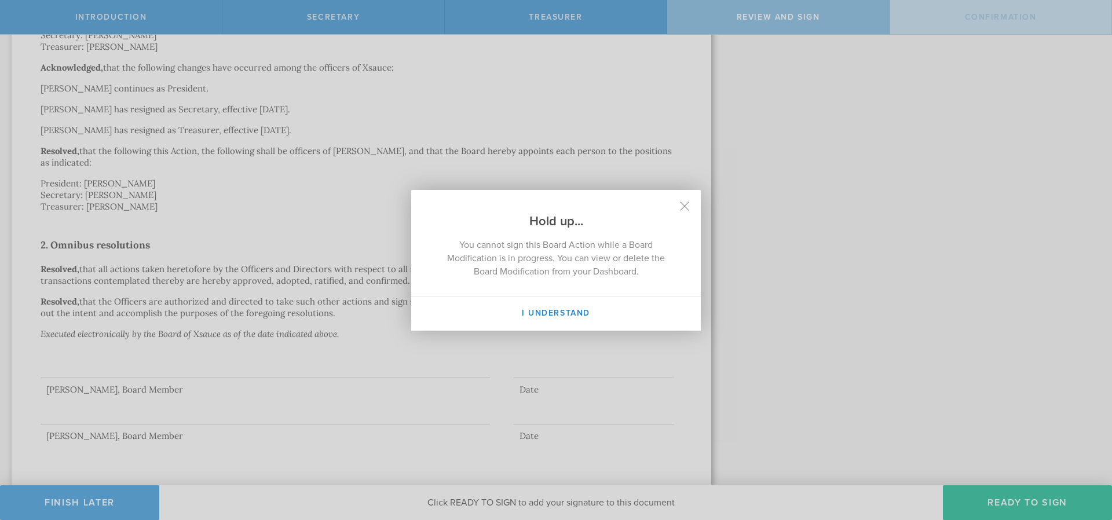
click at [689, 199] on h2 "Hold up..." at bounding box center [556, 210] width 290 height 40
click at [682, 210] on icon at bounding box center [685, 206] width 10 height 10
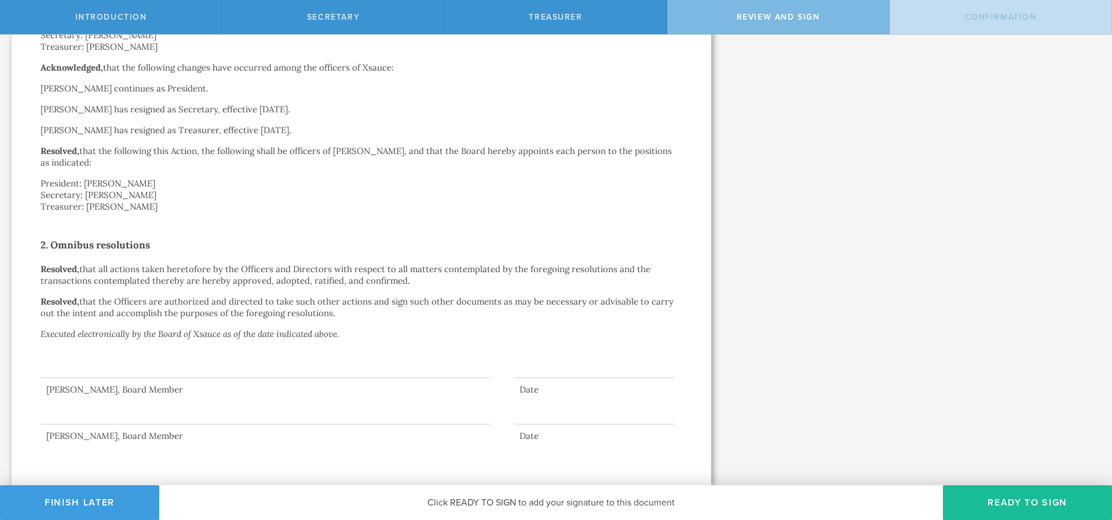
click at [593, 35] on p "President: MALCOLM MILLER Secretary: ZACHARY MILLER Treasurer: ZACHARY MILLER" at bounding box center [362, 35] width 642 height 35
click at [591, 24] on div "Treasurer" at bounding box center [556, 17] width 222 height 34
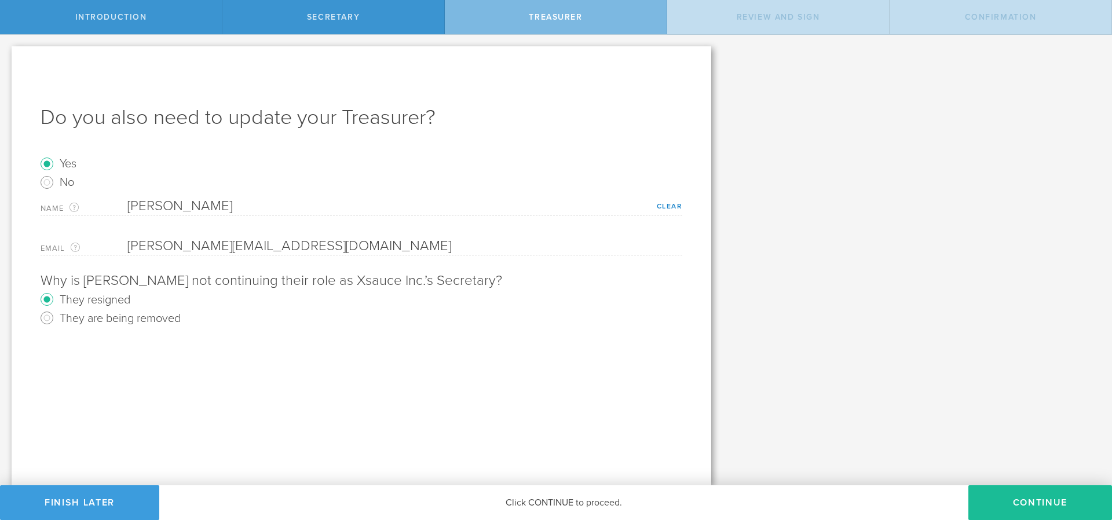
scroll to position [0, 0]
click at [357, 24] on div "Secretary" at bounding box center [333, 17] width 222 height 34
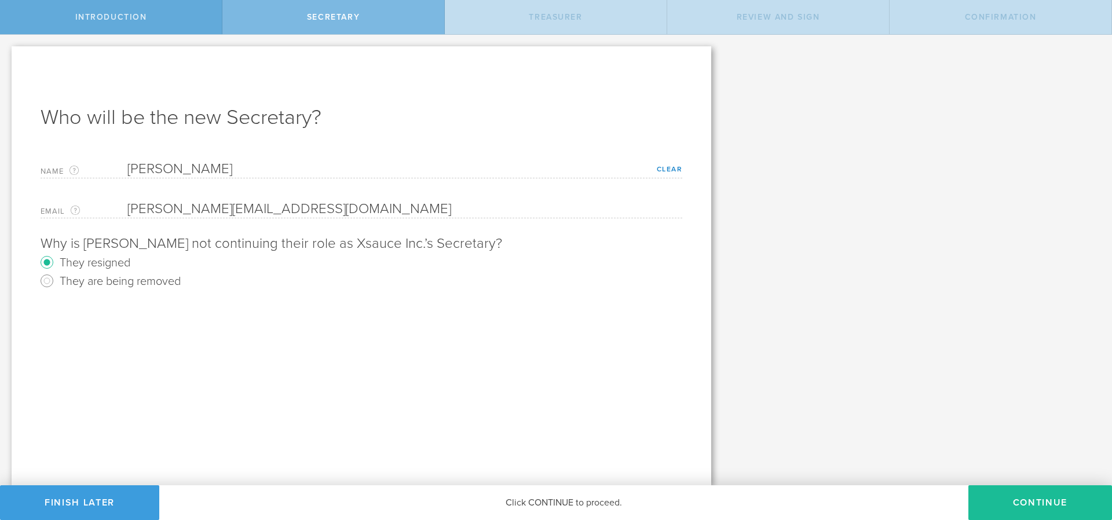
click at [187, 14] on div "Introduction" at bounding box center [111, 17] width 222 height 34
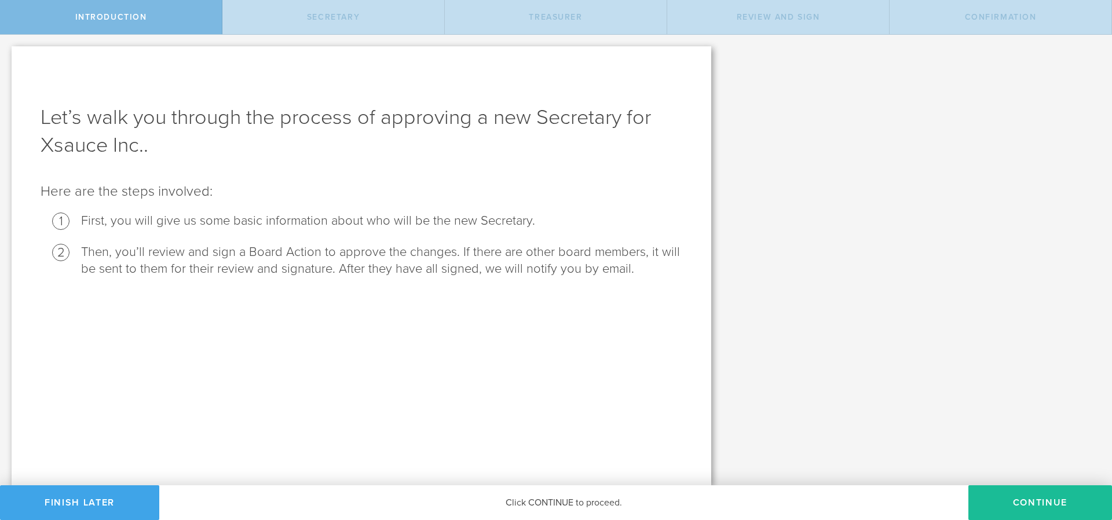
click at [71, 502] on button "Finish Later" at bounding box center [79, 502] width 159 height 35
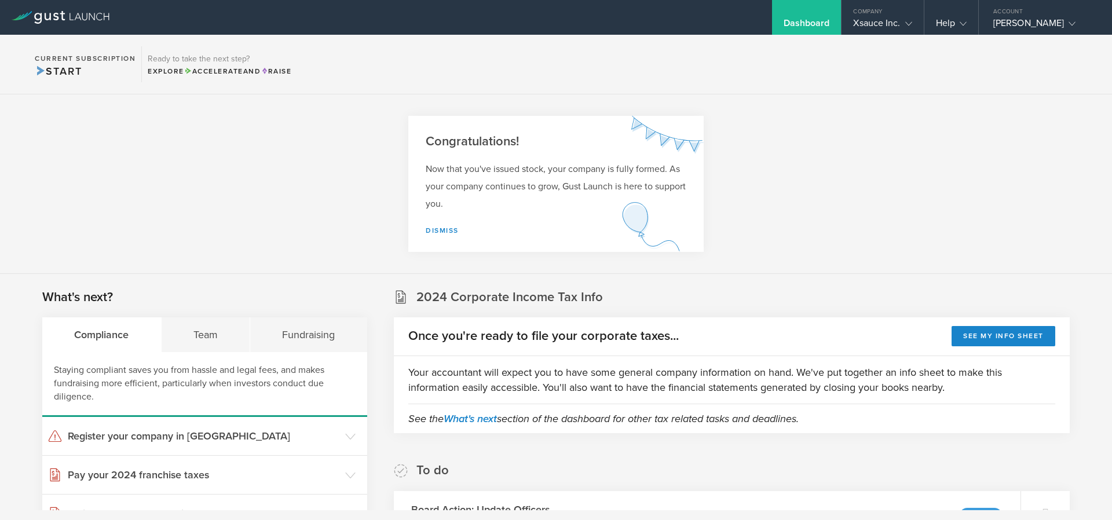
click at [799, 220] on section "Congratulations! Now that you've issued stock, your company is fully formed. As…" at bounding box center [556, 184] width 1112 height 180
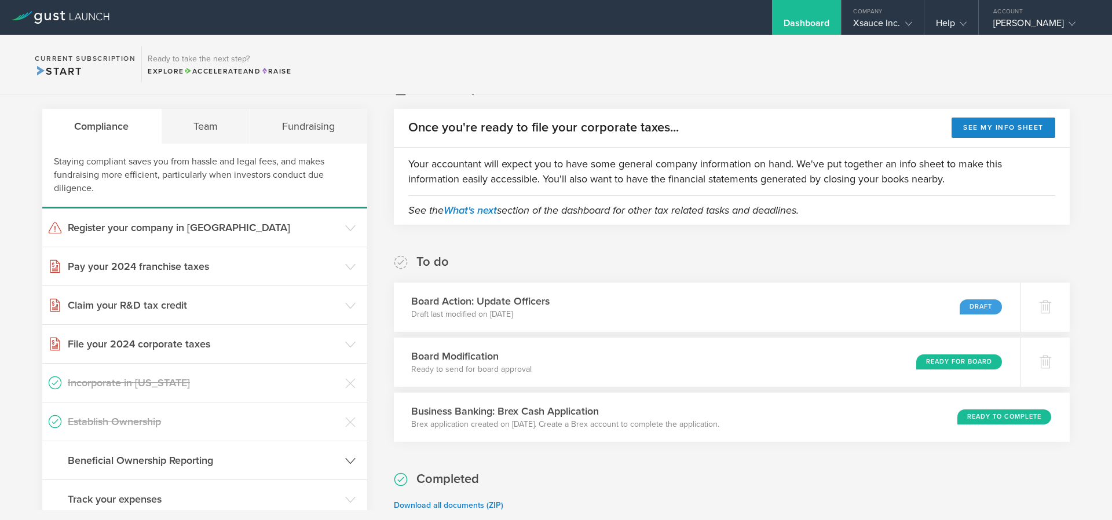
scroll to position [139, 0]
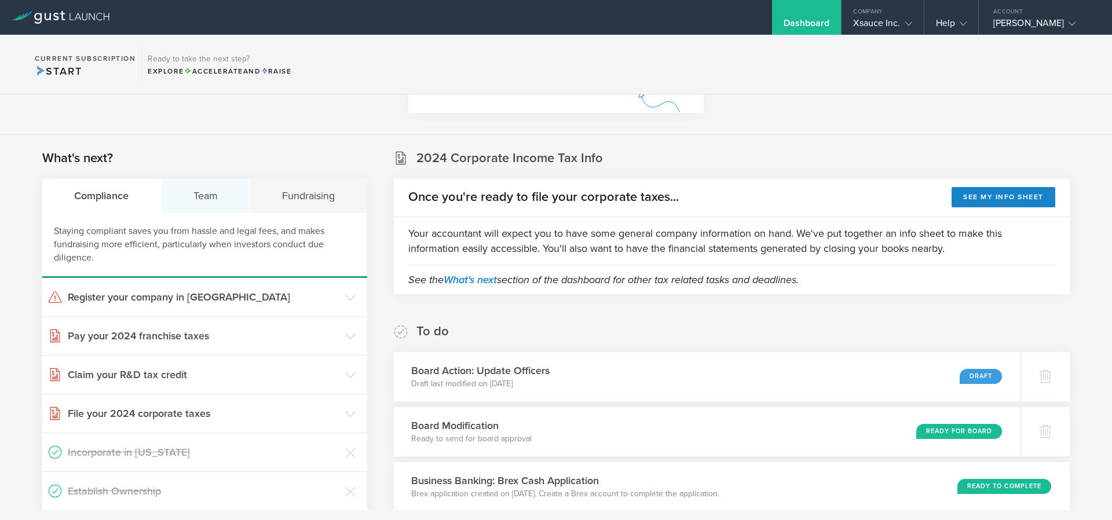
click at [222, 195] on div "Team" at bounding box center [206, 195] width 89 height 35
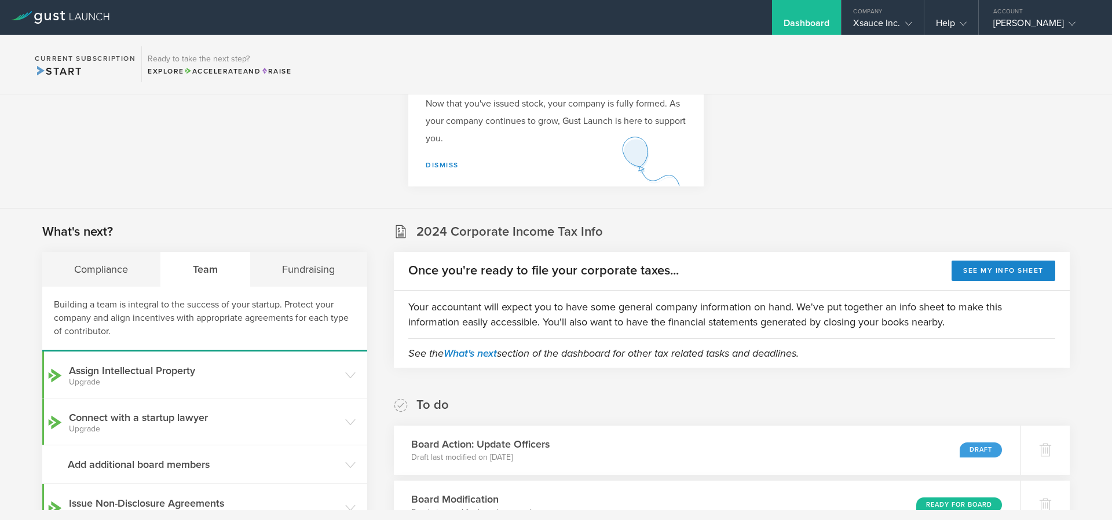
scroll to position [0, 0]
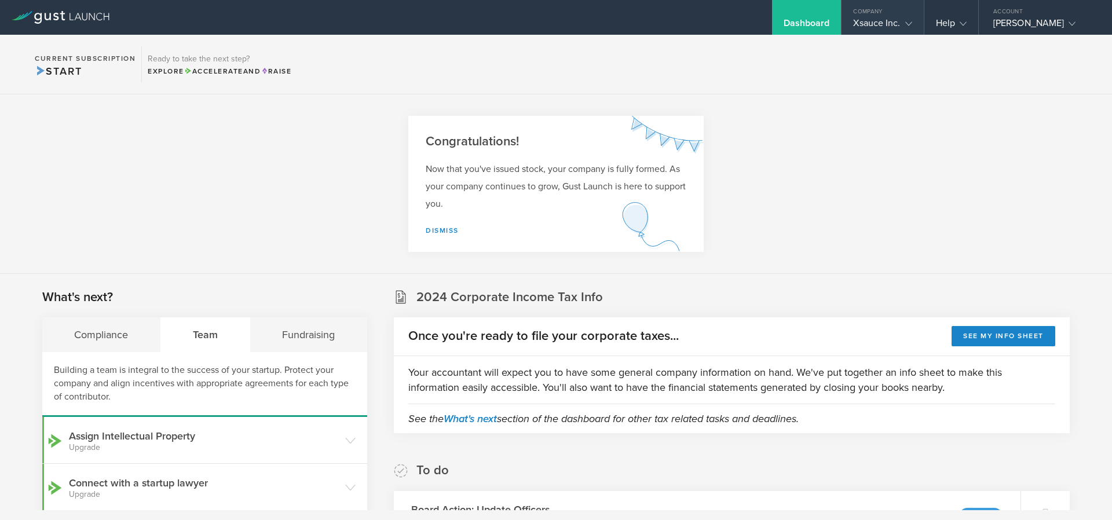
click at [864, 25] on div "Xsauce Inc." at bounding box center [882, 25] width 59 height 17
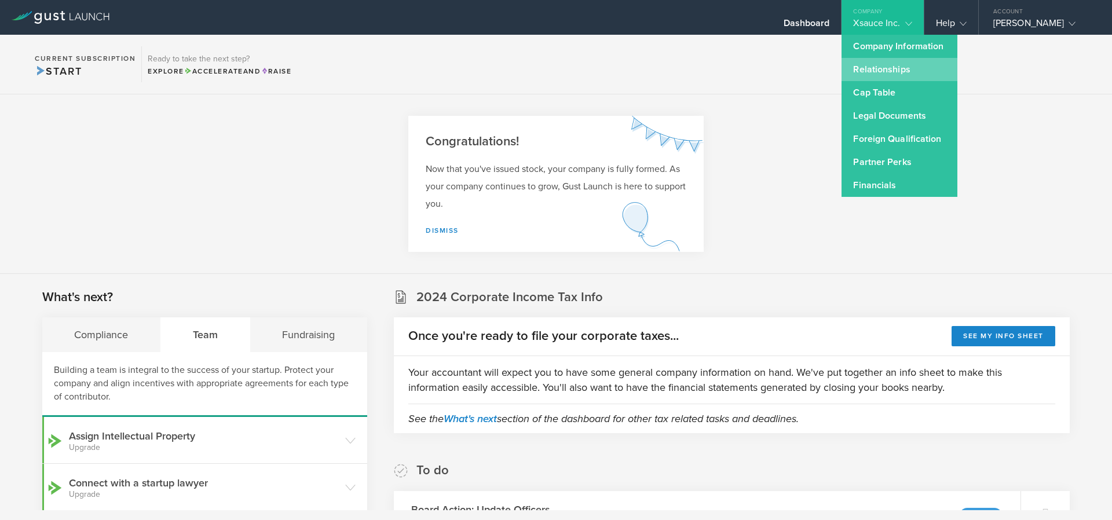
click at [897, 62] on link "Relationships" at bounding box center [900, 69] width 116 height 23
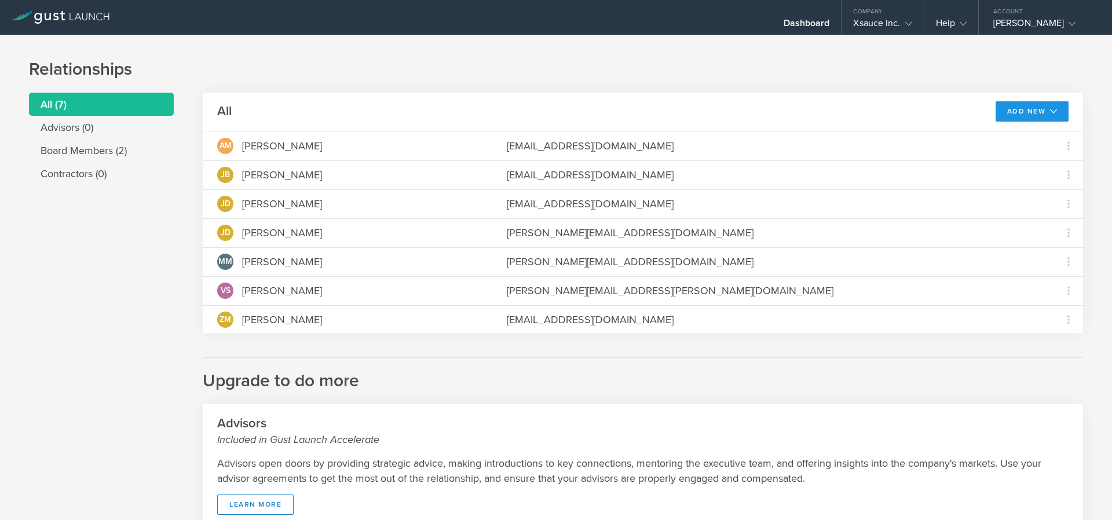
click at [996, 105] on button "Add New" at bounding box center [1033, 111] width 74 height 20
click at [846, 60] on h1 "Relationships" at bounding box center [556, 69] width 1054 height 23
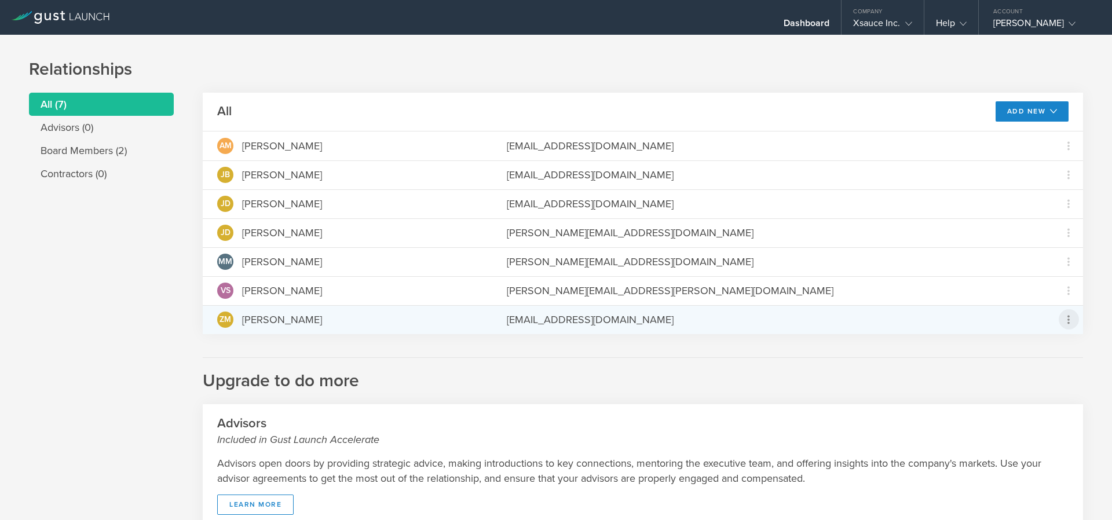
click at [1068, 323] on icon at bounding box center [1069, 319] width 2 height 9
click at [1008, 385] on div "due to termination" at bounding box center [1024, 385] width 88 height 12
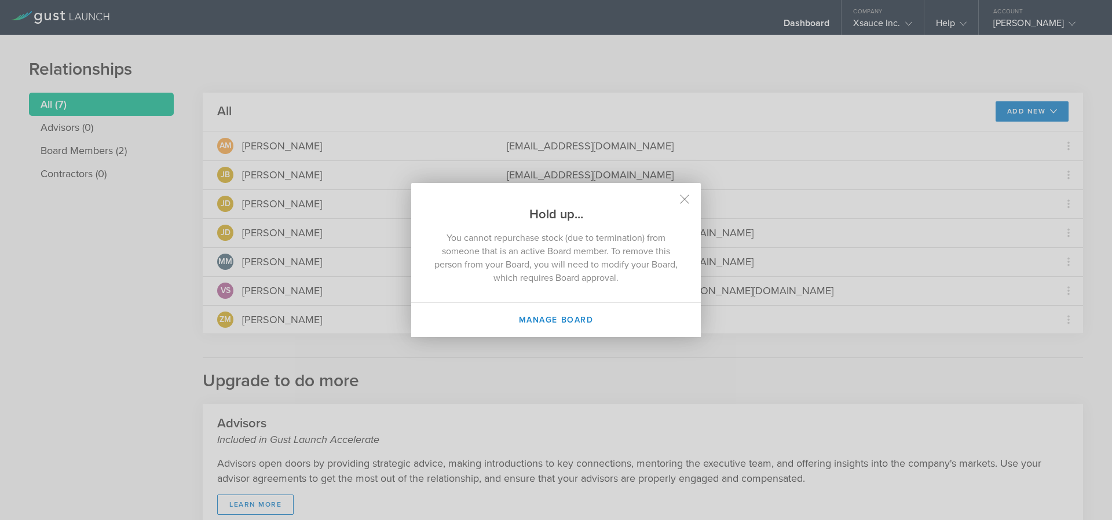
click at [693, 201] on h2 "Hold up..." at bounding box center [556, 203] width 290 height 40
click at [685, 197] on icon at bounding box center [685, 200] width 10 height 10
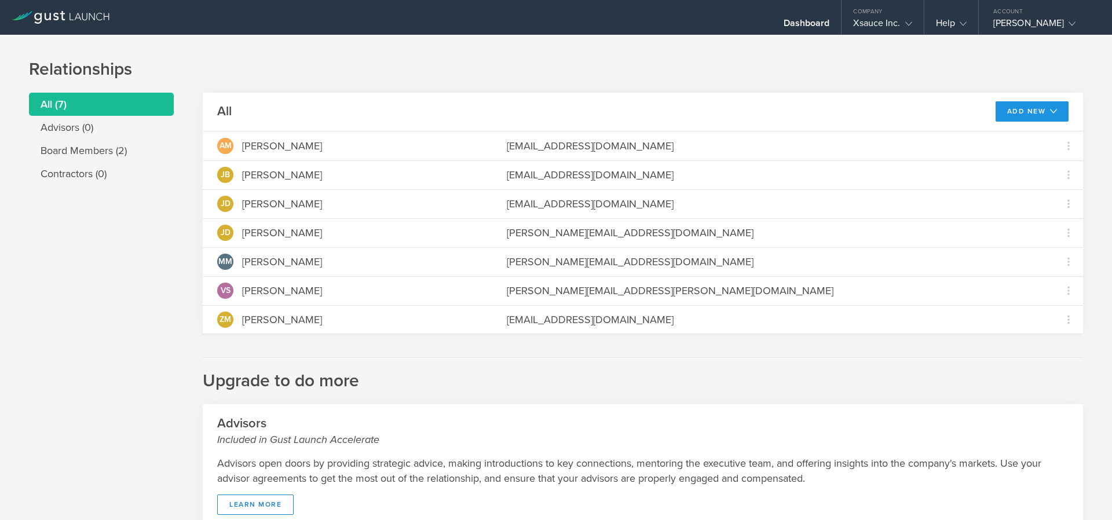
click at [1044, 106] on button "Add New" at bounding box center [1033, 111] width 74 height 20
click at [768, 76] on h1 "Relationships" at bounding box center [556, 69] width 1054 height 23
click at [1050, 112] on icon at bounding box center [1053, 111] width 7 height 7
click at [1020, 144] on small "resume draft" at bounding box center [1030, 150] width 53 height 13
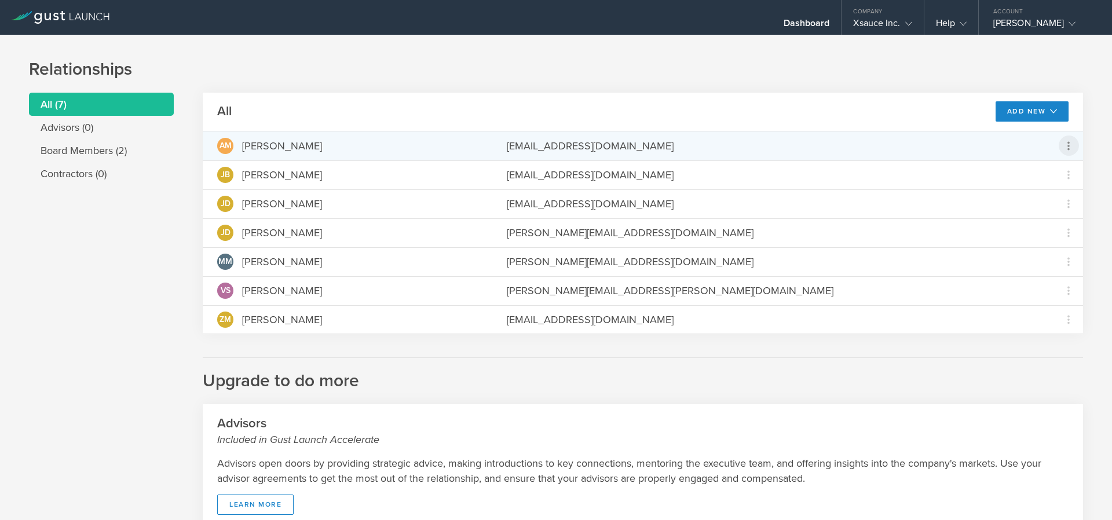
click at [1062, 140] on icon at bounding box center [1069, 146] width 14 height 14
click at [1075, 119] on md-backdrop at bounding box center [556, 260] width 1112 height 520
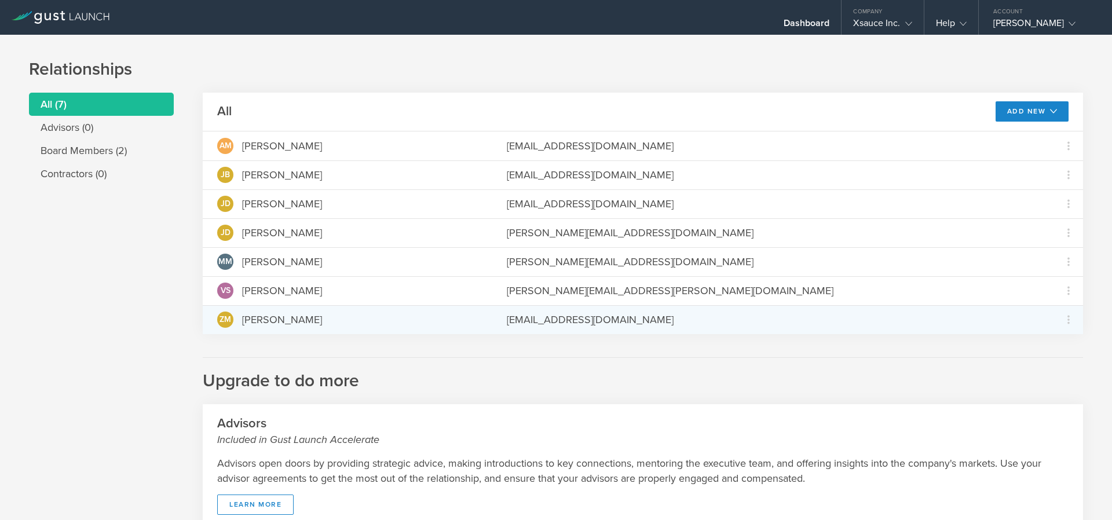
scroll to position [240, 0]
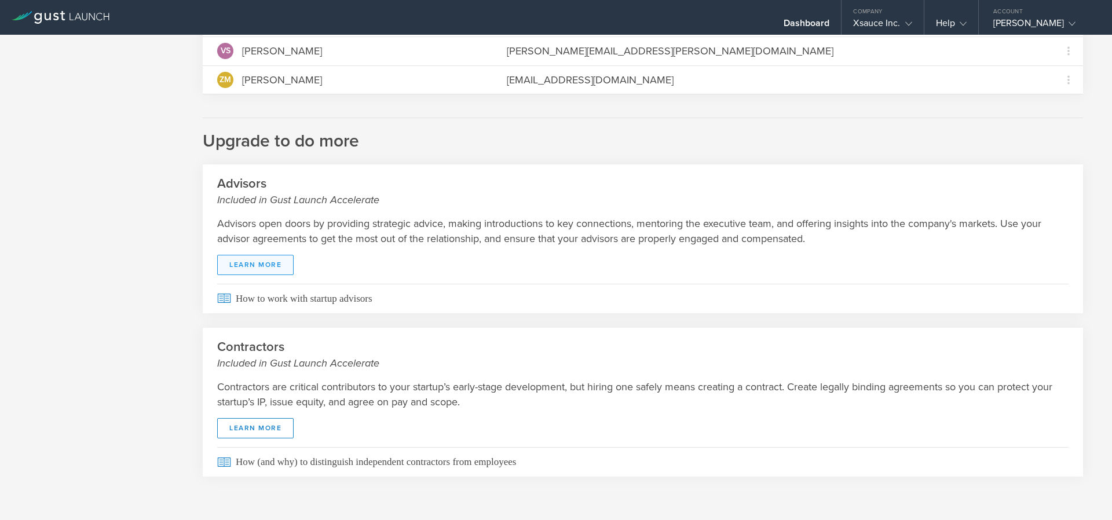
click at [241, 269] on link "Learn More" at bounding box center [255, 265] width 76 height 20
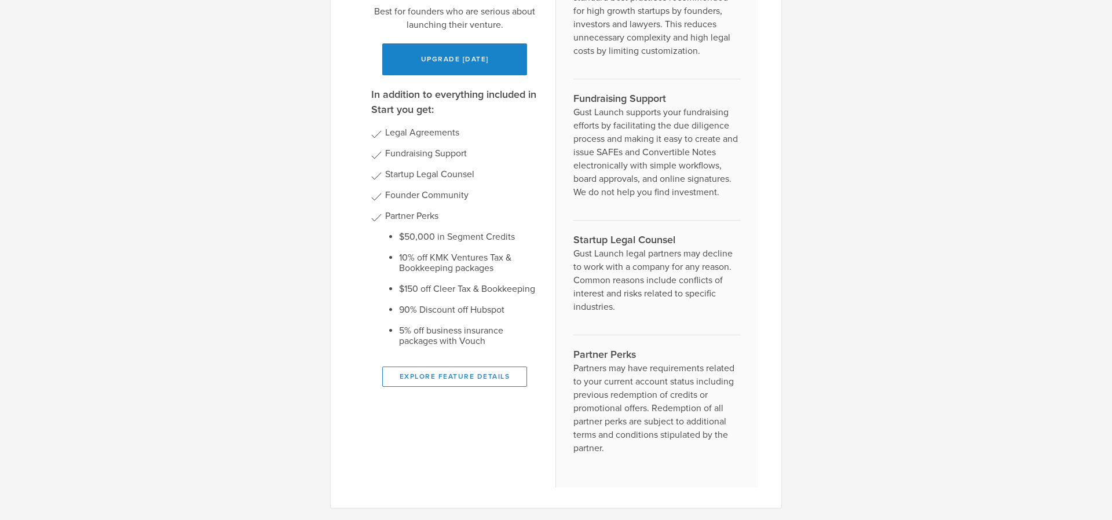
scroll to position [0, 0]
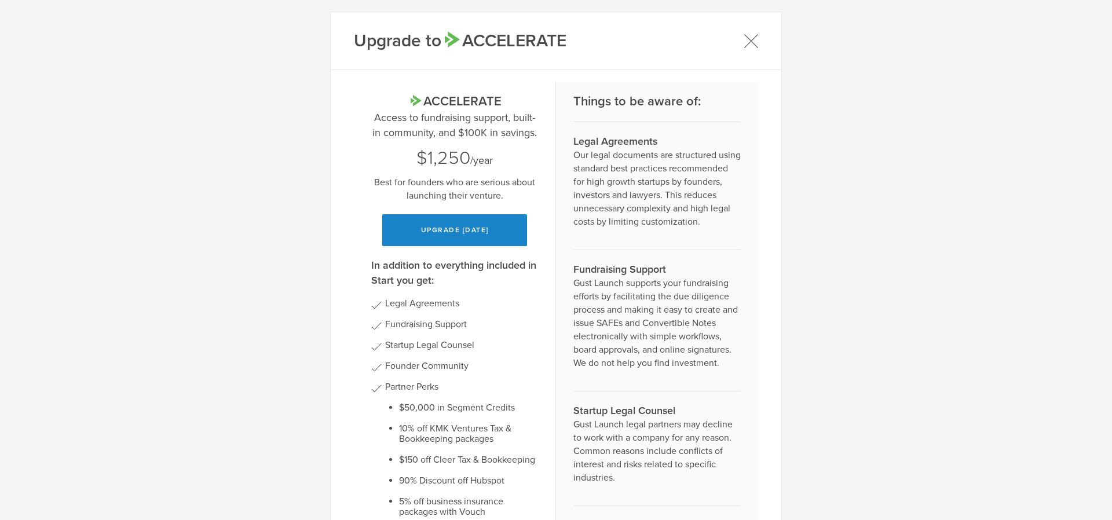
click at [745, 45] on icon at bounding box center [751, 41] width 14 height 14
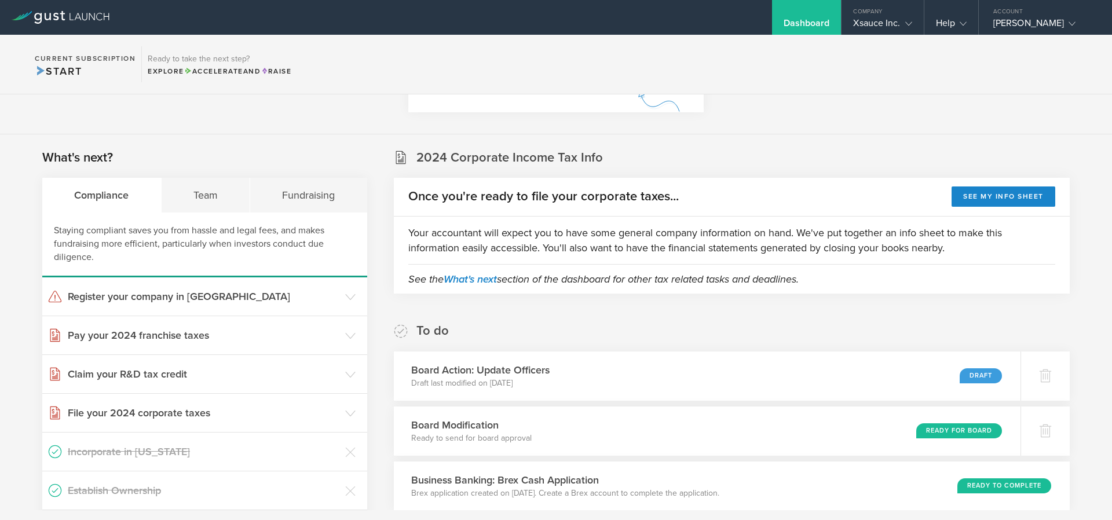
scroll to position [139, 0]
click at [200, 184] on div "Team" at bounding box center [206, 195] width 89 height 35
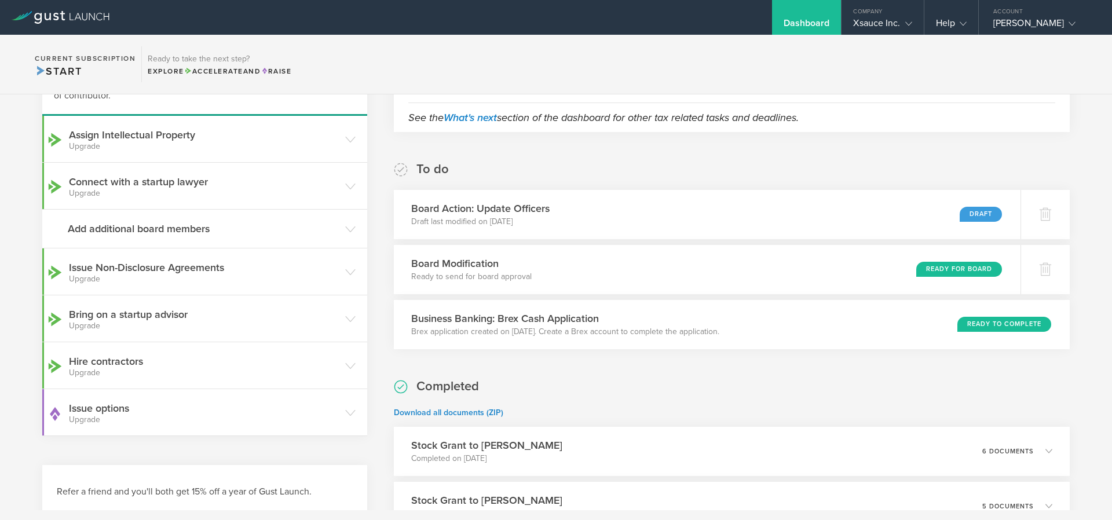
scroll to position [195, 0]
